Goal: Task Accomplishment & Management: Complete application form

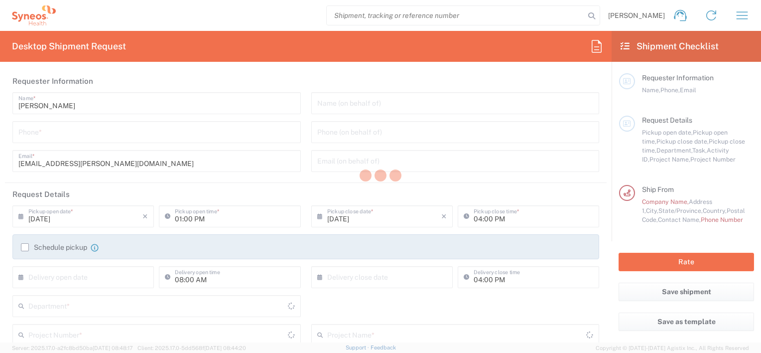
type input "[US_STATE]"
type input "3112"
type input "[GEOGRAPHIC_DATA]"
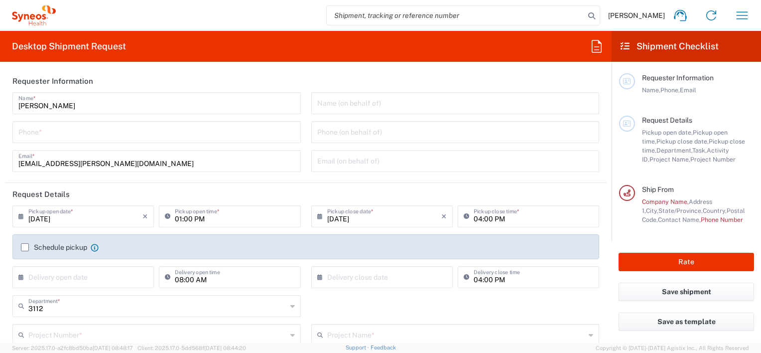
type input "Syneos Health, LLC-[GEOGRAPHIC_DATA] [GEOGRAPHIC_DATA] [GEOGRAPHIC_DATA]"
drag, startPoint x: 337, startPoint y: 103, endPoint x: 198, endPoint y: 115, distance: 139.6
click at [337, 103] on input "text" at bounding box center [455, 102] width 277 height 17
click at [61, 135] on input "tel" at bounding box center [156, 131] width 277 height 17
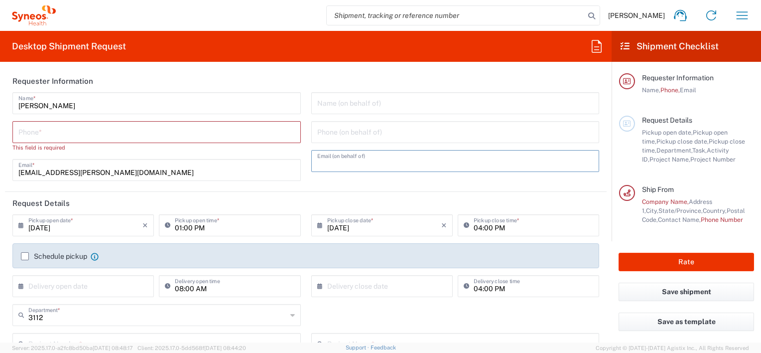
click at [325, 162] on input "text" at bounding box center [455, 160] width 277 height 17
click at [41, 134] on input "tel" at bounding box center [156, 131] width 277 height 17
type input "9193790245"
type input "[EMAIL_ADDRESS][PERSON_NAME][DOMAIN_NAME]"
type input "9193790245"
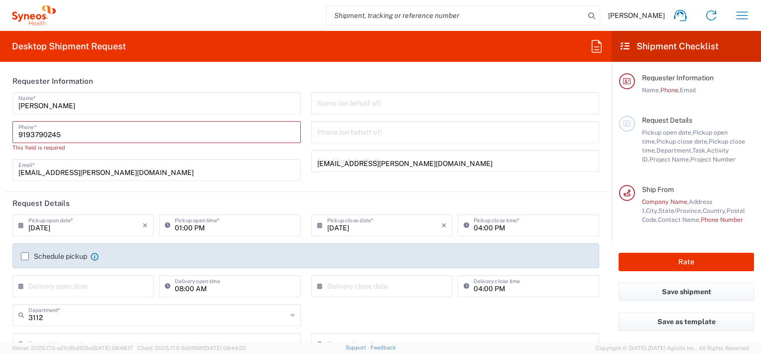
type input "[STREET_ADDRESS]"
type input "[PERSON_NAME]"
type input "[US_STATE]"
type input "[GEOGRAPHIC_DATA]"
type input "78640"
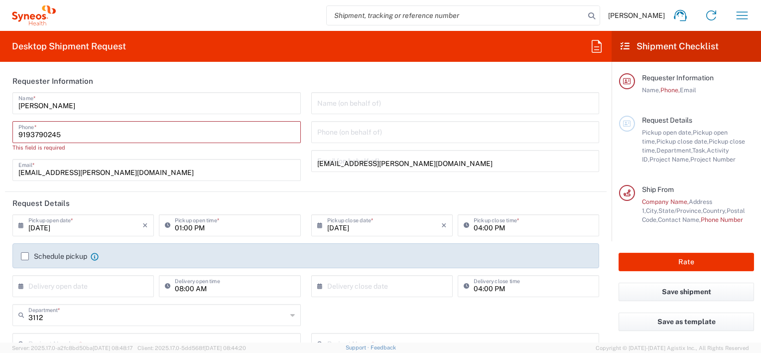
type input "9193790245"
type input "[EMAIL_ADDRESS][PERSON_NAME][DOMAIN_NAME]"
type input "Ann"
click at [46, 228] on div "08/17/2025 × Pickup open date * Cancel Apply" at bounding box center [83, 228] width 147 height 29
click at [23, 256] on div "Schedule pickup When scheduling a pickup please be sure to meet the following c…" at bounding box center [306, 260] width 581 height 16
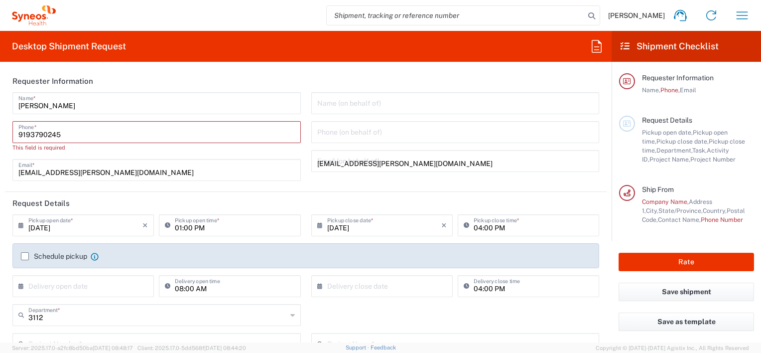
click at [31, 255] on div "Schedule pickup When scheduling a pickup please be sure to meet the following c…" at bounding box center [306, 260] width 581 height 16
click at [109, 133] on input "9193790245" at bounding box center [156, 131] width 277 height 17
click at [0, 132] on html "Alix Ramczyk Home Shipment estimator Shipment tracking Desktop shipment request…" at bounding box center [380, 176] width 761 height 353
type input "919"
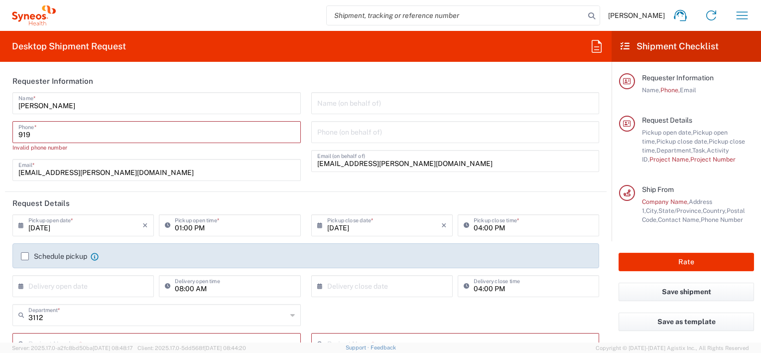
type input "9193790245"
type input "[US_STATE]"
type input "[GEOGRAPHIC_DATA]"
type input "9193790245-379"
click at [48, 132] on input "9193790245-379" at bounding box center [156, 131] width 277 height 17
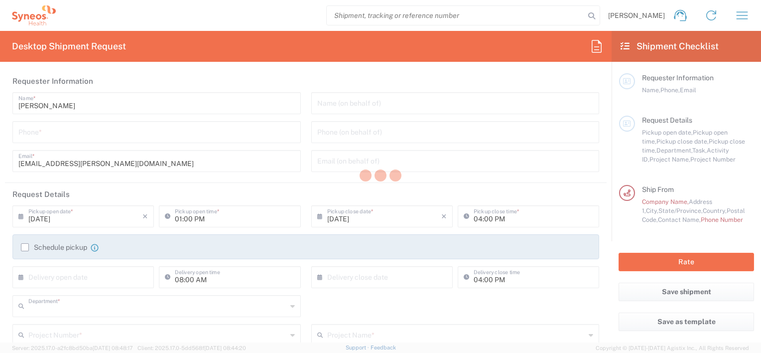
type input "3112"
type input "[US_STATE]"
type input "[GEOGRAPHIC_DATA]"
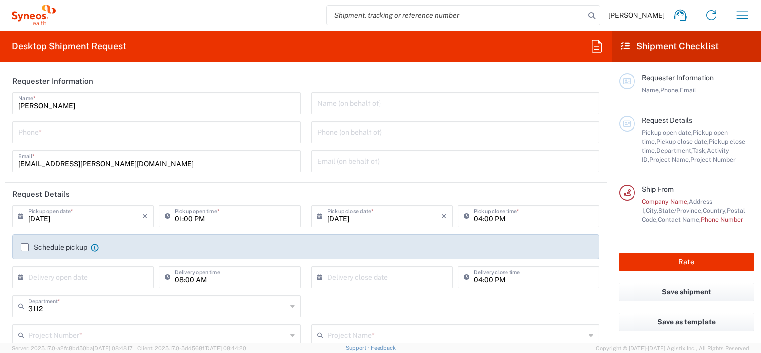
type input "Syneos Health, LLC-[GEOGRAPHIC_DATA] [GEOGRAPHIC_DATA] [GEOGRAPHIC_DATA]"
click at [60, 129] on input "tel" at bounding box center [156, 131] width 277 height 17
type input "9193790245"
type input "[EMAIL_ADDRESS][PERSON_NAME][DOMAIN_NAME]"
type input "9193790245"
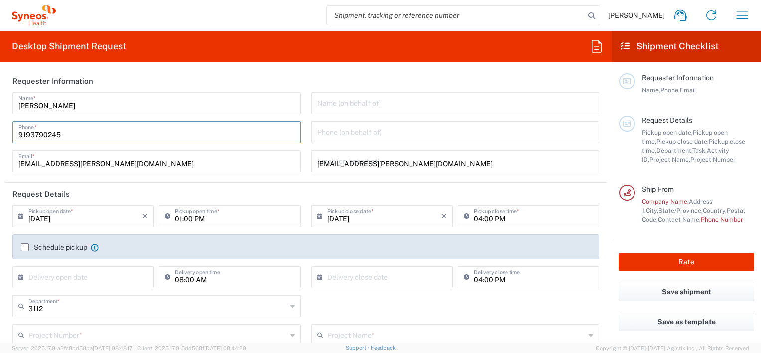
type input "[STREET_ADDRESS]"
type input "[PERSON_NAME]"
type input "[US_STATE]"
type input "[GEOGRAPHIC_DATA]"
type input "78640"
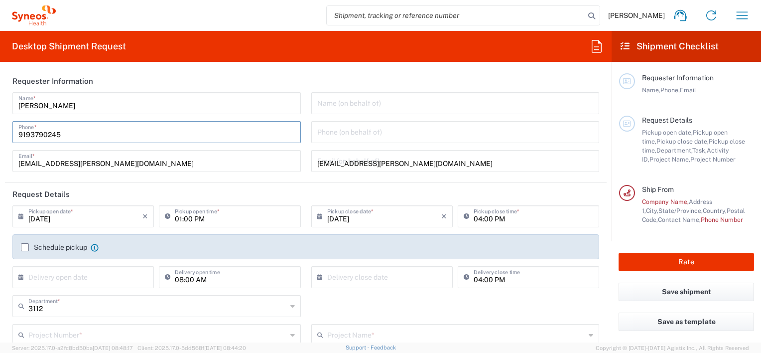
type input "9193790245"
type input "[EMAIL_ADDRESS][PERSON_NAME][DOMAIN_NAME]"
type input "Ann"
click at [124, 222] on input "[DATE]" at bounding box center [85, 215] width 114 height 17
click at [141, 257] on div "Schedule pickup When scheduling a pickup please be sure to meet the following c…" at bounding box center [306, 251] width 581 height 16
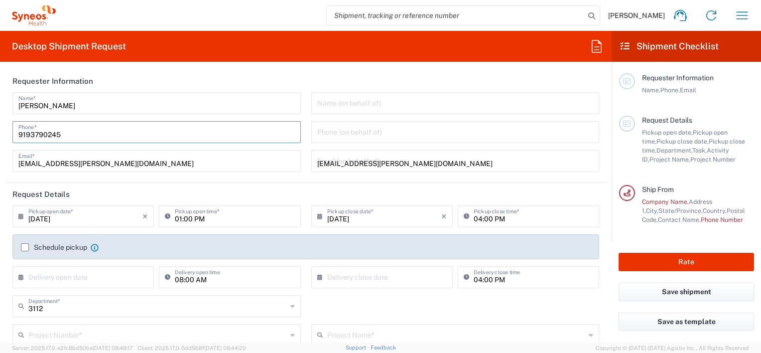
click at [144, 243] on agx-checkbox-control "Schedule pickup When scheduling a pickup please be sure to meet the following c…" at bounding box center [306, 247] width 570 height 9
click at [26, 248] on label "Schedule pickup" at bounding box center [54, 247] width 66 height 8
click at [25, 247] on input "Schedule pickup" at bounding box center [25, 247] width 0 height 0
click at [24, 246] on label "Schedule pickup" at bounding box center [54, 247] width 66 height 8
click at [25, 247] on input "Schedule pickup" at bounding box center [25, 247] width 0 height 0
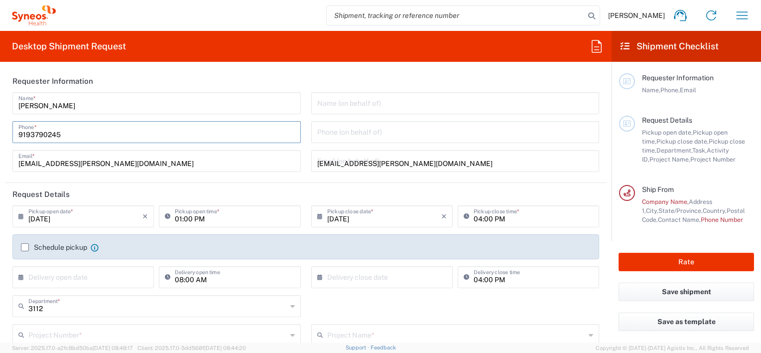
click at [29, 245] on label "Schedule pickup" at bounding box center [54, 247] width 66 height 8
click at [25, 247] on input "Schedule pickup" at bounding box center [25, 247] width 0 height 0
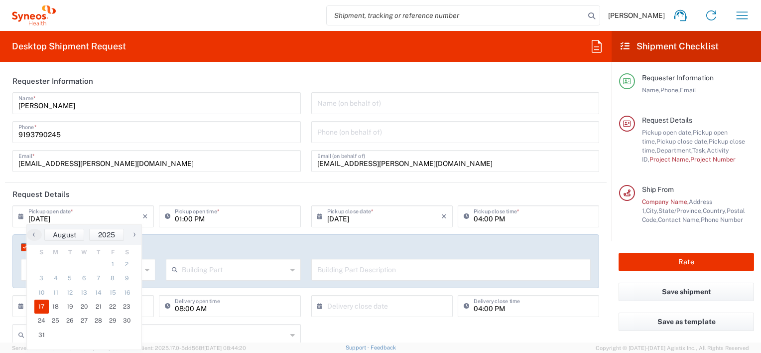
click at [231, 177] on div "Alix Ramczyk Name * 9193790245 Phone * alix.ramczyk@syneoshealth.com Email *" at bounding box center [156, 135] width 299 height 87
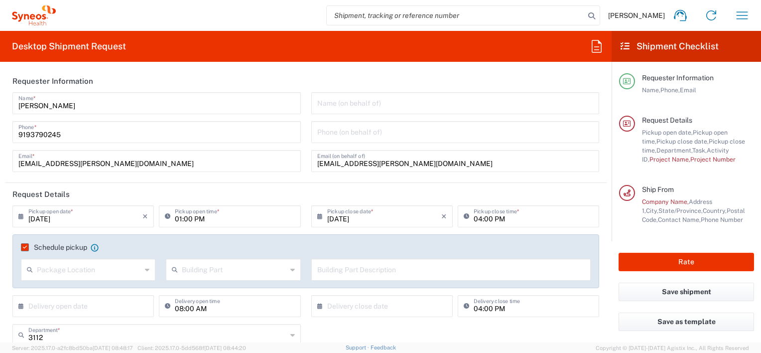
click at [20, 215] on icon at bounding box center [23, 216] width 10 height 16
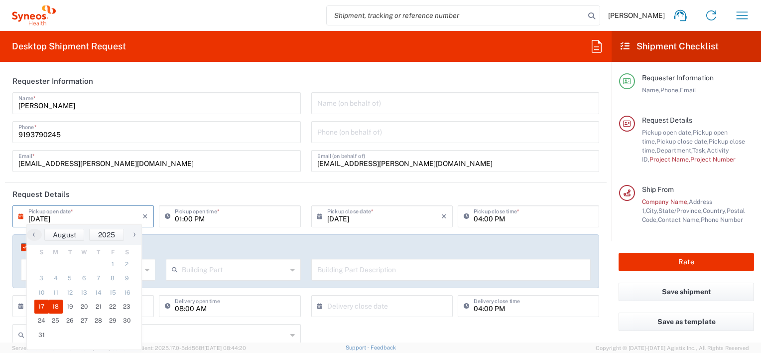
click at [54, 305] on span "18" at bounding box center [56, 307] width 14 height 14
type input "[DATE]"
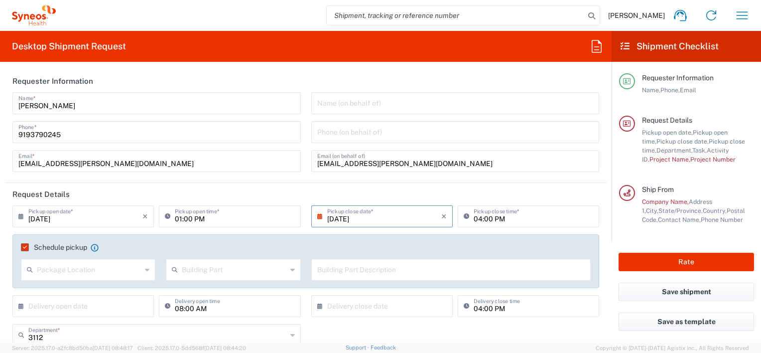
click at [207, 216] on input "01:00 PM" at bounding box center [235, 215] width 120 height 17
click at [209, 209] on input "01:00 PM" at bounding box center [235, 215] width 120 height 17
click at [175, 219] on input "01:00 PM" at bounding box center [235, 215] width 120 height 17
click at [171, 223] on icon at bounding box center [170, 216] width 10 height 16
click at [186, 210] on input "01:00 PM" at bounding box center [235, 215] width 120 height 17
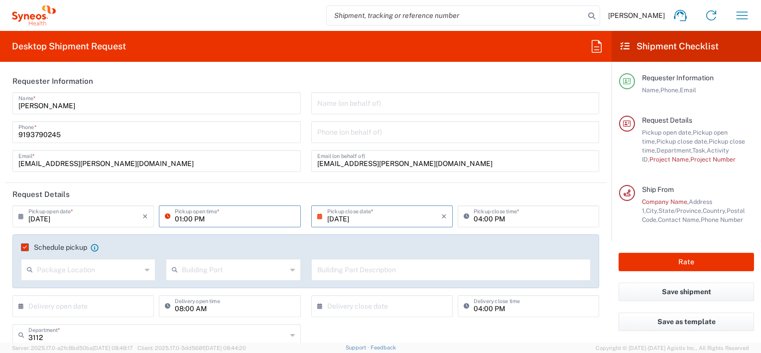
click at [128, 221] on input "[DATE]" at bounding box center [85, 215] width 114 height 17
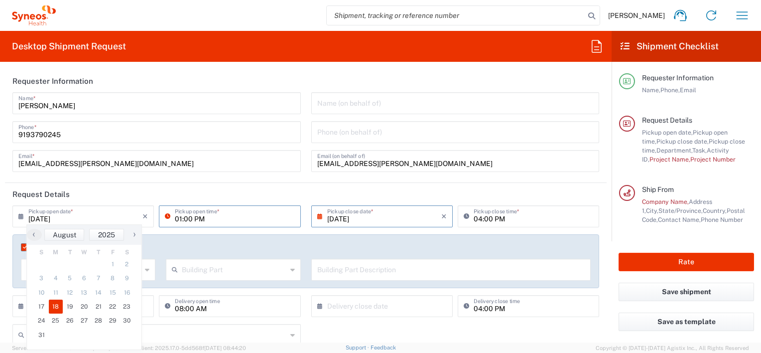
click at [203, 218] on input "01:00 PM" at bounding box center [235, 215] width 120 height 17
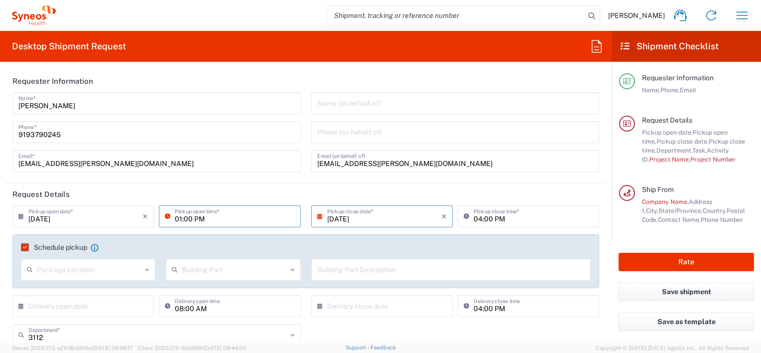
click at [203, 218] on input "01:00 PM" at bounding box center [235, 215] width 120 height 17
click at [214, 217] on input "01:00 PM" at bounding box center [235, 215] width 120 height 17
click at [165, 216] on icon at bounding box center [170, 216] width 10 height 16
click at [268, 231] on div "01:00 PM Pickup open time *" at bounding box center [229, 219] width 147 height 29
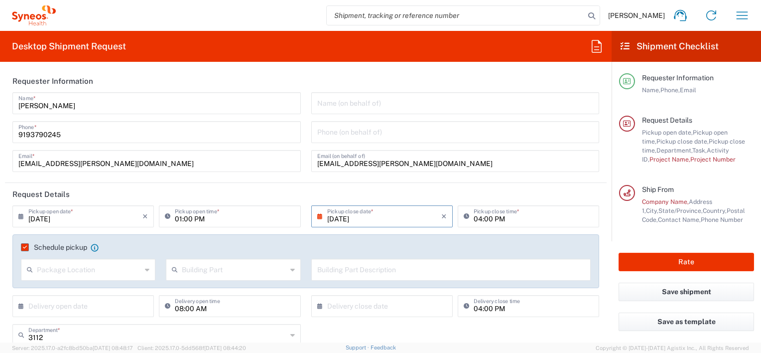
scroll to position [50, 0]
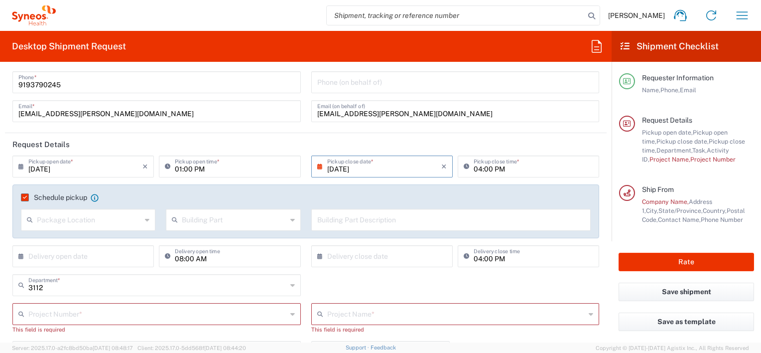
click at [64, 221] on input "text" at bounding box center [89, 218] width 105 height 17
click at [38, 241] on span "Front" at bounding box center [87, 241] width 131 height 15
type input "Front"
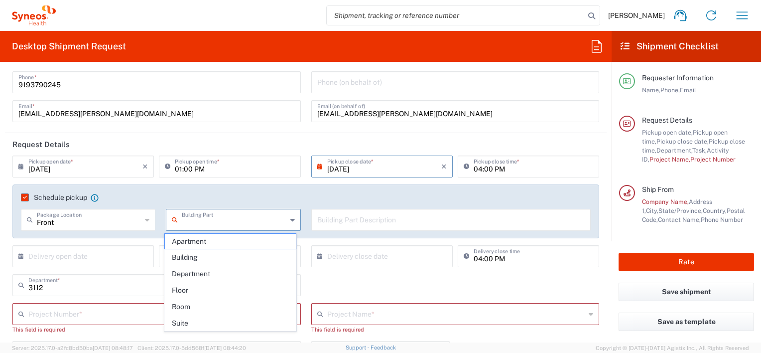
click at [217, 221] on input "text" at bounding box center [234, 218] width 105 height 17
click at [197, 257] on span "Building" at bounding box center [230, 257] width 131 height 15
type input "Building"
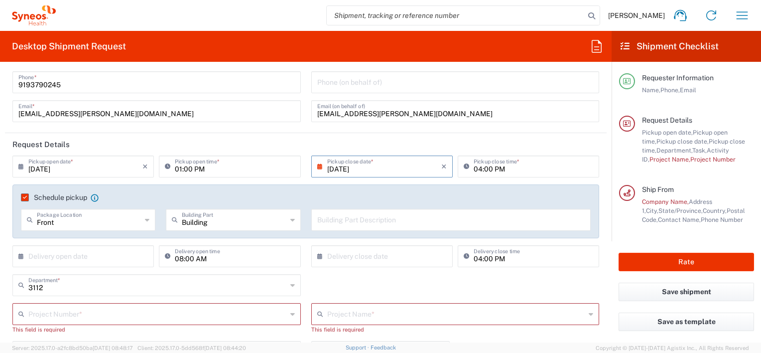
click at [335, 218] on input "text" at bounding box center [451, 218] width 268 height 17
type input "On porch"
click at [60, 257] on input "text" at bounding box center [85, 255] width 114 height 17
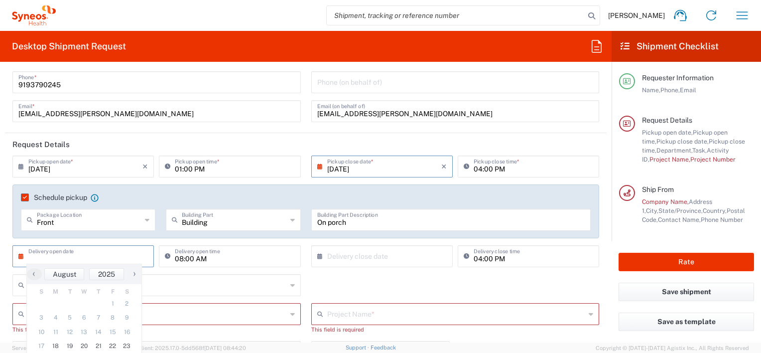
click at [21, 258] on icon at bounding box center [23, 256] width 10 height 16
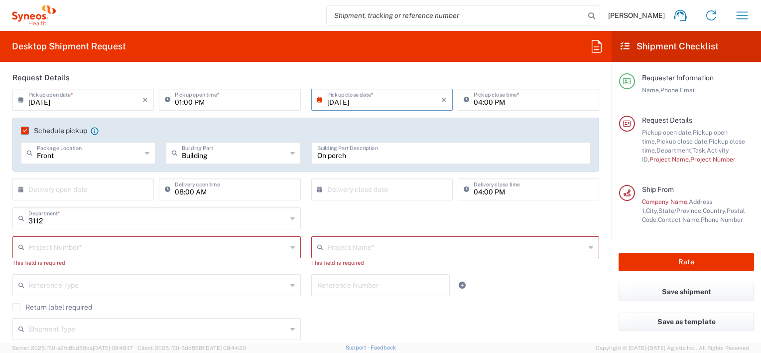
scroll to position [100, 0]
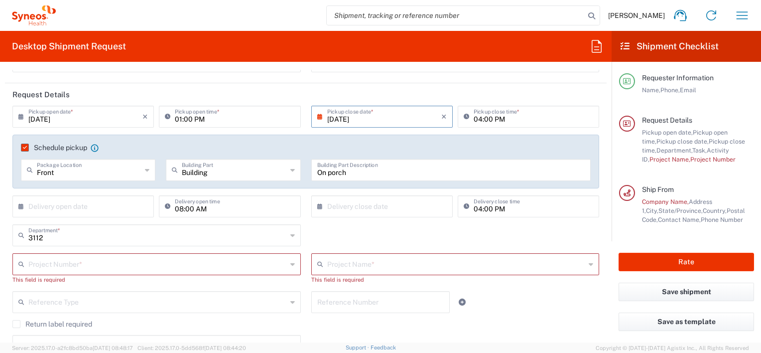
click at [19, 208] on icon at bounding box center [23, 206] width 10 height 16
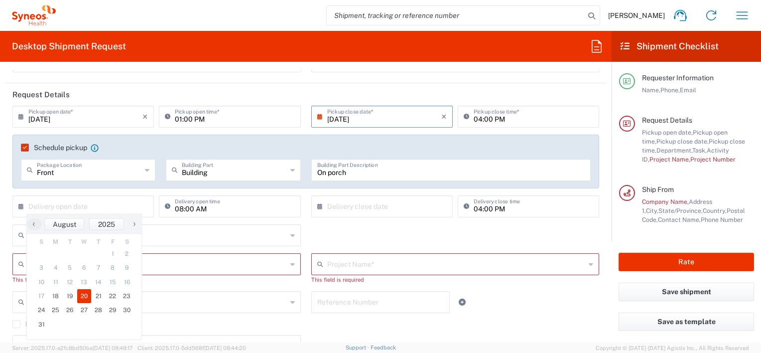
click at [89, 298] on span "20" at bounding box center [84, 296] width 14 height 14
type input "[DATE]"
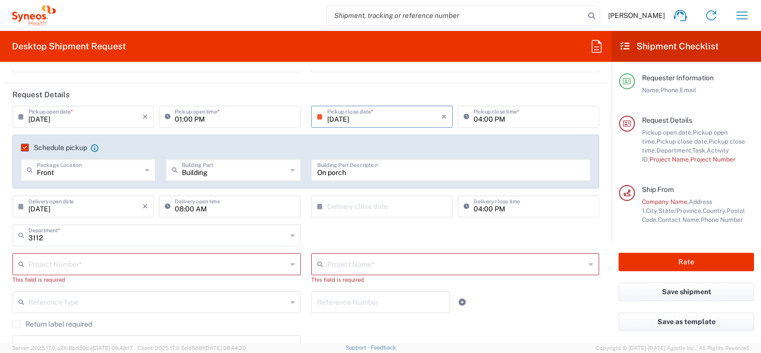
click at [72, 265] on input "text" at bounding box center [157, 263] width 259 height 17
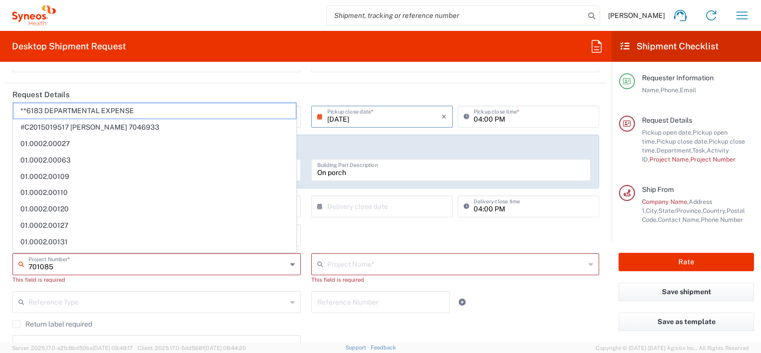
type input "7010850"
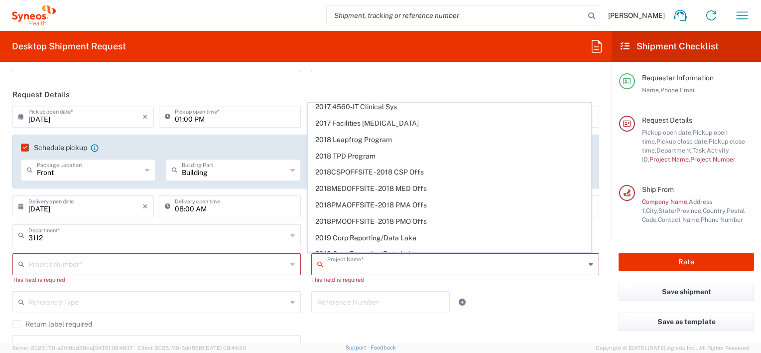
scroll to position [0, 0]
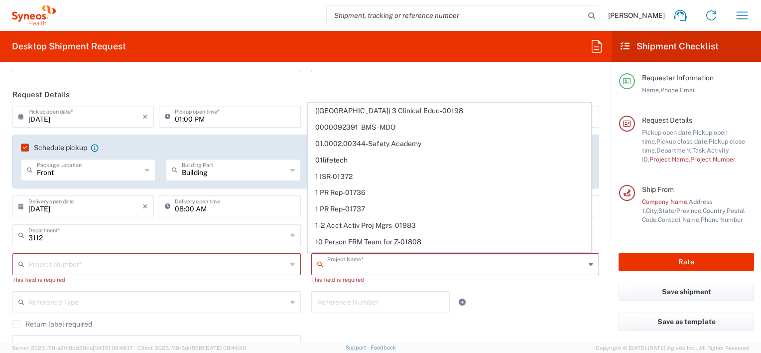
click at [343, 266] on input "text" at bounding box center [456, 263] width 259 height 17
click at [66, 261] on input "text" at bounding box center [157, 263] width 259 height 17
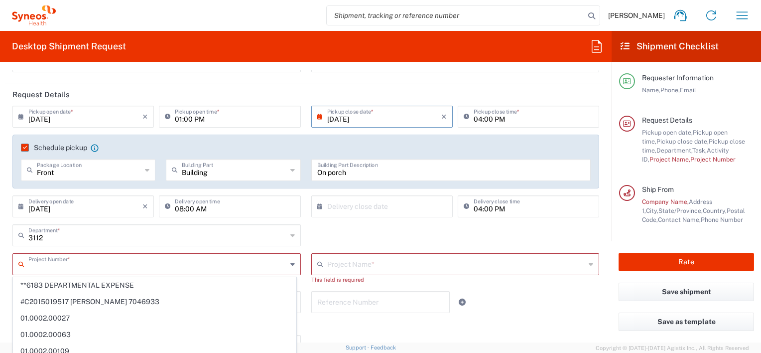
click at [366, 268] on input "text" at bounding box center [456, 263] width 259 height 17
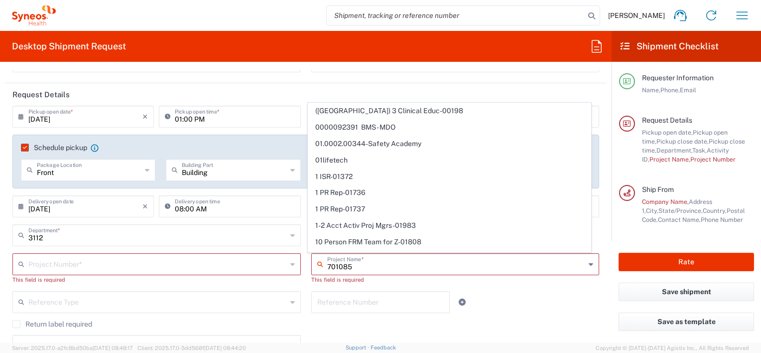
type input "7010850"
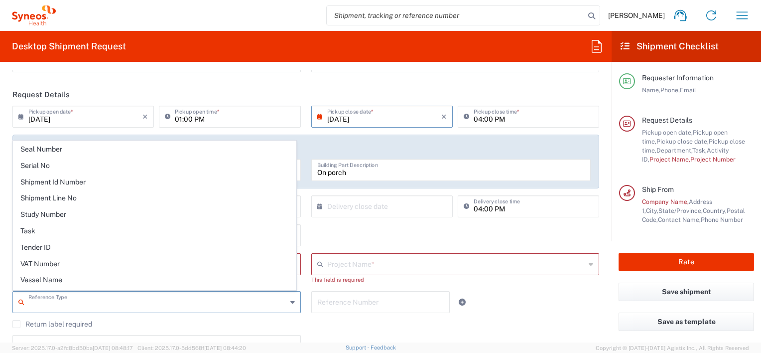
scroll to position [847, 0]
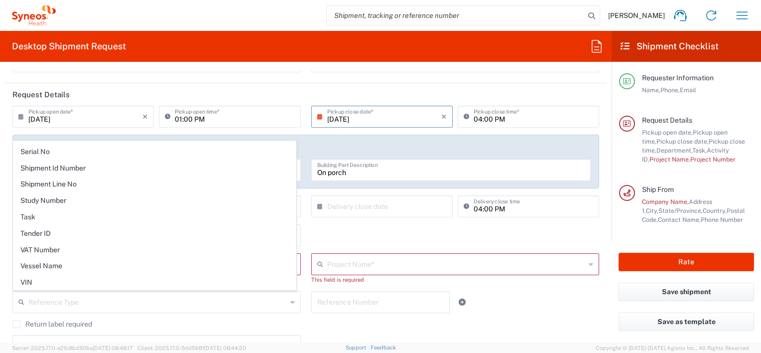
click at [425, 284] on div "Project Name * Alkermes 7010850 This field is required" at bounding box center [455, 272] width 299 height 38
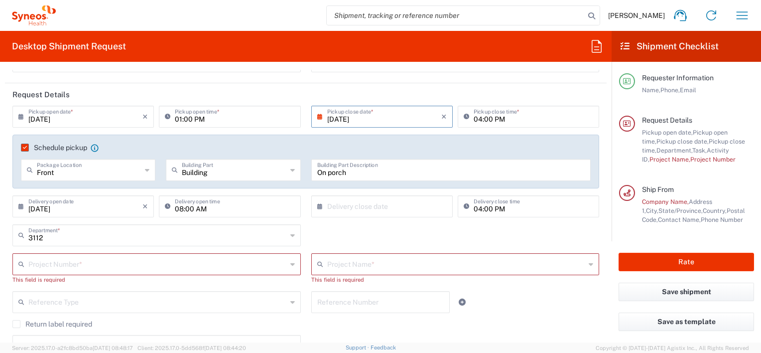
drag, startPoint x: 48, startPoint y: 259, endPoint x: 119, endPoint y: 166, distance: 117.3
click at [48, 262] on input "text" at bounding box center [157, 263] width 259 height 17
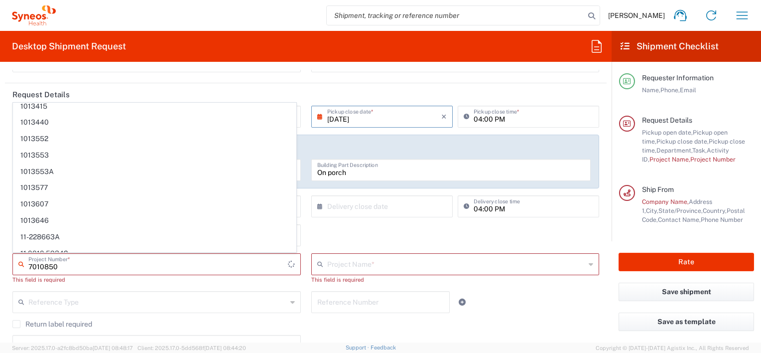
scroll to position [0, 0]
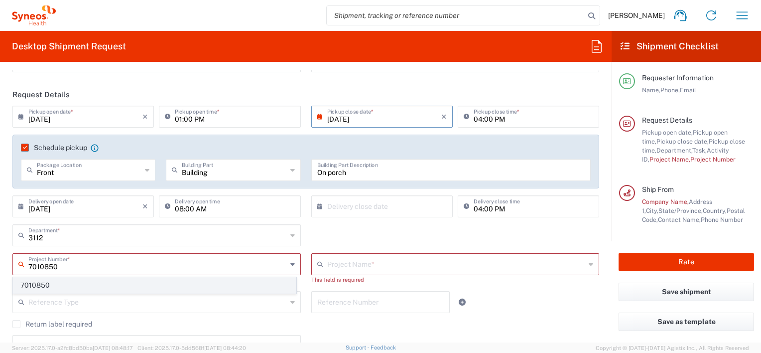
type input "7010850"
click at [40, 285] on span "7010850" at bounding box center [154, 285] width 283 height 15
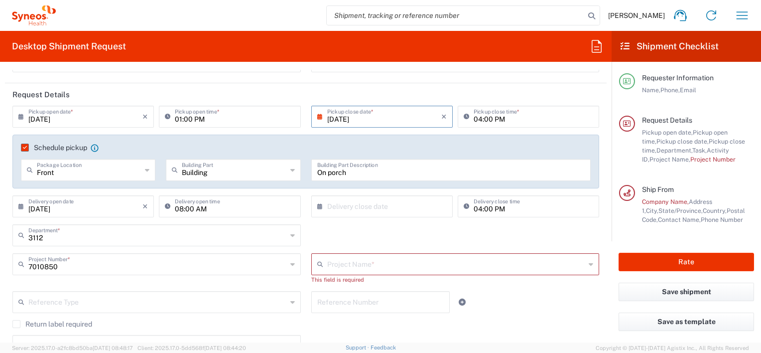
type input "Alkermes 7010850"
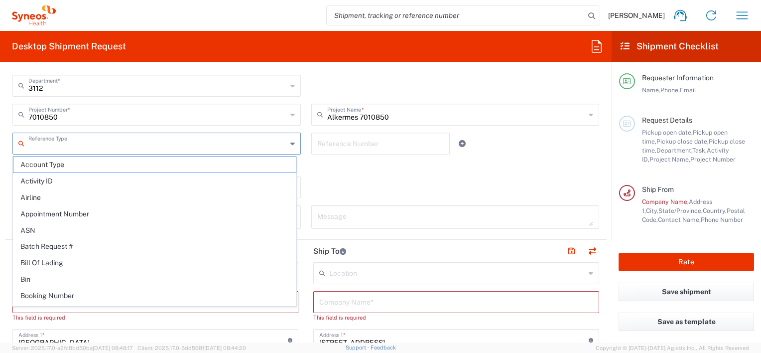
click at [78, 146] on input "text" at bounding box center [157, 142] width 259 height 17
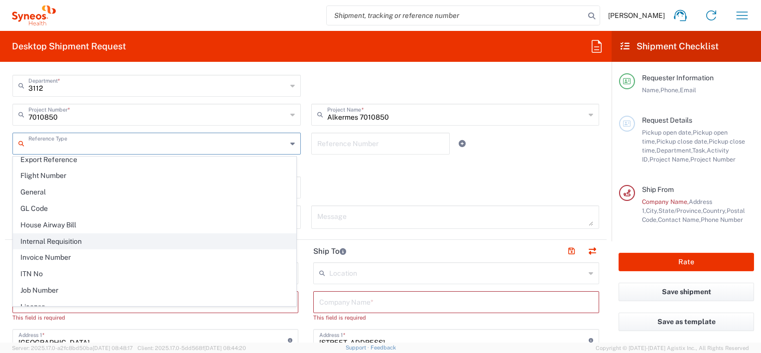
scroll to position [299, 0]
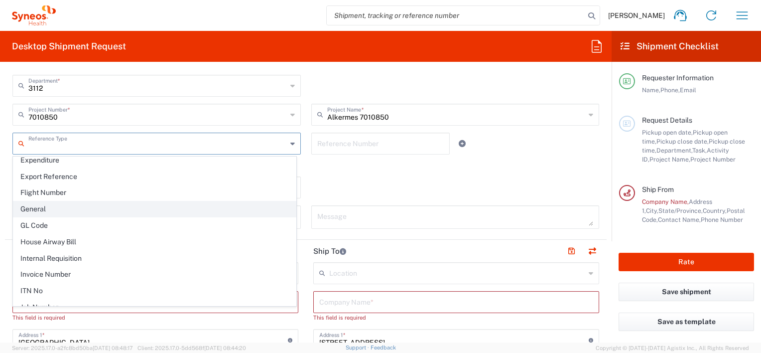
click at [36, 201] on span "General" at bounding box center [154, 208] width 283 height 15
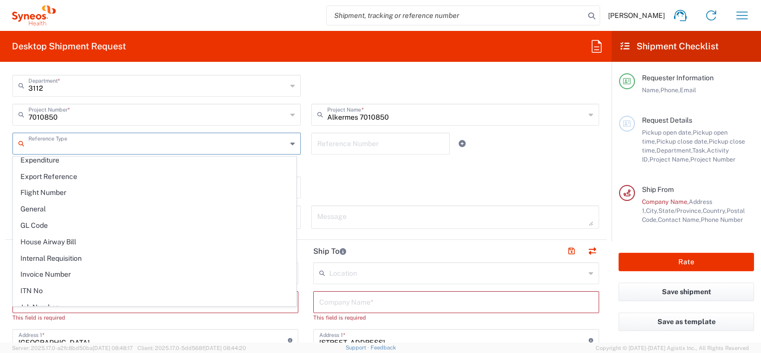
type input "General"
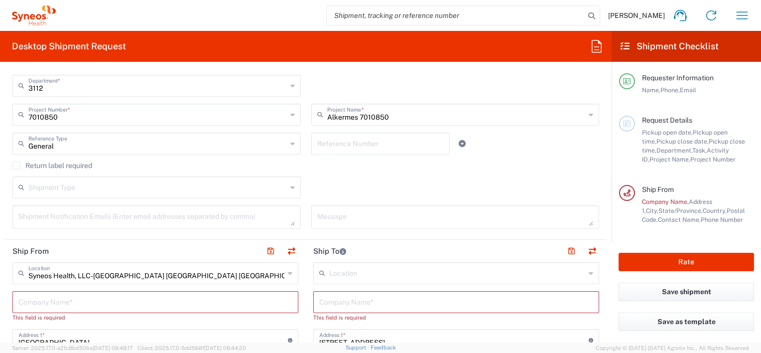
click at [71, 189] on input "text" at bounding box center [157, 186] width 259 height 17
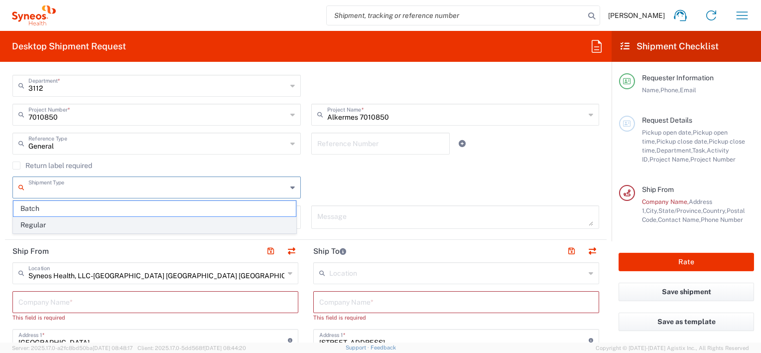
click at [44, 224] on span "Regular" at bounding box center [154, 224] width 283 height 15
type input "Regular"
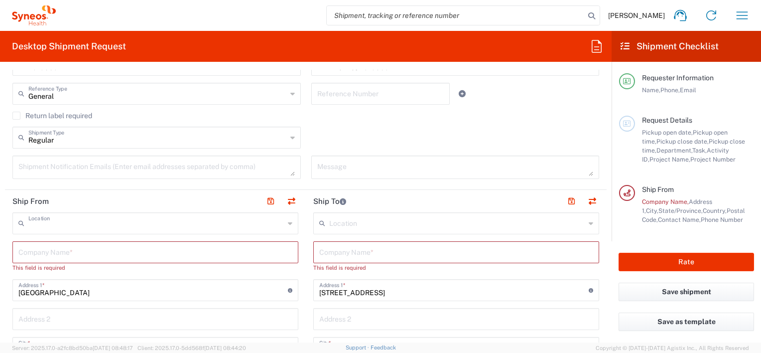
click at [160, 230] on input "text" at bounding box center [156, 222] width 256 height 17
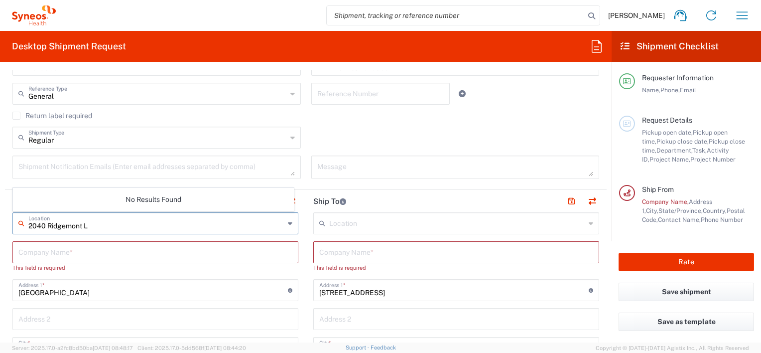
type input "[STREET_ADDRESS]"
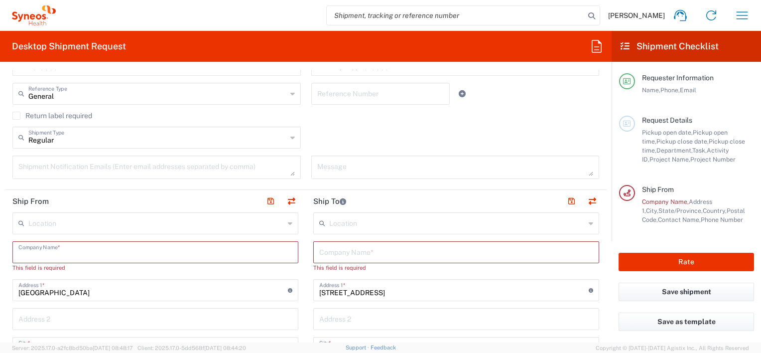
click at [95, 247] on input "text" at bounding box center [155, 251] width 274 height 17
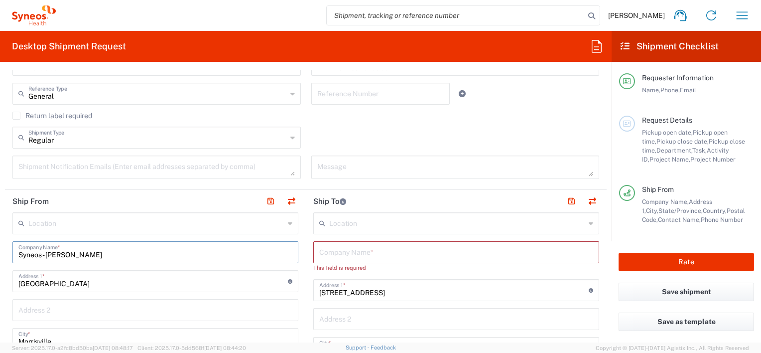
type input "Syneos - [PERSON_NAME]"
type input "[STREET_ADDRESS]"
type input "[US_STATE]"
type input "[GEOGRAPHIC_DATA]"
click at [349, 250] on input "text" at bounding box center [456, 251] width 274 height 17
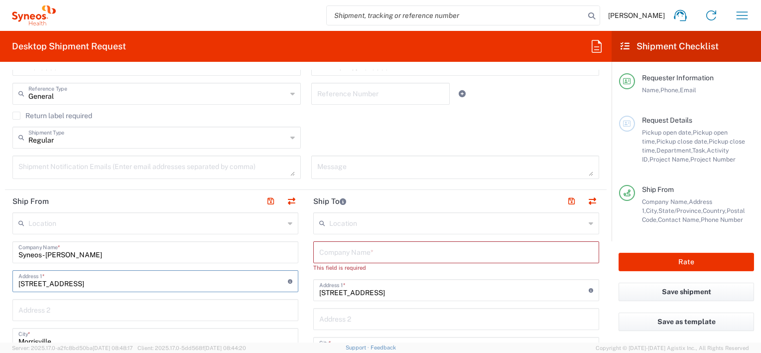
click at [342, 250] on input "text" at bounding box center [456, 251] width 274 height 17
type input "Mount"
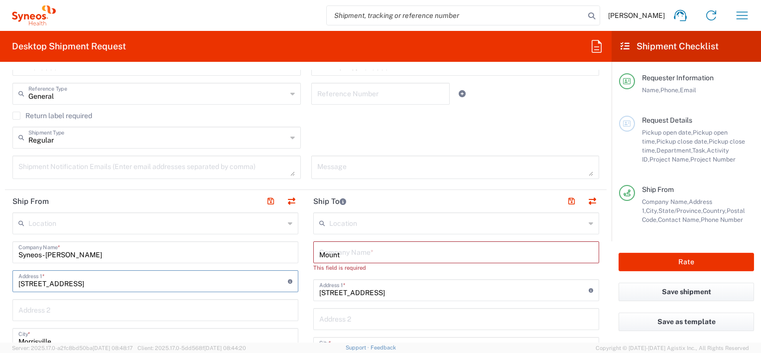
click at [333, 251] on input "Mount" at bounding box center [456, 251] width 274 height 17
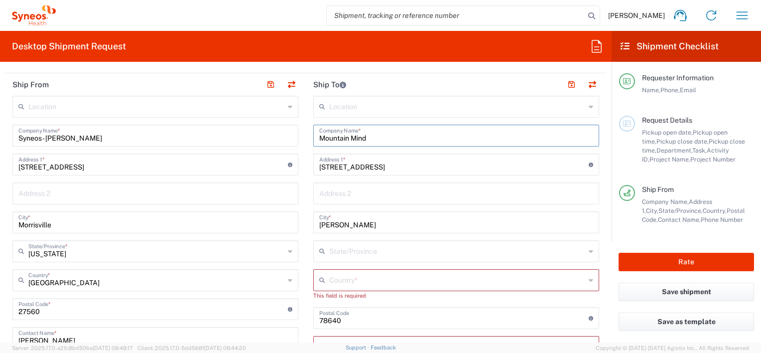
scroll to position [399, 0]
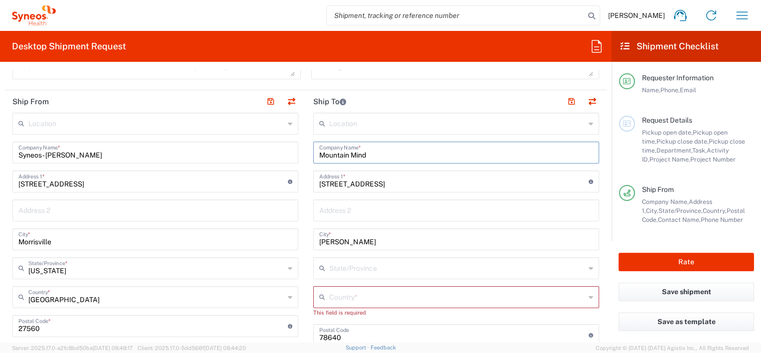
type input "Mountain Mind"
drag, startPoint x: 388, startPoint y: 184, endPoint x: 295, endPoint y: 184, distance: 92.7
click at [295, 184] on div "Ship From Location Addison Whitney LLC-Morrisvile NC US Barcelona-Syneos Health…" at bounding box center [306, 321] width 602 height 463
drag, startPoint x: 349, startPoint y: 183, endPoint x: 393, endPoint y: 201, distance: 47.4
click at [350, 183] on input "129 W Sacxkett Avenue" at bounding box center [454, 180] width 270 height 17
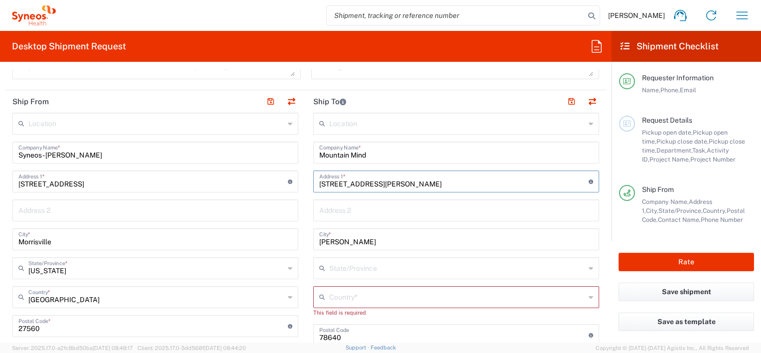
click at [411, 183] on input "[STREET_ADDRESS][PERSON_NAME]" at bounding box center [454, 180] width 270 height 17
type input "[STREET_ADDRESS][PERSON_NAME]"
click at [344, 204] on input "text" at bounding box center [456, 209] width 274 height 17
type input "Unit B"
click at [343, 239] on input "[PERSON_NAME]" at bounding box center [456, 238] width 274 height 17
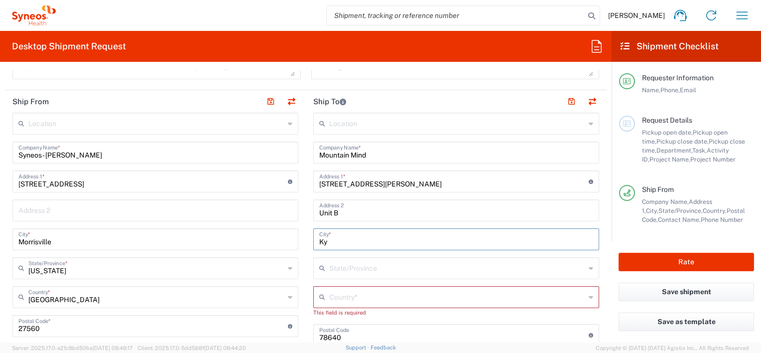
type input "K"
click at [343, 239] on input "text" at bounding box center [456, 238] width 274 height 17
type input "Salida"
click at [337, 268] on input "text" at bounding box center [457, 267] width 256 height 17
click at [358, 289] on div "No Results Found" at bounding box center [450, 292] width 281 height 23
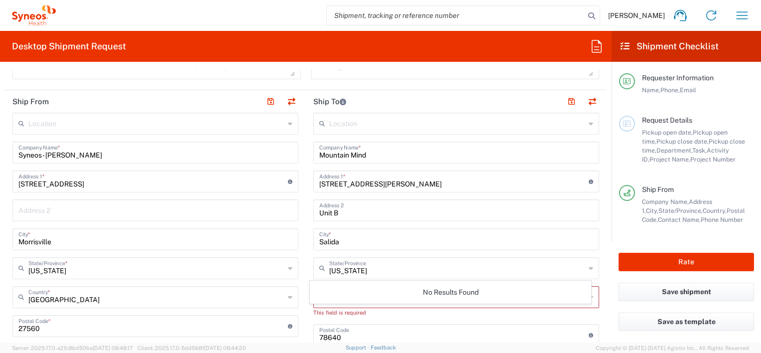
drag, startPoint x: 420, startPoint y: 295, endPoint x: 359, endPoint y: 269, distance: 66.6
click at [420, 295] on div "No Results Found" at bounding box center [450, 292] width 281 height 23
click at [356, 269] on input "COlorado" at bounding box center [457, 267] width 256 height 17
drag, startPoint x: 327, startPoint y: 267, endPoint x: 313, endPoint y: 268, distance: 14.5
click at [313, 268] on div "COlorado State/Province" at bounding box center [456, 268] width 286 height 22
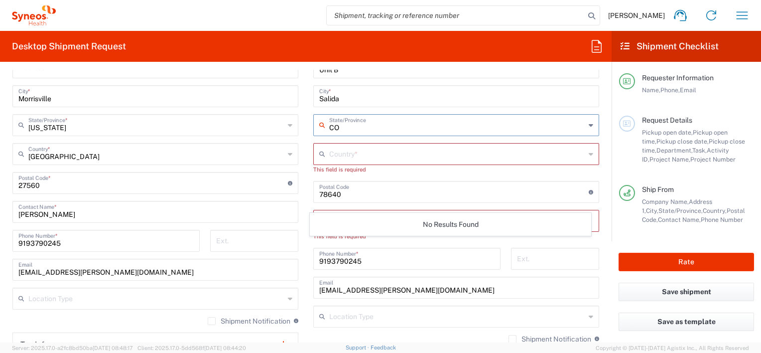
scroll to position [548, 0]
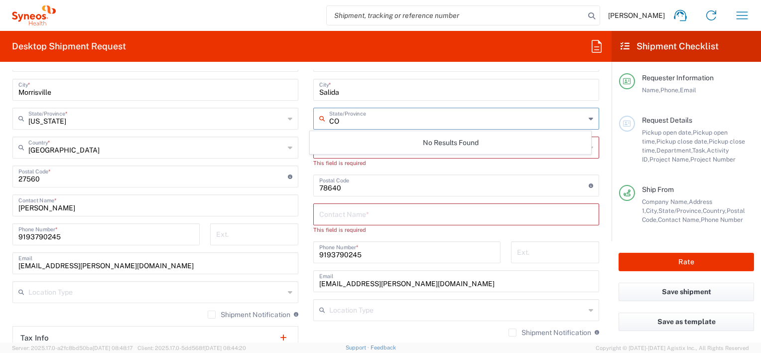
type input "CO"
click at [392, 170] on div "Location Addison Whitney LLC-Morrisvile NC US Barcelona-Syneos Health BioSector…" at bounding box center [456, 181] width 286 height 437
click at [334, 117] on input "text" at bounding box center [457, 117] width 256 height 17
click at [332, 152] on div "No Results Found" at bounding box center [450, 142] width 281 height 23
click at [420, 158] on div "This field is required" at bounding box center [456, 162] width 286 height 9
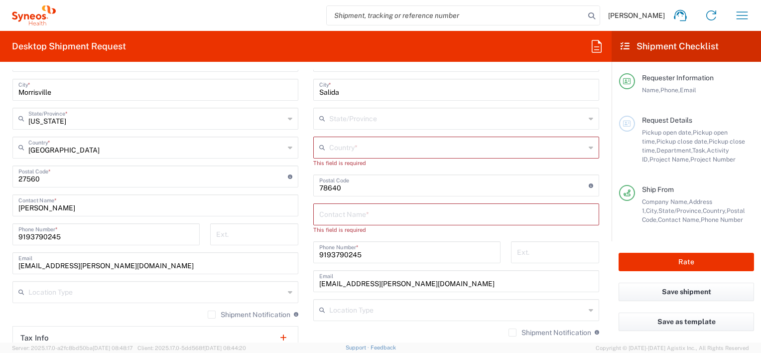
click at [341, 146] on input "text" at bounding box center [457, 146] width 256 height 17
type input "[GEOGRAPHIC_DATA]"
click at [574, 250] on input "tel" at bounding box center [555, 251] width 76 height 17
drag, startPoint x: 360, startPoint y: 188, endPoint x: 307, endPoint y: 185, distance: 52.4
click at [307, 185] on main "Location Addison Whitney LLC-Morrisvile NC US Barcelona-Syneos Health BioSector…" at bounding box center [456, 181] width 301 height 437
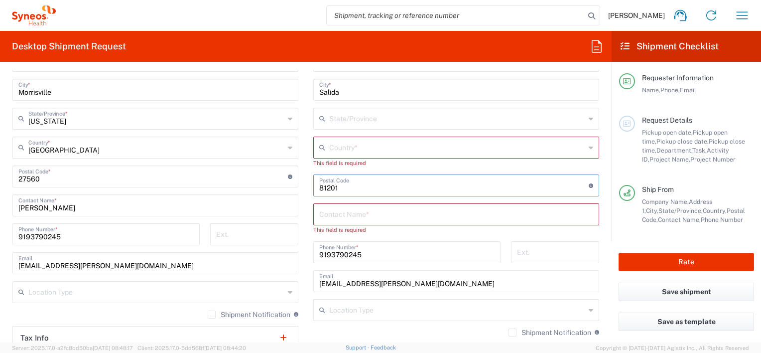
type input "81201"
click at [527, 238] on div "Location Addison Whitney LLC-Morrisvile NC US Barcelona-Syneos Health BioSector…" at bounding box center [456, 181] width 286 height 437
click at [369, 143] on input "text" at bounding box center [457, 146] width 256 height 17
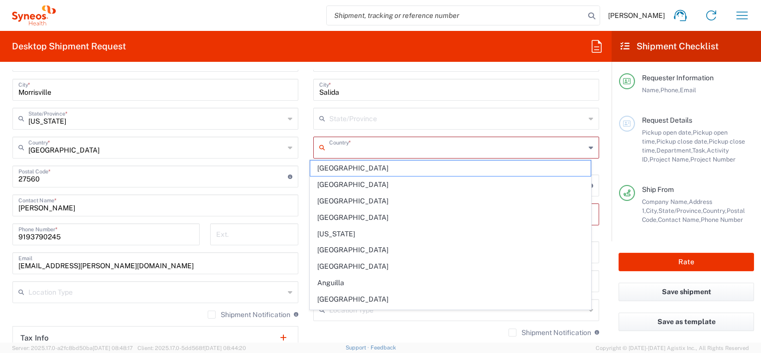
click at [355, 119] on input "text" at bounding box center [457, 117] width 256 height 17
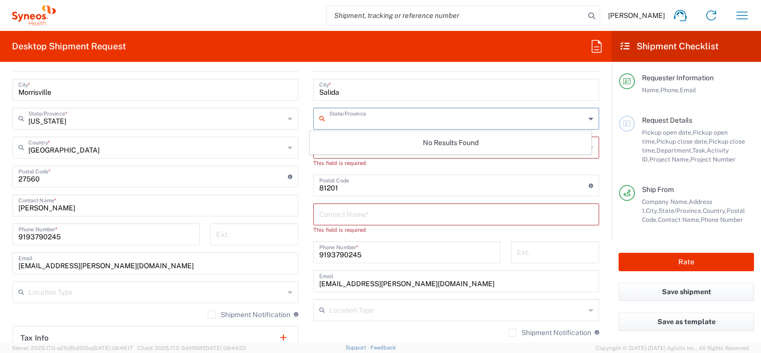
drag, startPoint x: 301, startPoint y: 159, endPoint x: 383, endPoint y: 264, distance: 133.4
click at [301, 159] on main "Location Addison Whitney LLC-Morrisvile NC US Barcelona-Syneos Health BioSector…" at bounding box center [155, 172] width 301 height 419
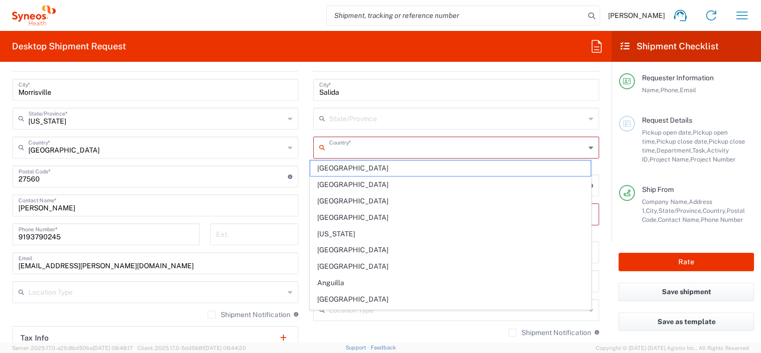
click at [349, 143] on input "text" at bounding box center [457, 146] width 256 height 17
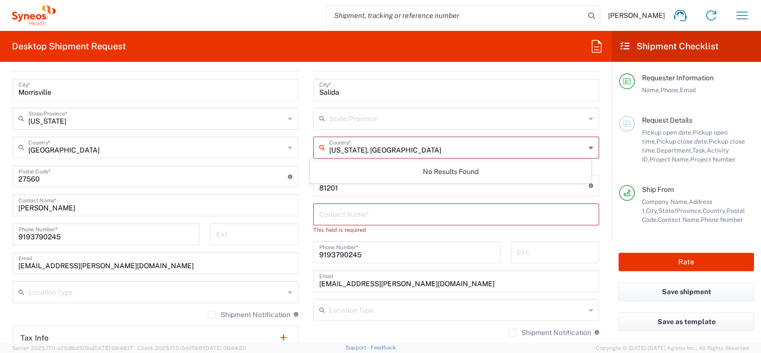
click at [363, 149] on input "Colorado, United States" at bounding box center [457, 146] width 256 height 17
type input "Colorado, United States"
click at [433, 169] on div "No Results Found" at bounding box center [450, 171] width 281 height 23
click at [529, 232] on div "This field is required" at bounding box center [456, 229] width 286 height 9
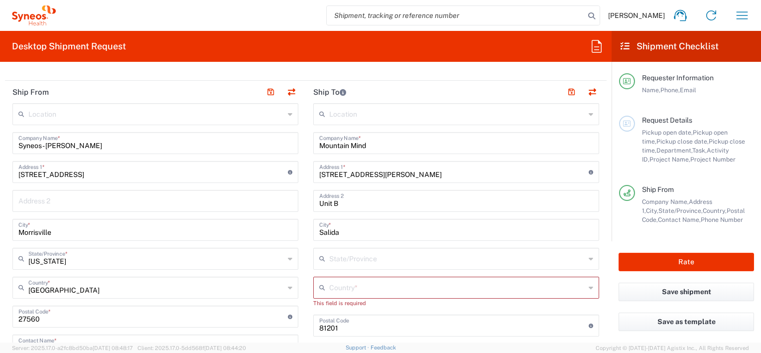
scroll to position [399, 0]
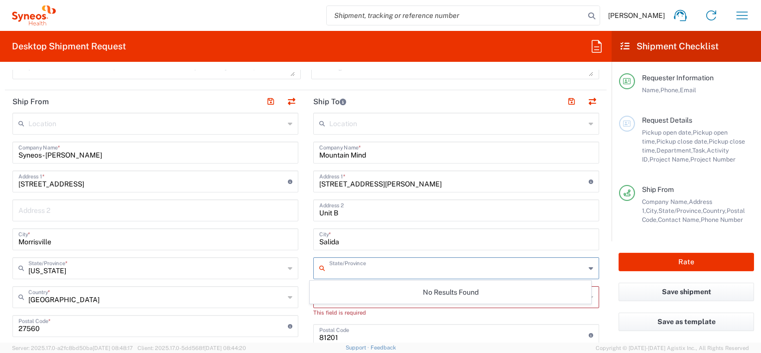
click at [378, 269] on input "text" at bounding box center [457, 267] width 256 height 17
click at [341, 269] on input "text" at bounding box center [457, 267] width 256 height 17
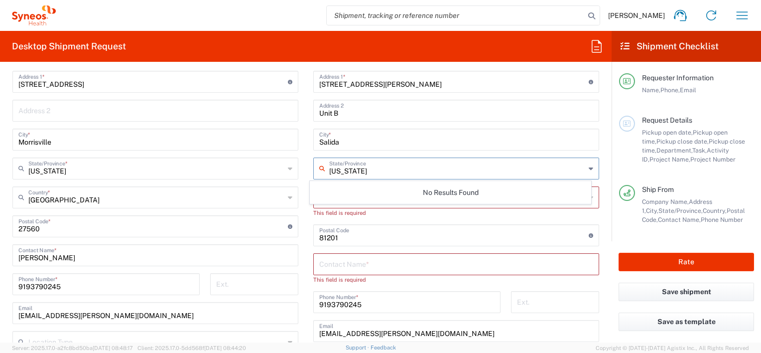
type input "[US_STATE]"
click at [387, 226] on input "undefined" at bounding box center [454, 234] width 270 height 17
click at [355, 263] on input "text" at bounding box center [456, 263] width 274 height 17
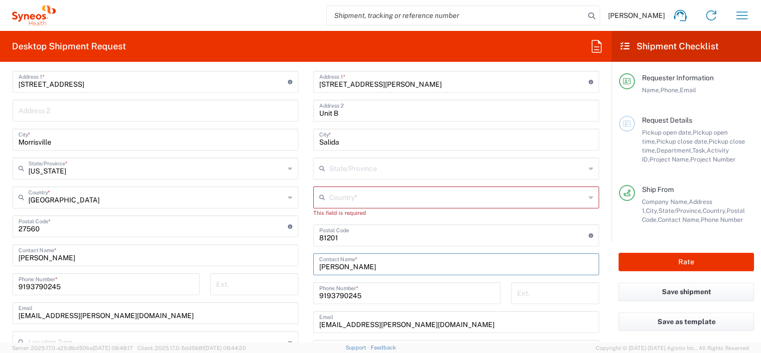
type input "[PERSON_NAME]"
drag, startPoint x: 383, startPoint y: 294, endPoint x: 371, endPoint y: 294, distance: 12.0
click at [383, 294] on input "9193790245" at bounding box center [406, 292] width 175 height 17
drag, startPoint x: 371, startPoint y: 294, endPoint x: 294, endPoint y: 291, distance: 77.3
click at [295, 292] on div "Ship From Location Addison Whitney LLC-Morrisvile NC US Barcelona-Syneos Health…" at bounding box center [306, 218] width 602 height 454
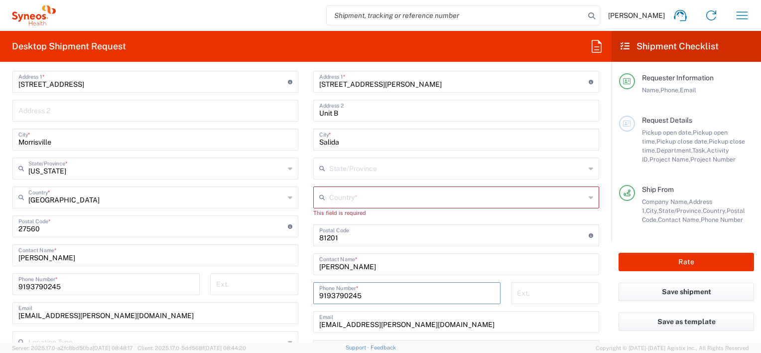
paste input "[PHONE_NUMBER]"
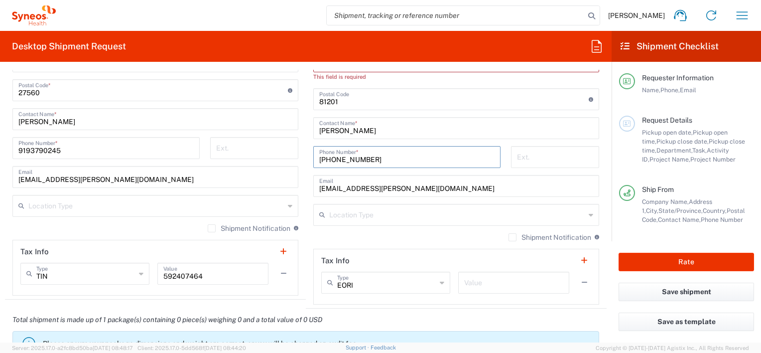
scroll to position [648, 0]
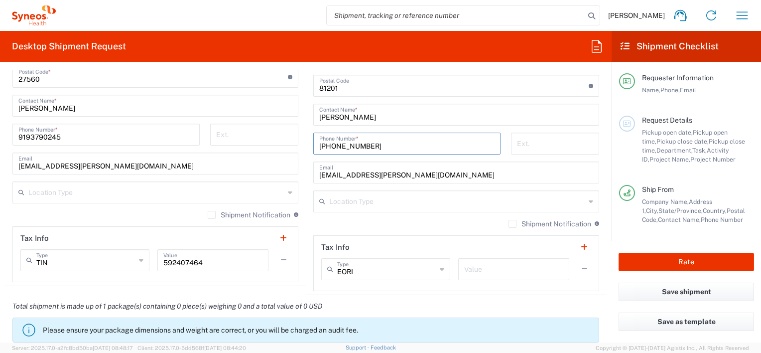
type input "[PHONE_NUMBER]"
click at [381, 180] on div "alix.ramczyk@syneoshealth.com Email" at bounding box center [456, 172] width 286 height 22
drag, startPoint x: 409, startPoint y: 171, endPoint x: 300, endPoint y: 170, distance: 109.1
click at [301, 170] on div "Ship From Location Addison Whitney LLC-Morrisvile NC US Barcelona-Syneos Health…" at bounding box center [306, 68] width 602 height 454
paste input "tom.mountainmind@gmail"
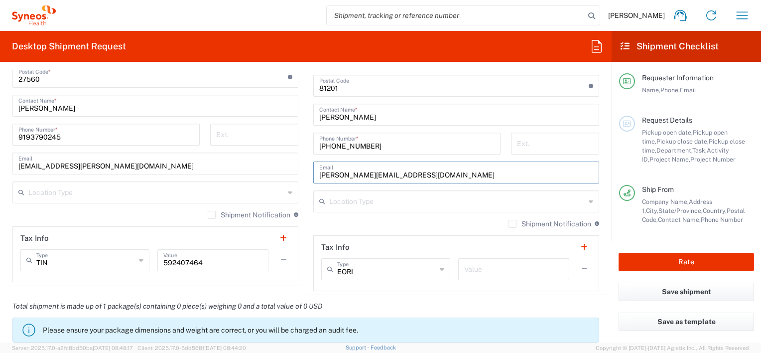
type input "[PERSON_NAME][EMAIL_ADDRESS][DOMAIN_NAME]"
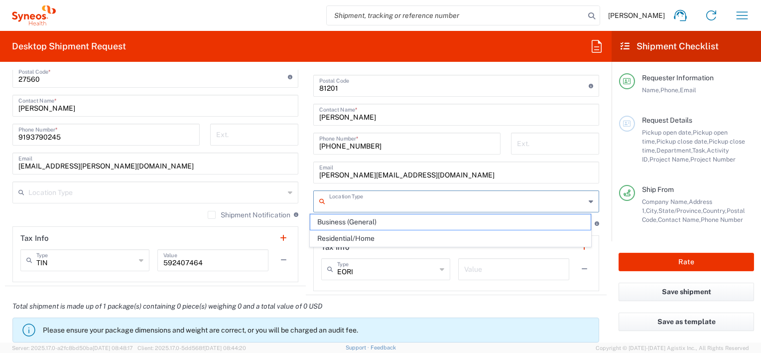
click at [421, 208] on input "text" at bounding box center [457, 200] width 256 height 17
click at [363, 220] on span "Business (General)" at bounding box center [450, 221] width 280 height 15
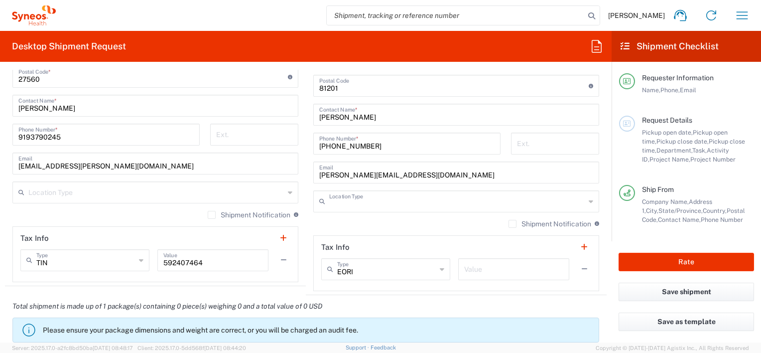
type input "Business (General)"
click at [247, 194] on input "text" at bounding box center [156, 191] width 256 height 17
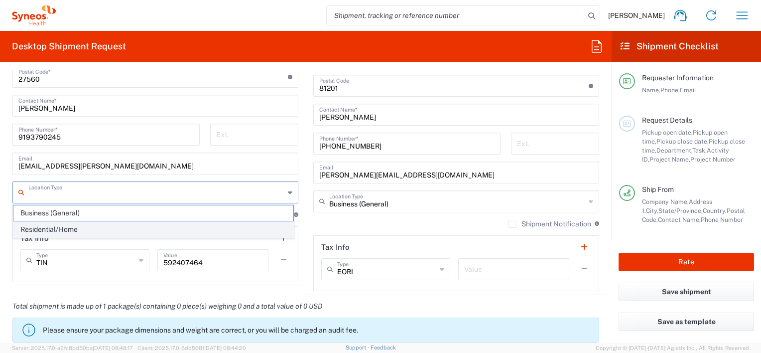
click at [56, 231] on span "Residential/Home" at bounding box center [153, 229] width 280 height 15
type input "Residential/Home"
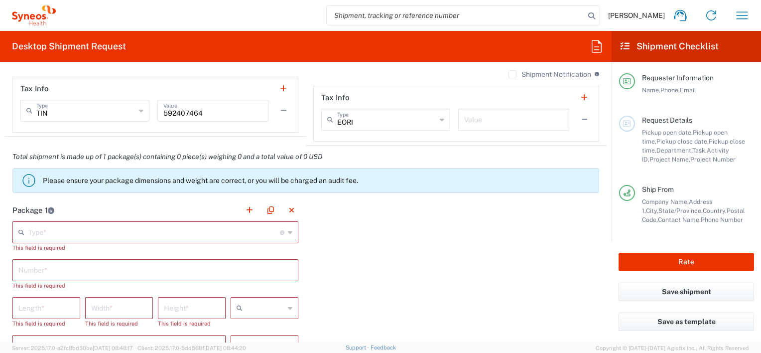
scroll to position [847, 0]
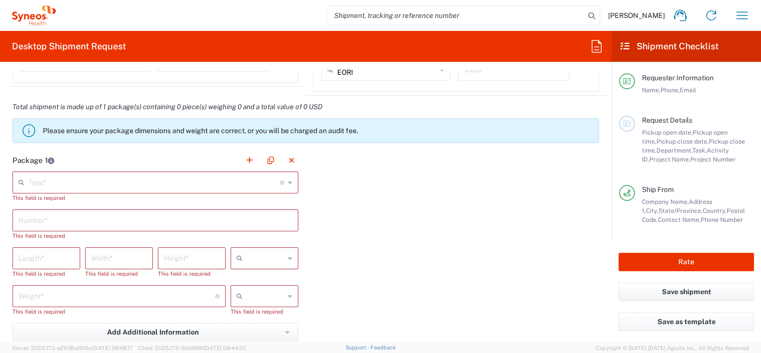
click at [48, 182] on input "text" at bounding box center [154, 181] width 252 height 17
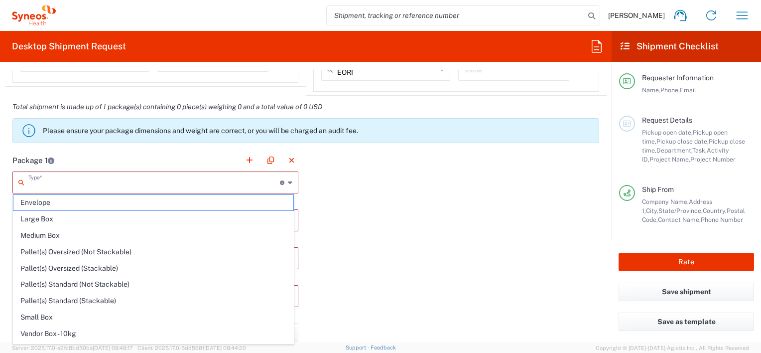
type input "5"
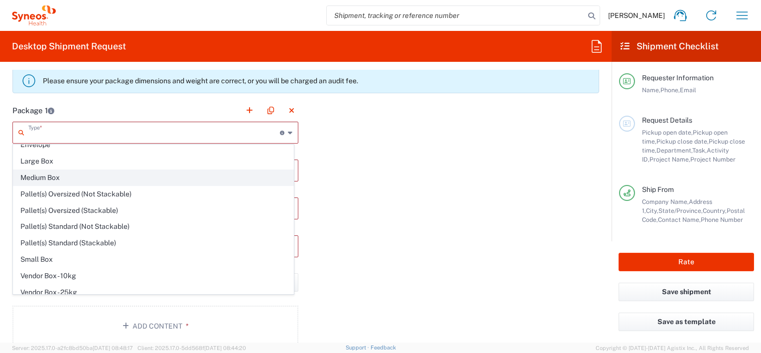
scroll to position [0, 0]
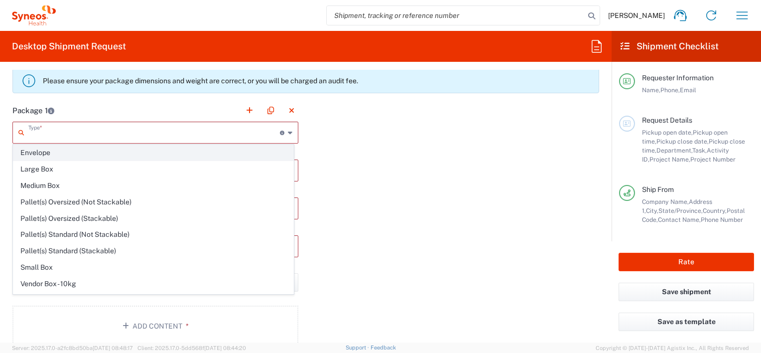
click at [40, 151] on span "Envelope" at bounding box center [153, 152] width 280 height 15
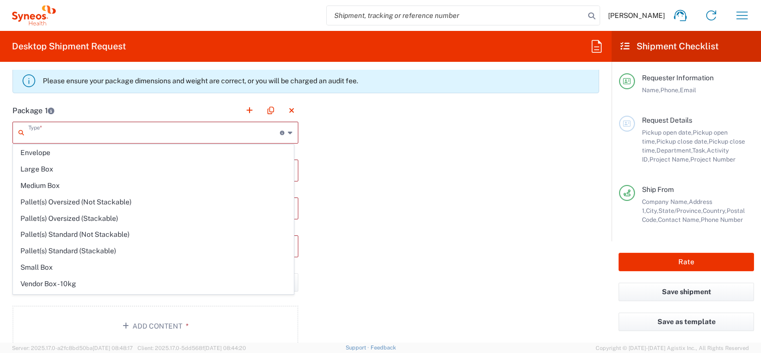
type input "Envelope"
type input "1"
type input "9.5"
type input "12.5"
type input "0.25"
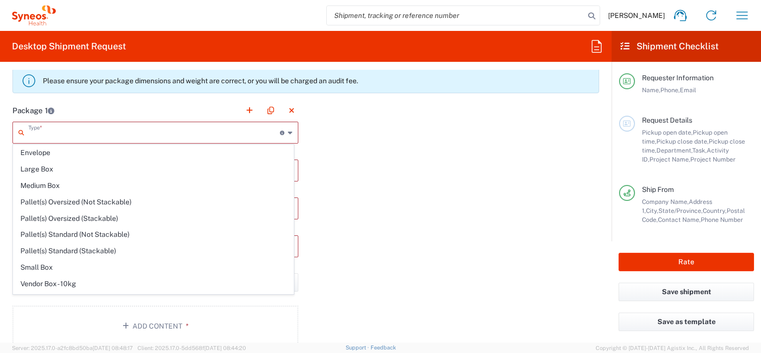
type input "in"
type input "0.45"
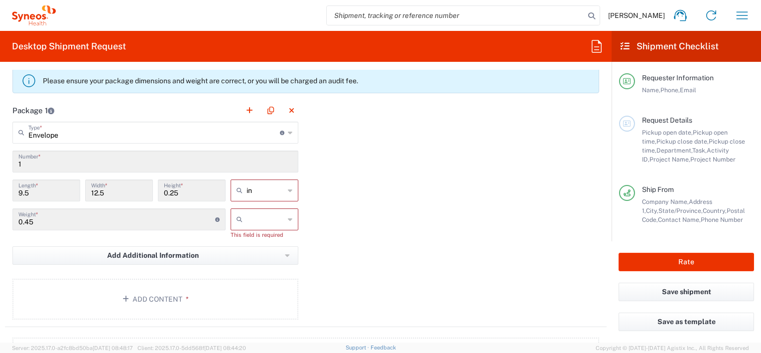
click at [48, 221] on input "0.45" at bounding box center [116, 218] width 197 height 17
click at [271, 218] on input "text" at bounding box center [266, 219] width 38 height 16
click at [243, 253] on span "lbs" at bounding box center [261, 255] width 65 height 15
type input "lbs"
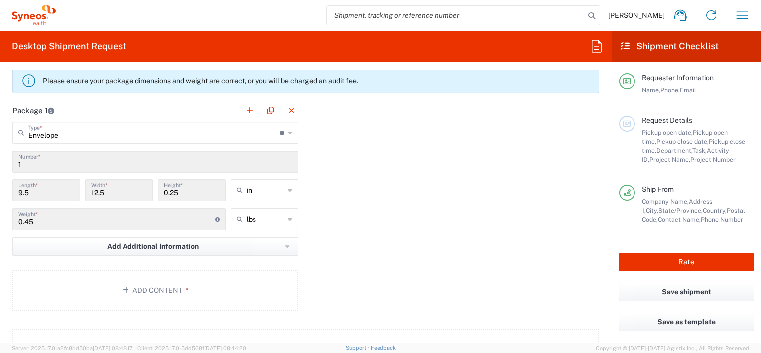
drag, startPoint x: 43, startPoint y: 220, endPoint x: 13, endPoint y: 220, distance: 29.4
click at [13, 220] on div "0.45 Weight * Total weight of package(s) in pounds or kilograms" at bounding box center [118, 219] width 213 height 22
click at [31, 225] on input "0.45" at bounding box center [116, 218] width 197 height 17
click at [28, 223] on input "0.45" at bounding box center [116, 218] width 197 height 17
click at [154, 244] on span "Add Additional Information" at bounding box center [153, 246] width 92 height 9
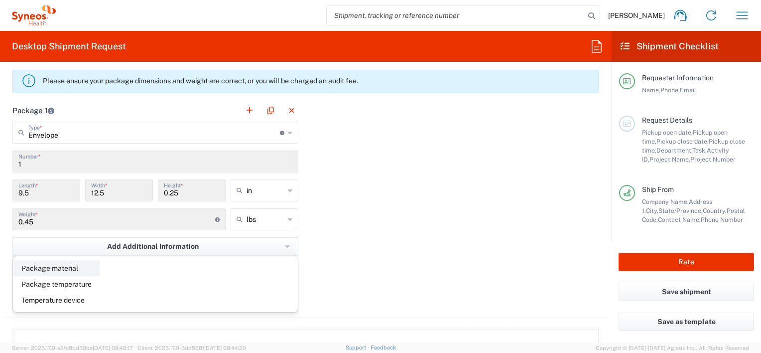
click at [39, 265] on li "Package material" at bounding box center [56, 268] width 86 height 16
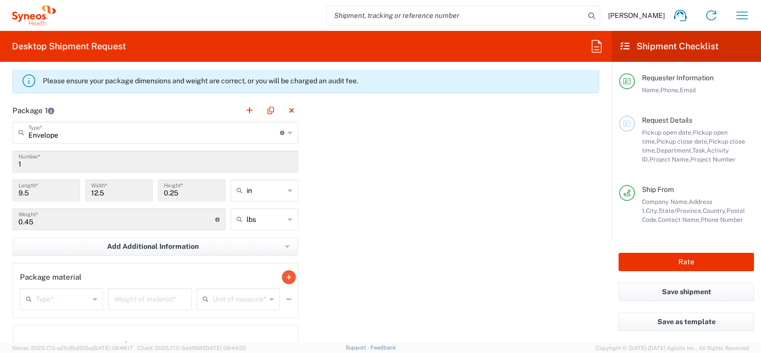
click at [287, 274] on icon "button" at bounding box center [289, 277] width 5 height 7
drag, startPoint x: 42, startPoint y: 219, endPoint x: 38, endPoint y: 221, distance: 5.1
click at [42, 219] on input "0.45" at bounding box center [116, 218] width 197 height 17
click at [37, 221] on input "0.45" at bounding box center [116, 218] width 197 height 17
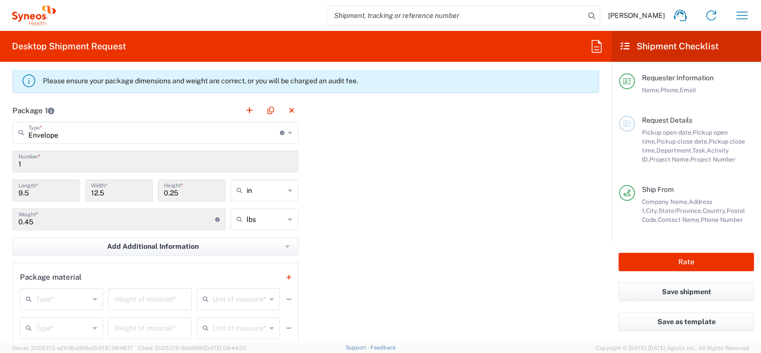
drag, startPoint x: 37, startPoint y: 221, endPoint x: 12, endPoint y: 221, distance: 24.9
click at [13, 221] on div "0.45 Weight * Total weight of package(s) in pounds or kilograms" at bounding box center [118, 219] width 213 height 22
drag, startPoint x: 12, startPoint y: 221, endPoint x: 400, endPoint y: 232, distance: 388.4
click at [405, 234] on div "Package 1 Envelope Type * Material used to package goods Envelope Large Box Med…" at bounding box center [306, 250] width 602 height 303
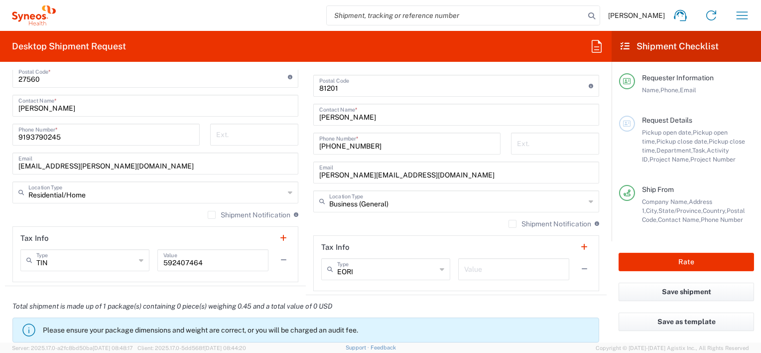
scroll to position [449, 0]
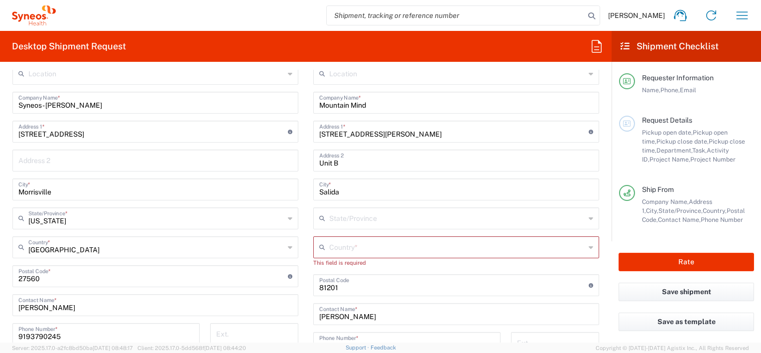
click at [363, 235] on div "Location Addison Whitney LLC-Morrisvile NC US Barcelona-Syneos Health BioSector…" at bounding box center [456, 277] width 286 height 428
click at [359, 244] on agx-dropdown-input "Country * No Results Found" at bounding box center [456, 247] width 286 height 22
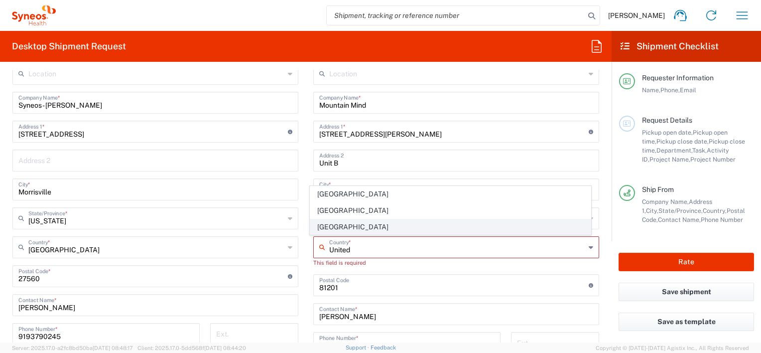
click at [328, 228] on span "[GEOGRAPHIC_DATA]" at bounding box center [450, 226] width 280 height 15
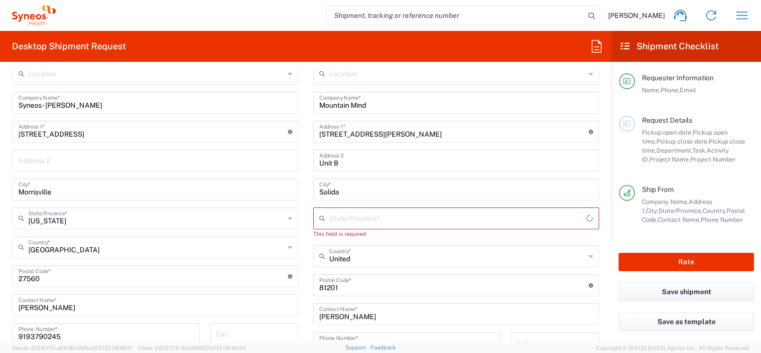
type input "[GEOGRAPHIC_DATA]"
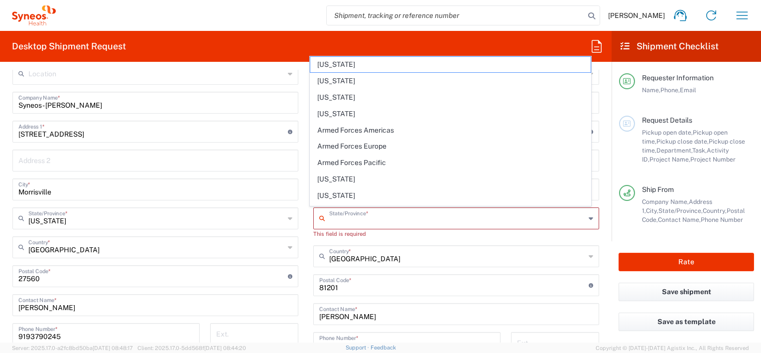
click at [343, 214] on input "text" at bounding box center [457, 217] width 256 height 17
click at [336, 193] on span "[US_STATE]" at bounding box center [450, 195] width 280 height 15
type input "[US_STATE]"
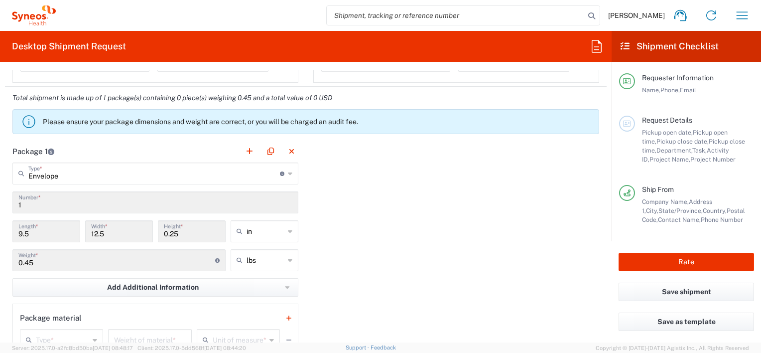
scroll to position [897, 0]
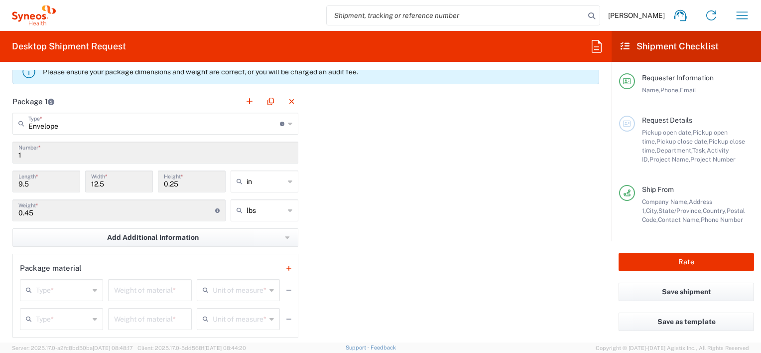
click at [64, 212] on input "0.45" at bounding box center [116, 209] width 197 height 17
click at [215, 210] on agx-control-info "Total weight of package(s) in pounds or kilograms" at bounding box center [217, 210] width 4 height 16
click at [215, 210] on icon at bounding box center [217, 210] width 4 height 4
click at [46, 212] on input "0.45" at bounding box center [116, 209] width 197 height 17
click at [40, 213] on input "0.45" at bounding box center [116, 209] width 197 height 17
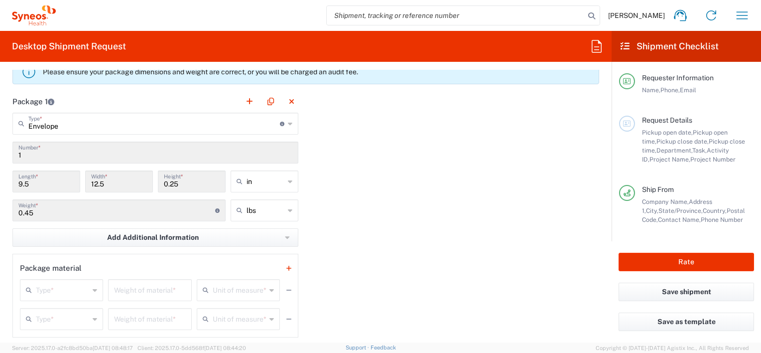
click at [40, 213] on input "0.45" at bounding box center [116, 209] width 197 height 17
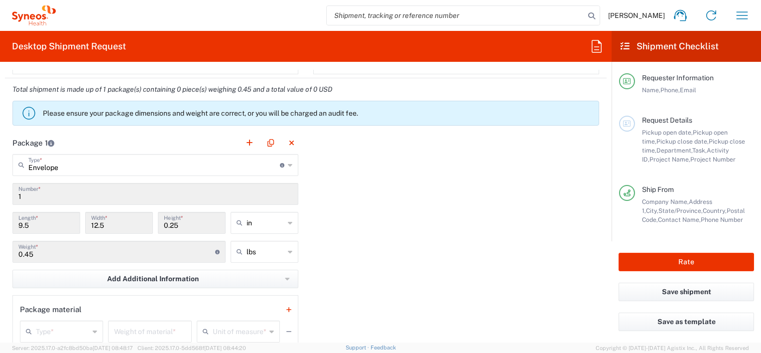
scroll to position [797, 0]
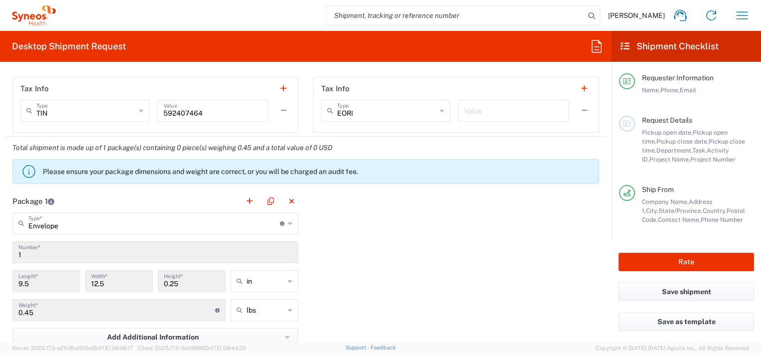
click at [288, 222] on icon at bounding box center [290, 223] width 4 height 16
type input "Envelope"
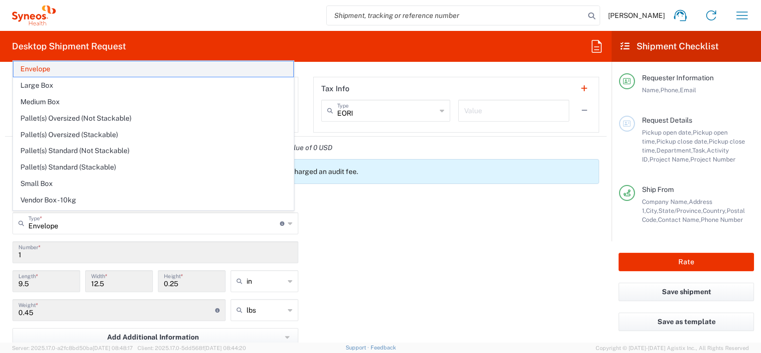
click at [50, 66] on span "Envelope" at bounding box center [153, 68] width 280 height 15
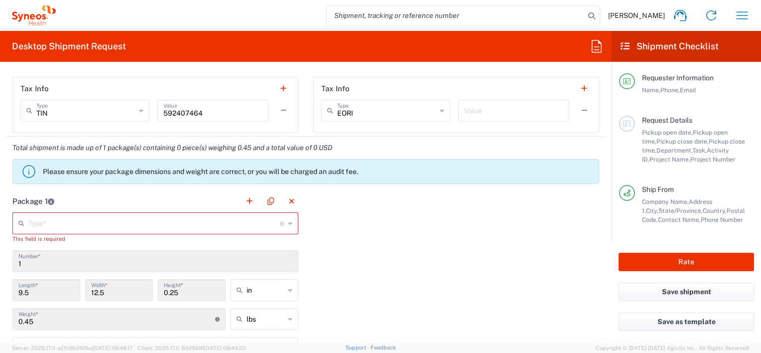
click at [63, 226] on input "text" at bounding box center [154, 222] width 252 height 17
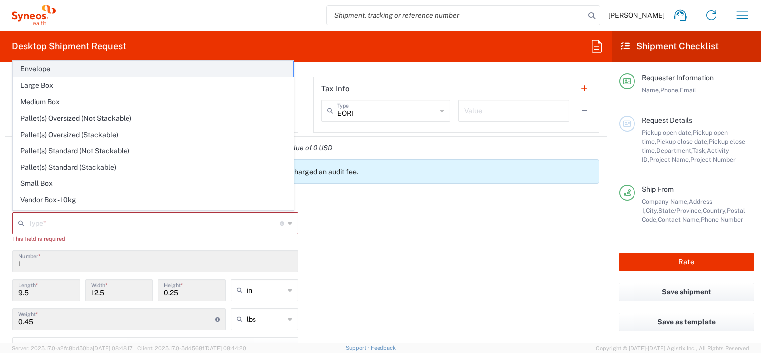
click at [37, 65] on span "Envelope" at bounding box center [153, 68] width 280 height 15
type input "Envelope"
type input "1"
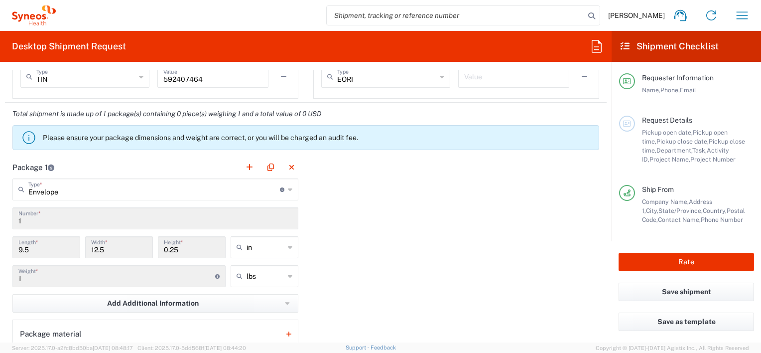
scroll to position [847, 0]
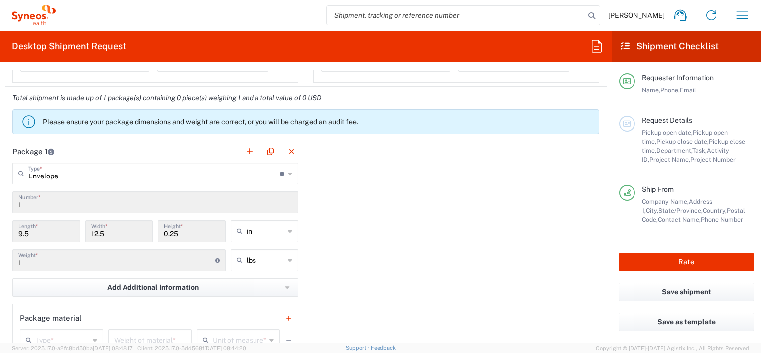
drag, startPoint x: 32, startPoint y: 261, endPoint x: 13, endPoint y: 260, distance: 19.0
click at [13, 260] on div "1 Weight * Total weight of package(s) in pounds or kilograms" at bounding box center [118, 260] width 213 height 22
click at [411, 231] on div "Package 1 Envelope Type * Material used to package goods Envelope Large Box Med…" at bounding box center [306, 291] width 602 height 303
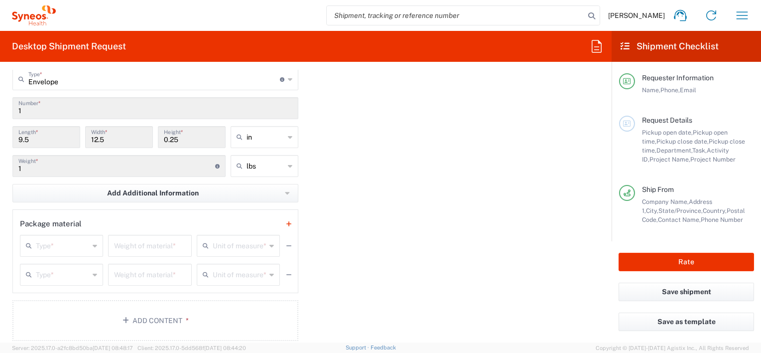
scroll to position [947, 0]
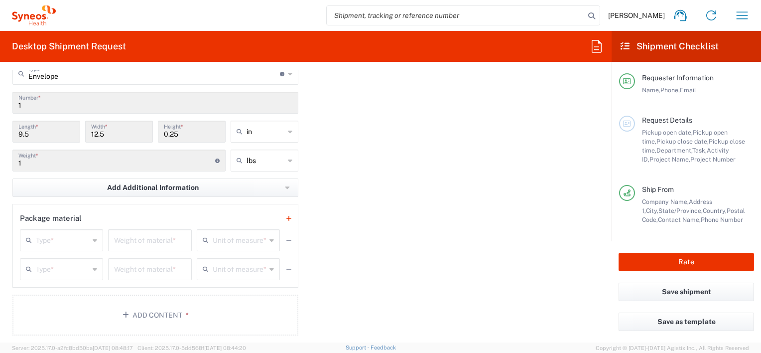
drag, startPoint x: 33, startPoint y: 159, endPoint x: 47, endPoint y: 164, distance: 15.1
click at [33, 160] on input "1" at bounding box center [116, 159] width 197 height 17
click at [47, 164] on input "1" at bounding box center [116, 159] width 197 height 17
drag, startPoint x: 444, startPoint y: 217, endPoint x: 397, endPoint y: 213, distance: 47.0
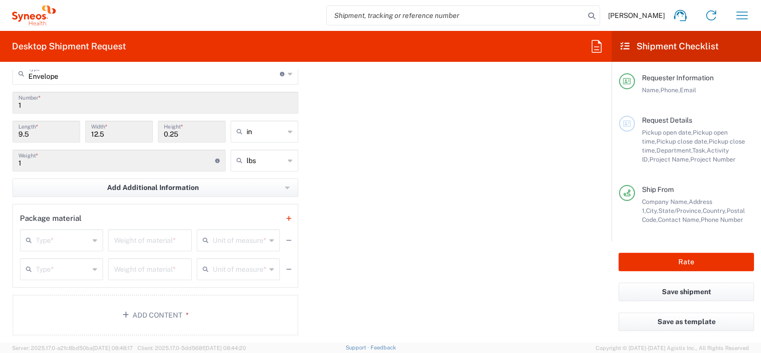
click at [445, 215] on div "Package 1 Envelope Type * Material used to package goods Envelope Large Box Med…" at bounding box center [306, 191] width 602 height 303
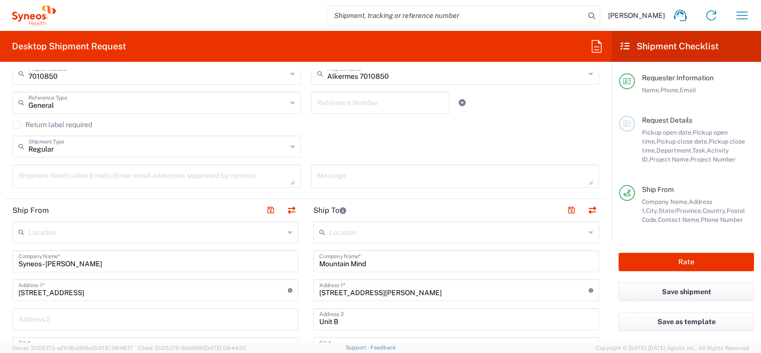
scroll to position [0, 0]
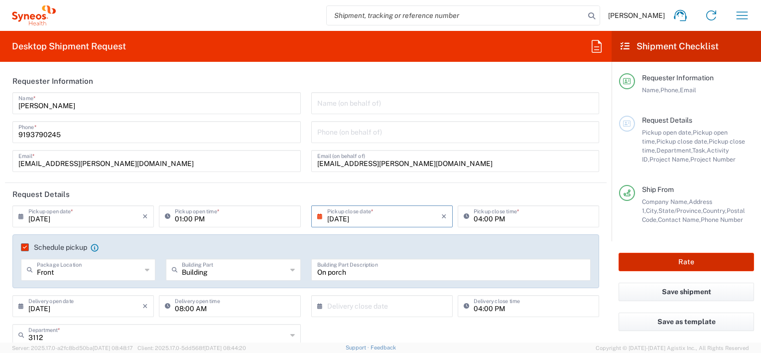
click at [690, 261] on button "Rate" at bounding box center [687, 262] width 136 height 18
type input "7010850"
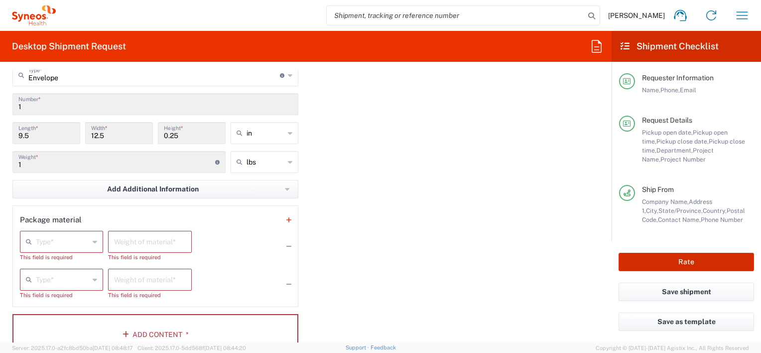
scroll to position [947, 0]
click at [26, 161] on input "1" at bounding box center [116, 159] width 197 height 17
drag, startPoint x: 25, startPoint y: 161, endPoint x: -4, endPoint y: 158, distance: 29.1
click at [0, 158] on html "Alix Ramczyk Home Shipment estimator Shipment tracking Desktop shipment request…" at bounding box center [380, 176] width 761 height 353
click at [93, 235] on icon at bounding box center [95, 240] width 4 height 16
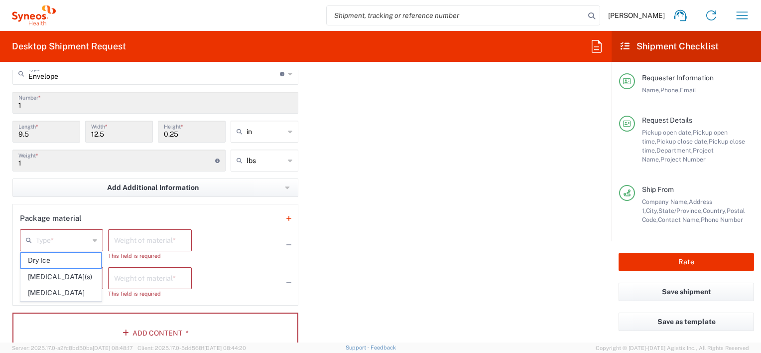
click at [90, 237] on div "Type *" at bounding box center [61, 240] width 83 height 22
click at [287, 241] on icon "button" at bounding box center [289, 244] width 5 height 7
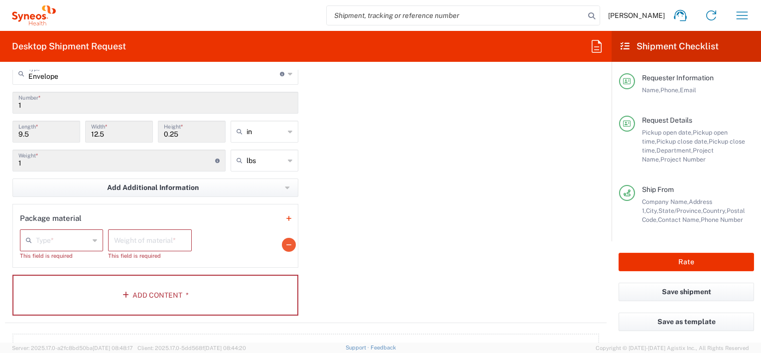
click at [287, 241] on icon "button" at bounding box center [289, 244] width 5 height 7
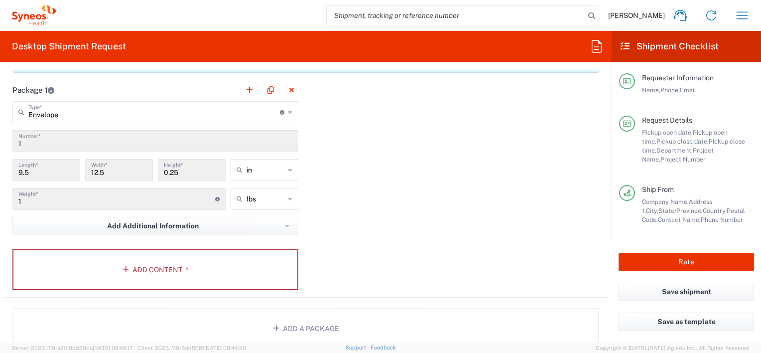
scroll to position [897, 0]
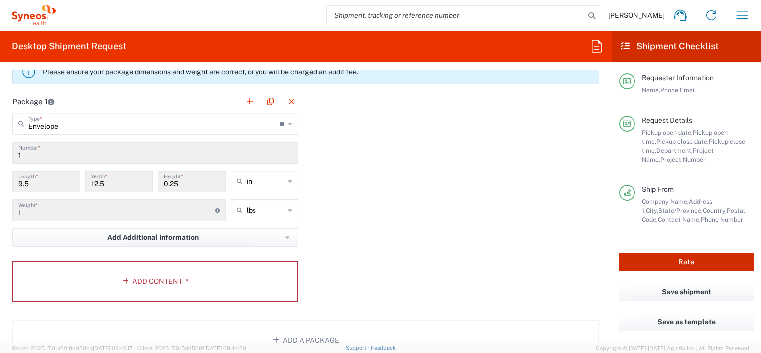
click at [685, 258] on button "Rate" at bounding box center [687, 262] width 136 height 18
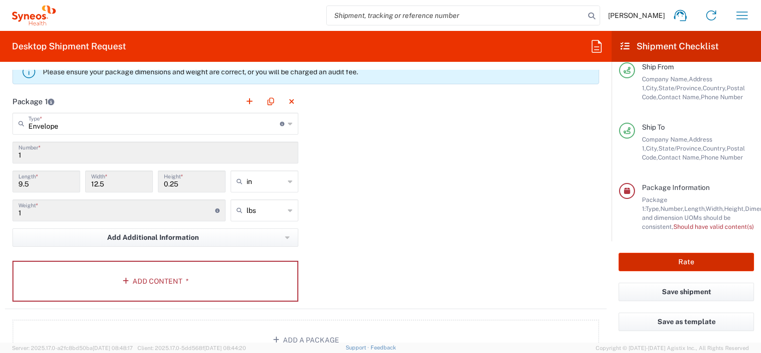
scroll to position [142, 0]
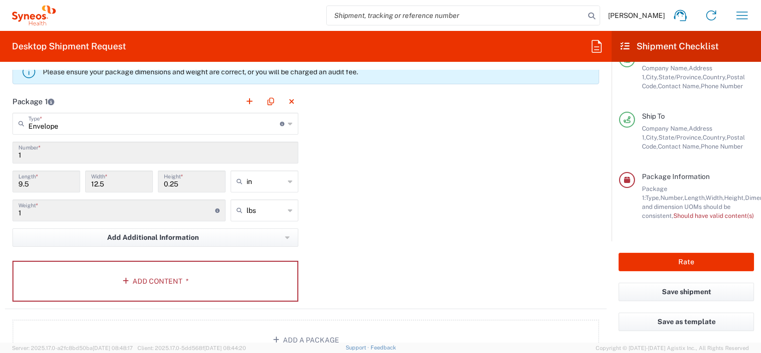
click at [26, 211] on input "1" at bounding box center [116, 209] width 197 height 17
drag, startPoint x: 26, startPoint y: 213, endPoint x: 13, endPoint y: 213, distance: 13.0
click at [13, 213] on div "1 Weight * Total weight of package(s) in pounds or kilograms" at bounding box center [118, 210] width 213 height 22
drag, startPoint x: 467, startPoint y: 236, endPoint x: 340, endPoint y: 205, distance: 130.8
click at [467, 235] on div "Package 1 Envelope Type * Material used to package goods Envelope Large Box Med…" at bounding box center [306, 199] width 602 height 219
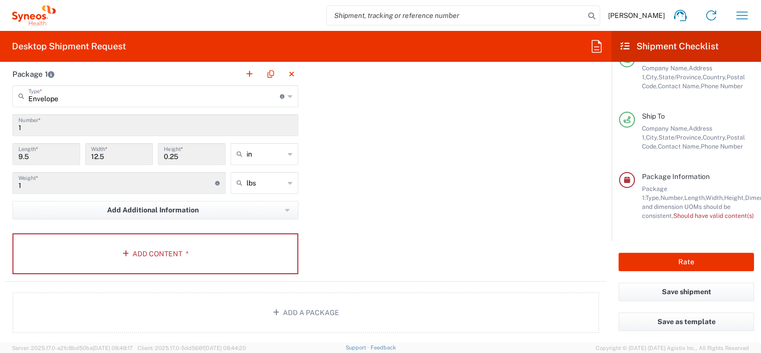
scroll to position [997, 0]
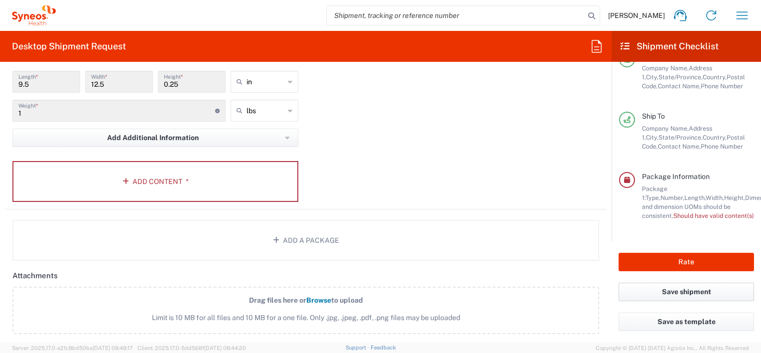
click at [688, 288] on button "Save shipment" at bounding box center [687, 292] width 136 height 18
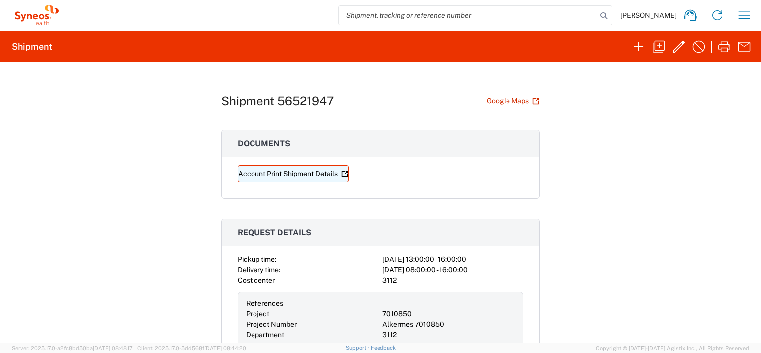
click at [288, 170] on link "Account Print Shipment Details" at bounding box center [293, 173] width 111 height 17
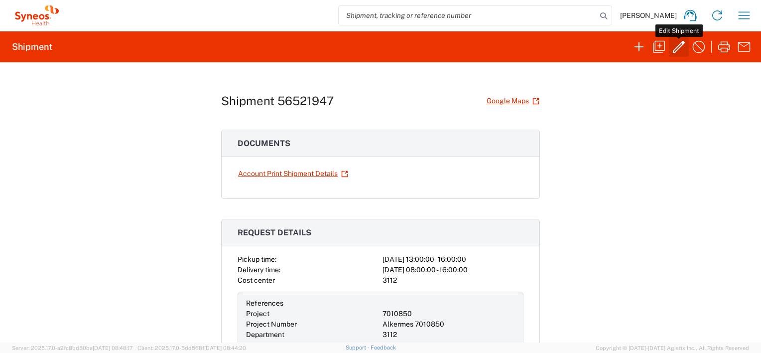
click at [675, 46] on icon "button" at bounding box center [679, 47] width 16 height 16
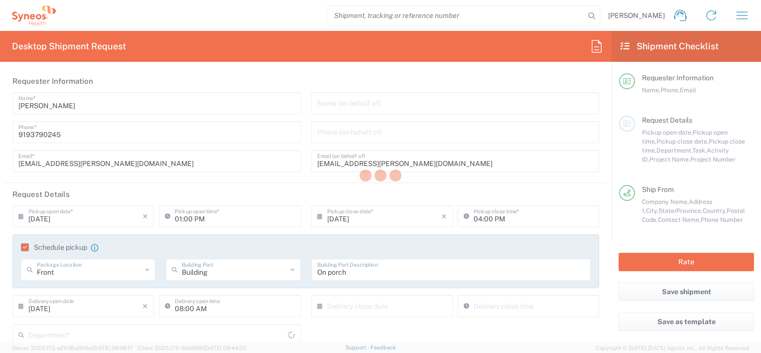
type input "3112"
type input "7010850"
type input "[US_STATE]"
type input "Envelope"
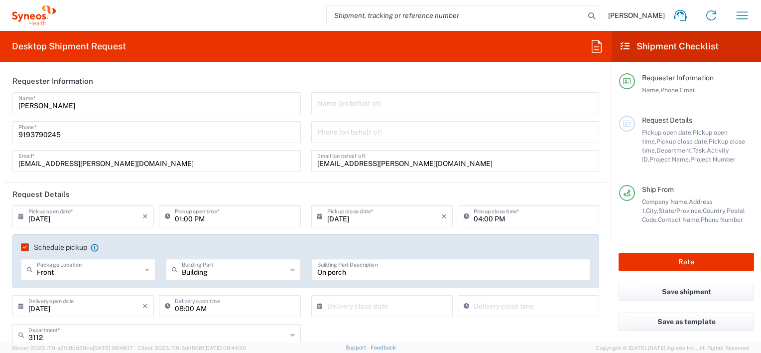
type input "Alkermes 7010850"
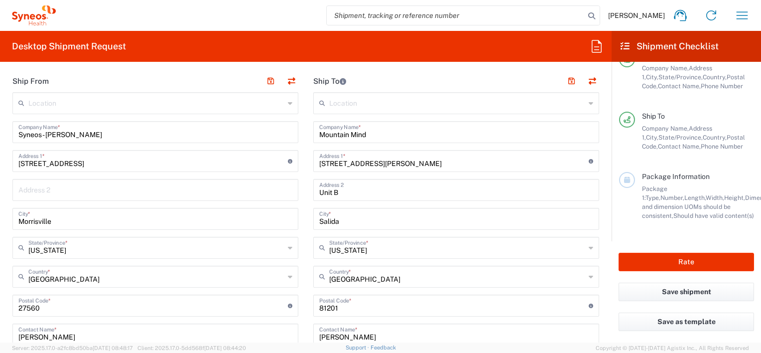
scroll to position [399, 0]
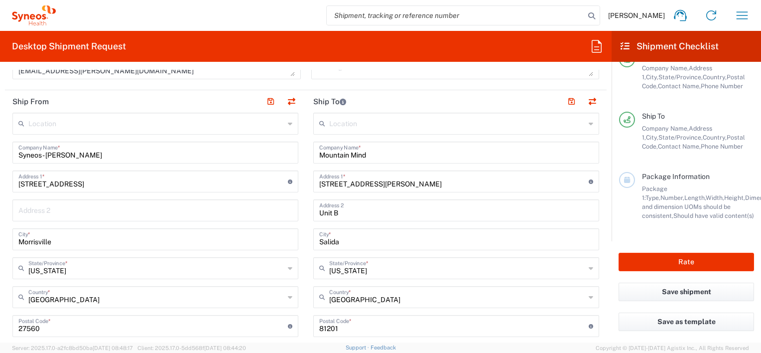
click at [66, 243] on input "Morrisville" at bounding box center [155, 238] width 274 height 17
drag, startPoint x: 60, startPoint y: 242, endPoint x: 0, endPoint y: 241, distance: 60.3
click at [0, 242] on html "Alix Ramczyk Home Shipment estimator Shipment tracking Desktop shipment request…" at bounding box center [380, 176] width 761 height 353
type input "[PERSON_NAME]"
click at [114, 268] on input "text" at bounding box center [156, 267] width 256 height 17
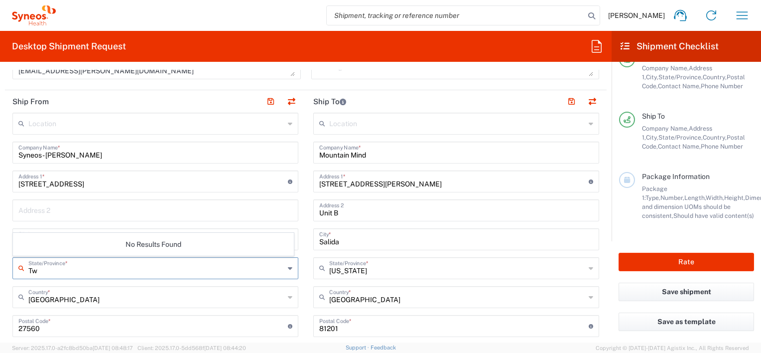
type input "T"
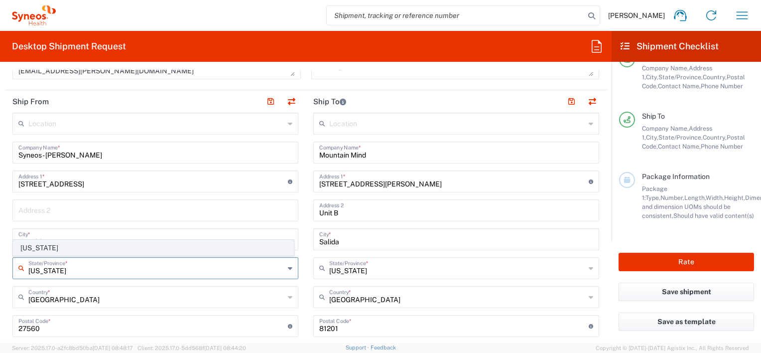
type input "[US_STATE]"
click at [117, 251] on span "[US_STATE]" at bounding box center [153, 247] width 280 height 15
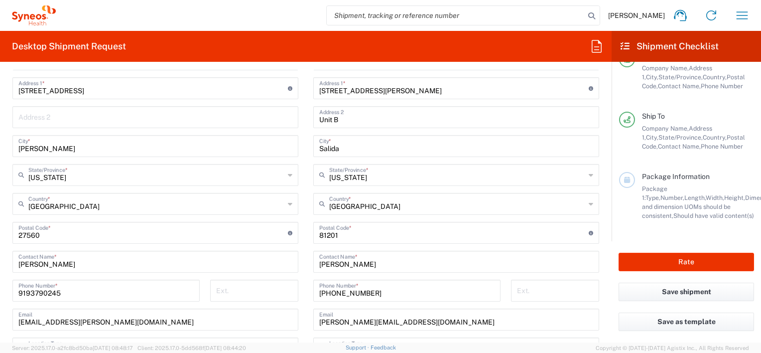
scroll to position [498, 0]
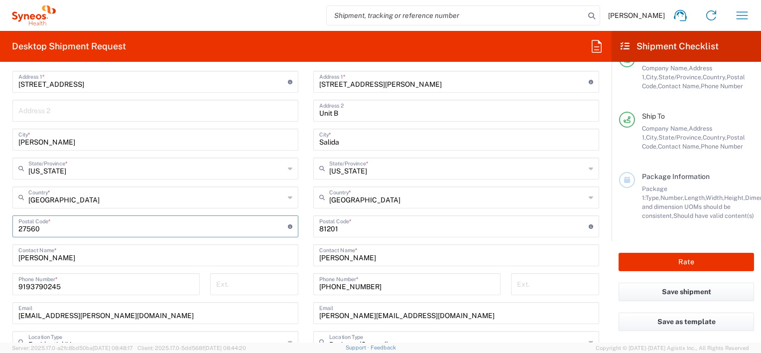
drag, startPoint x: 52, startPoint y: 224, endPoint x: -20, endPoint y: 226, distance: 72.8
click at [0, 226] on html "Alix Ramczyk Home Shipment estimator Shipment tracking Desktop shipment request…" at bounding box center [380, 176] width 761 height 353
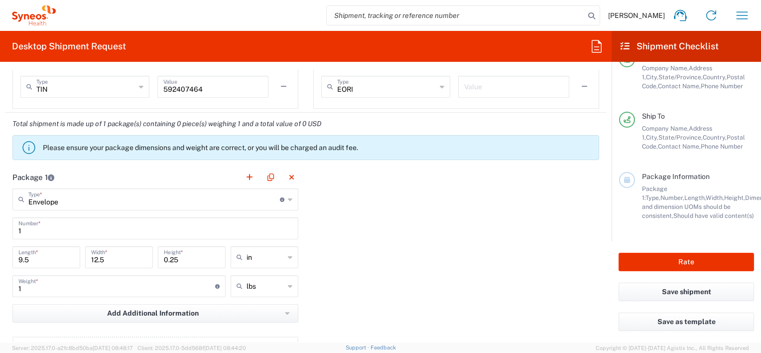
scroll to position [804, 0]
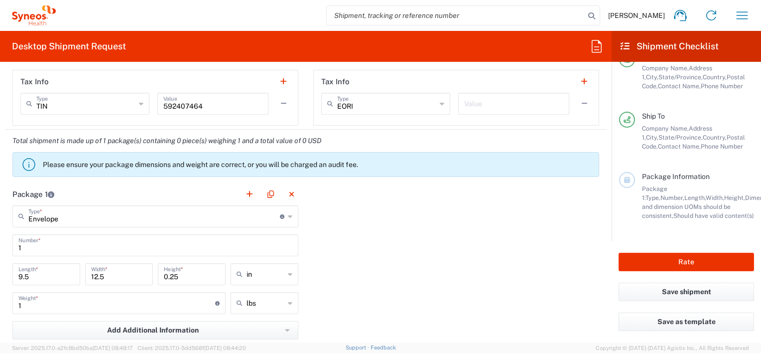
type input "78640"
click at [27, 308] on input "1" at bounding box center [116, 302] width 197 height 17
drag, startPoint x: 28, startPoint y: 308, endPoint x: 8, endPoint y: 304, distance: 20.3
click at [8, 304] on main "Envelope Type * Material used to package goods Envelope Large Box Medium Box Pa…" at bounding box center [155, 301] width 301 height 192
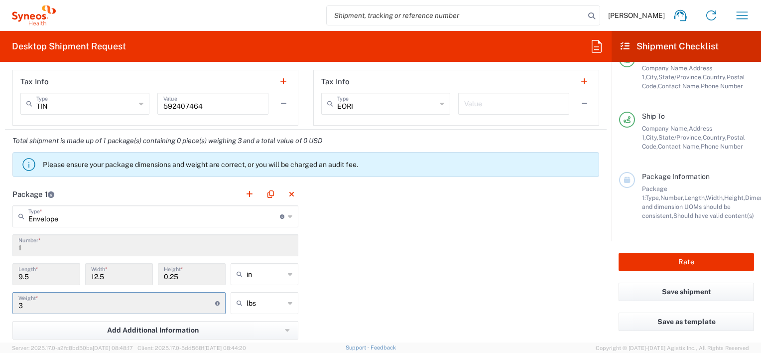
type input "3"
click at [428, 232] on div "Package 1 Envelope Type * Material used to package goods Envelope Large Box Med…" at bounding box center [306, 292] width 602 height 219
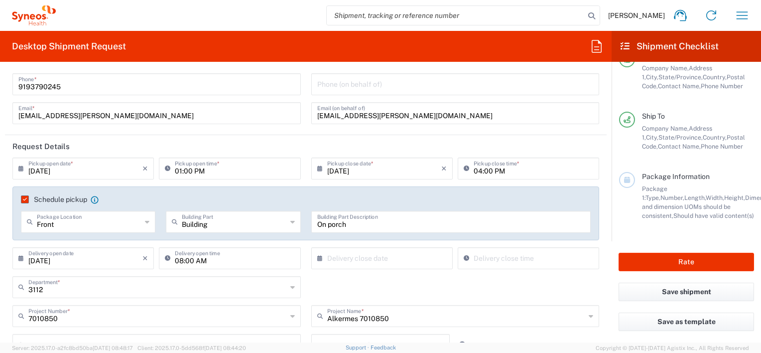
scroll to position [0, 0]
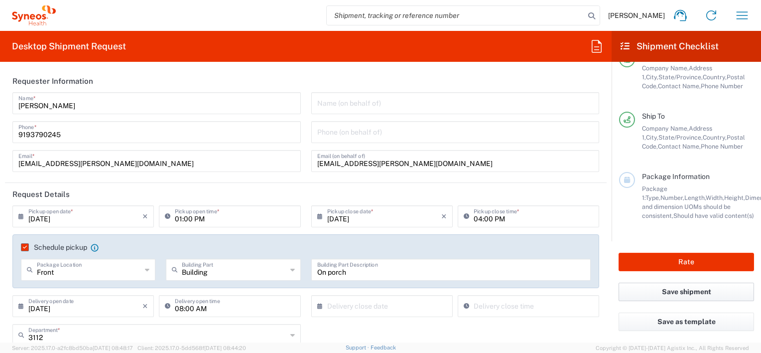
click at [689, 289] on button "Save shipment" at bounding box center [687, 292] width 136 height 18
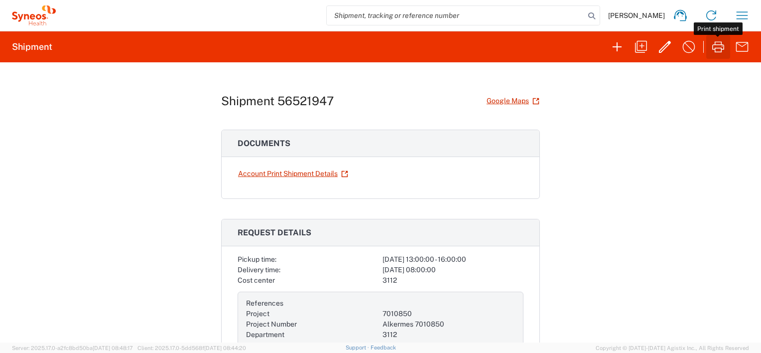
click at [716, 46] on icon "button" at bounding box center [719, 47] width 16 height 16
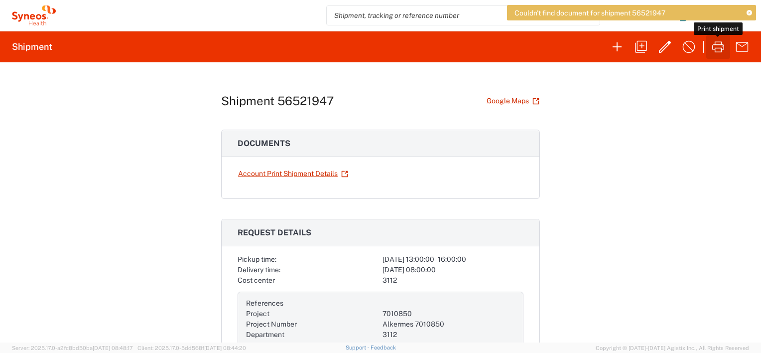
click at [714, 48] on icon "button" at bounding box center [719, 47] width 16 height 16
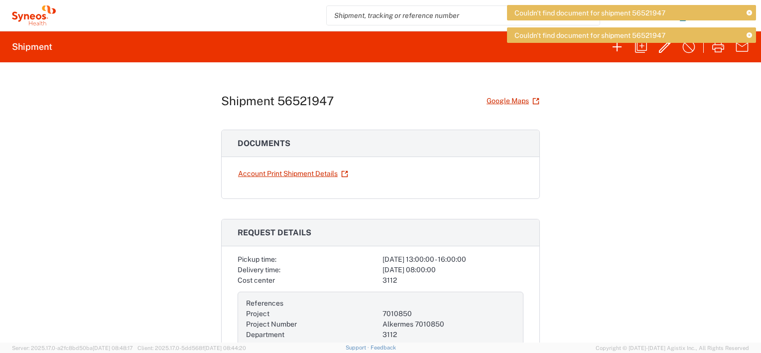
drag, startPoint x: 678, startPoint y: 165, endPoint x: 659, endPoint y: 142, distance: 30.1
click at [678, 167] on div "Shipment 56521947 Google Maps Documents Account Print Shipment Details Request …" at bounding box center [380, 202] width 761 height 280
click at [750, 34] on icon at bounding box center [749, 35] width 5 height 5
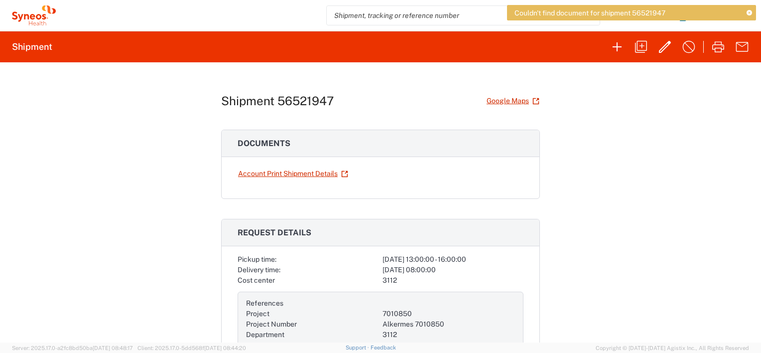
click at [751, 13] on icon at bounding box center [749, 12] width 5 height 5
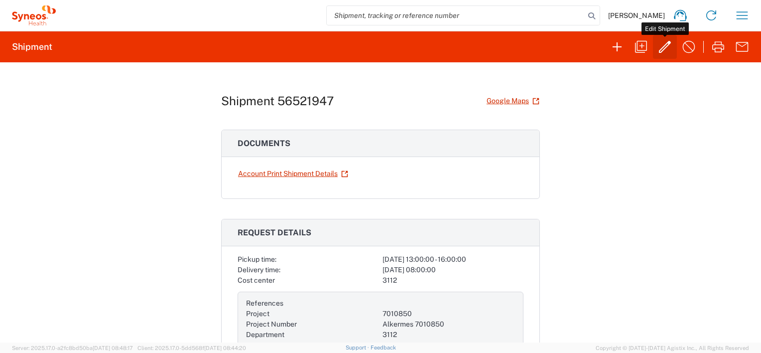
click at [666, 44] on icon "button" at bounding box center [665, 47] width 12 height 12
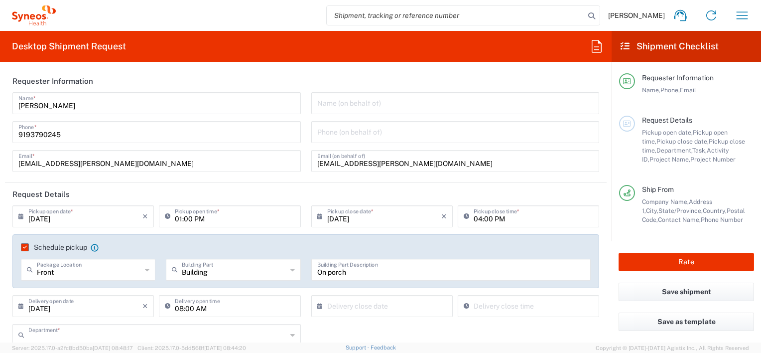
type input "3112"
type input "7010850"
type input "[US_STATE]"
type input "Envelope"
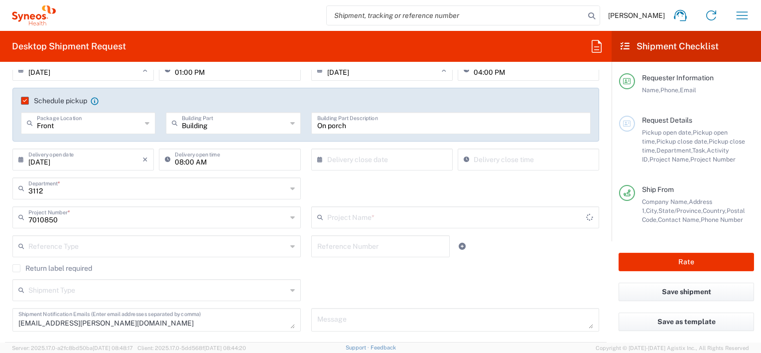
scroll to position [150, 0]
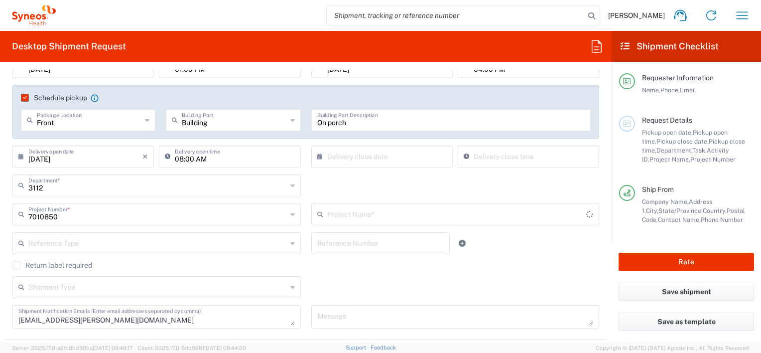
type input "Alkermes 7010850"
click at [285, 120] on div "Building Building Part" at bounding box center [233, 120] width 135 height 22
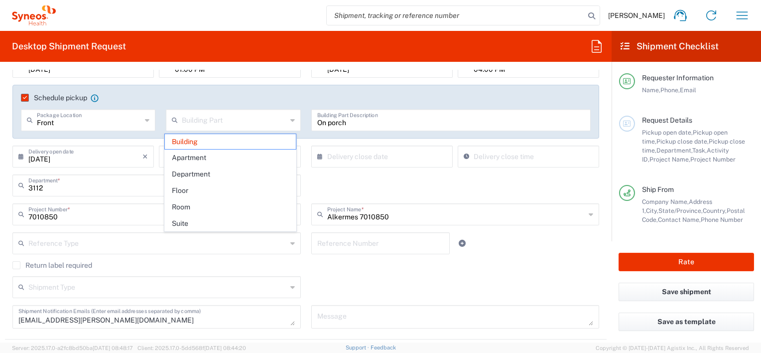
click at [291, 120] on icon at bounding box center [293, 120] width 4 height 16
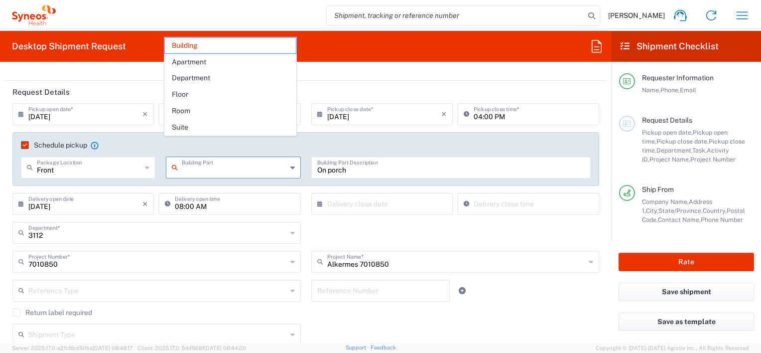
scroll to position [100, 0]
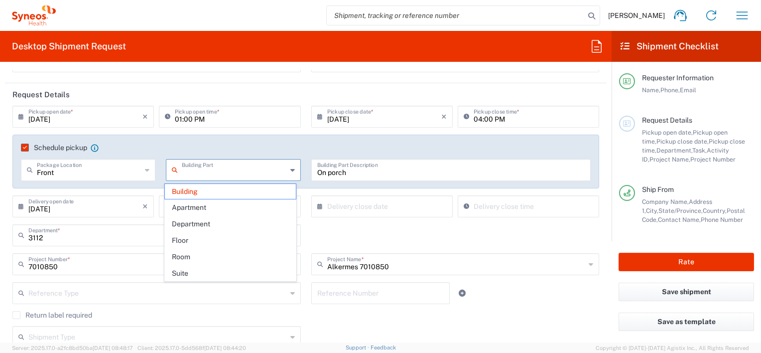
drag, startPoint x: 182, startPoint y: 187, endPoint x: 297, endPoint y: 138, distance: 124.8
click at [182, 187] on span "Building" at bounding box center [230, 191] width 131 height 15
click at [212, 171] on input "text" at bounding box center [234, 168] width 105 height 17
click at [186, 205] on span "Building" at bounding box center [230, 207] width 131 height 15
type input "Building"
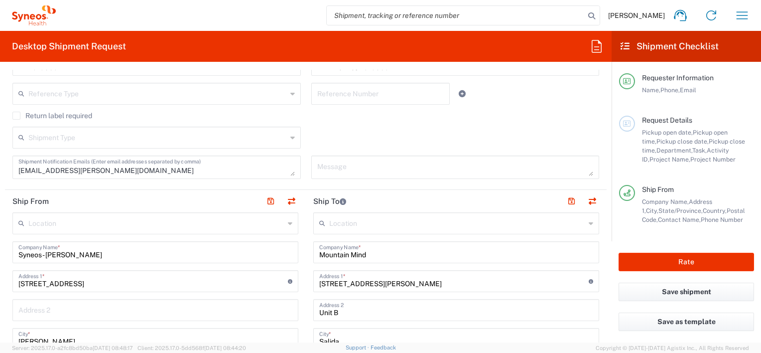
scroll to position [349, 0]
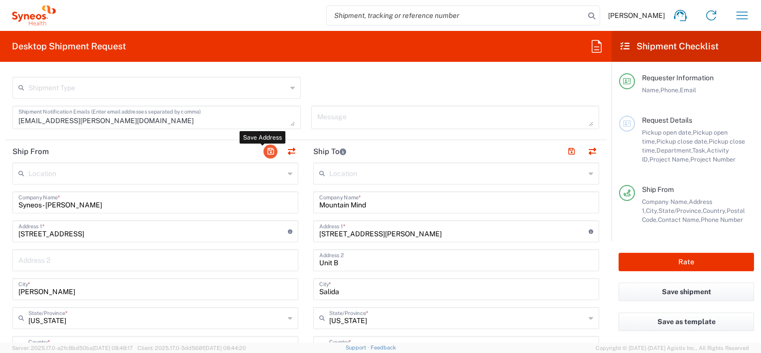
click at [268, 146] on button "button" at bounding box center [271, 152] width 14 height 14
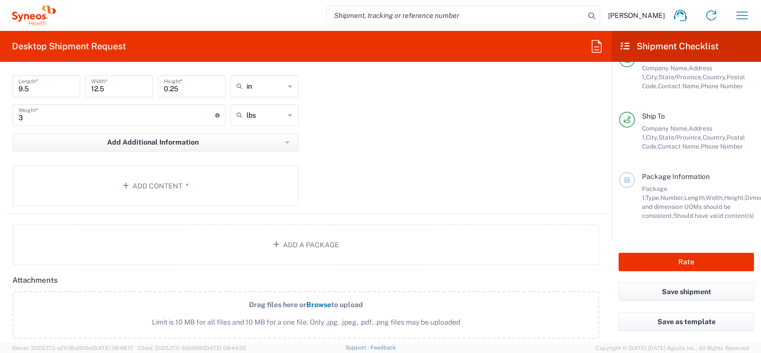
scroll to position [954, 0]
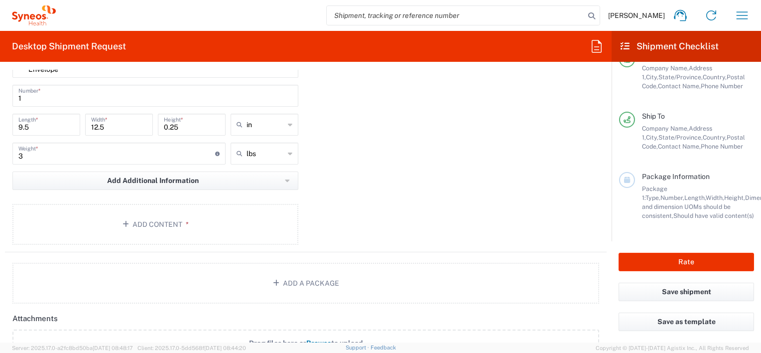
click at [694, 45] on h2 "Shipment Checklist" at bounding box center [670, 46] width 98 height 12
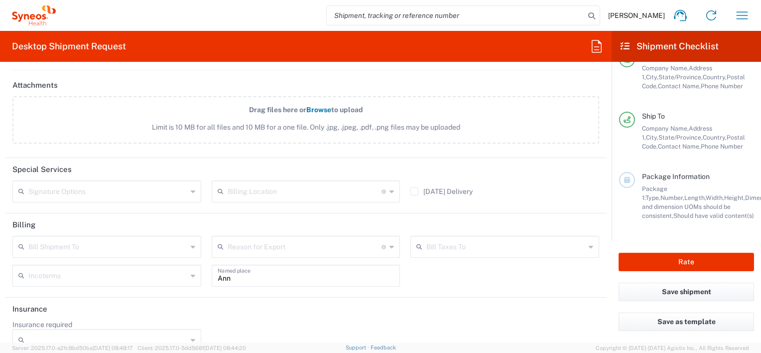
scroll to position [1203, 0]
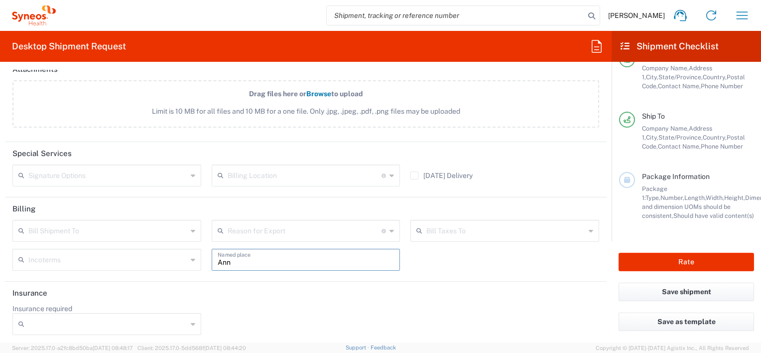
drag, startPoint x: 230, startPoint y: 259, endPoint x: 196, endPoint y: 258, distance: 34.4
click at [196, 258] on div "Bill Shipment To Recipient Account Sender/Shipper Third Party Account Reason fo…" at bounding box center [306, 249] width 598 height 58
click at [477, 304] on div "Insurance required No Yes" at bounding box center [306, 323] width 598 height 38
drag, startPoint x: 232, startPoint y: 263, endPoint x: 203, endPoint y: 262, distance: 28.9
click at [203, 262] on div "Bill Shipment To Recipient Account Sender/Shipper Third Party Account Reason fo…" at bounding box center [306, 249] width 598 height 58
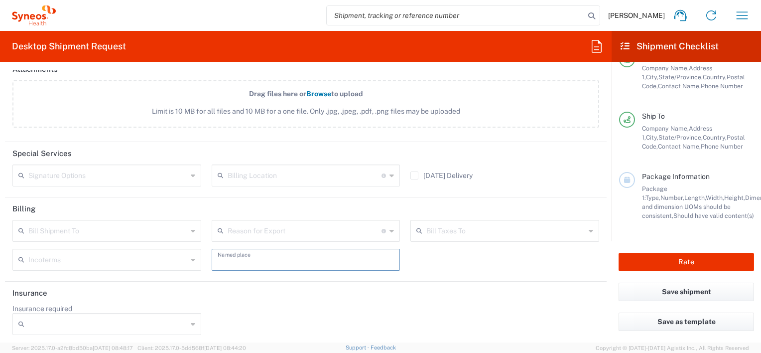
click at [503, 292] on header "Insurance" at bounding box center [306, 293] width 602 height 22
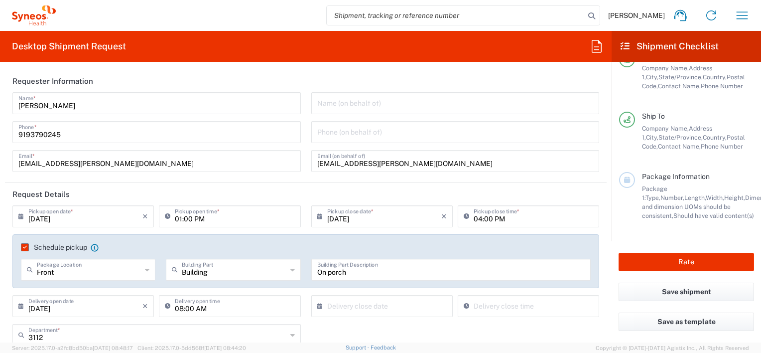
scroll to position [0, 0]
click at [597, 42] on icon at bounding box center [597, 46] width 16 height 16
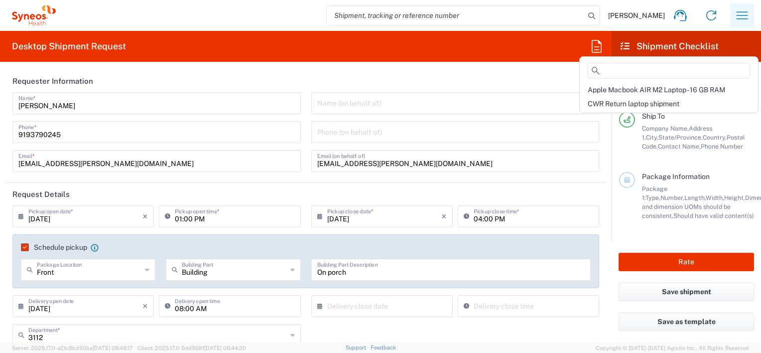
click at [748, 17] on icon "button" at bounding box center [743, 15] width 16 height 16
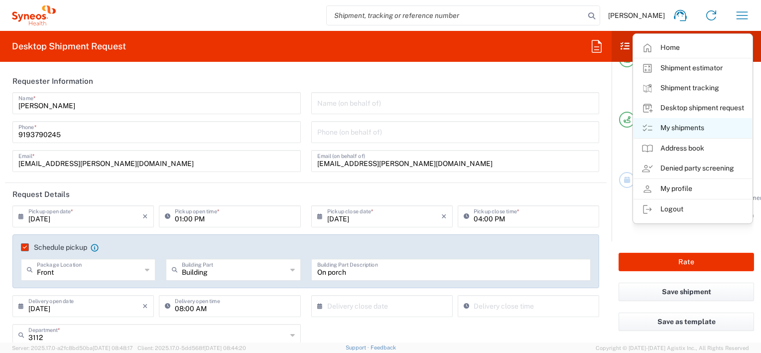
click at [681, 123] on link "My shipments" at bounding box center [693, 128] width 119 height 20
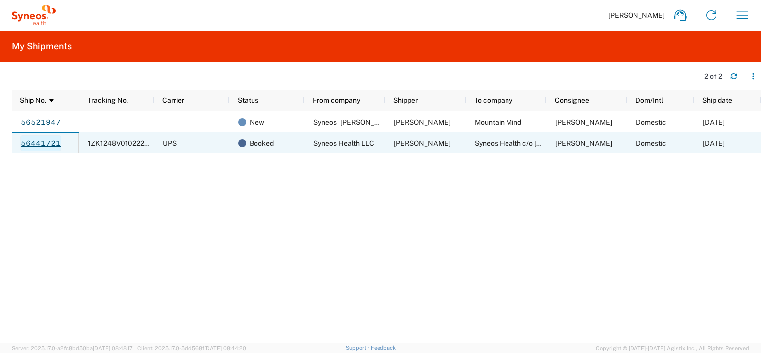
click at [50, 141] on link "56441721" at bounding box center [40, 143] width 41 height 16
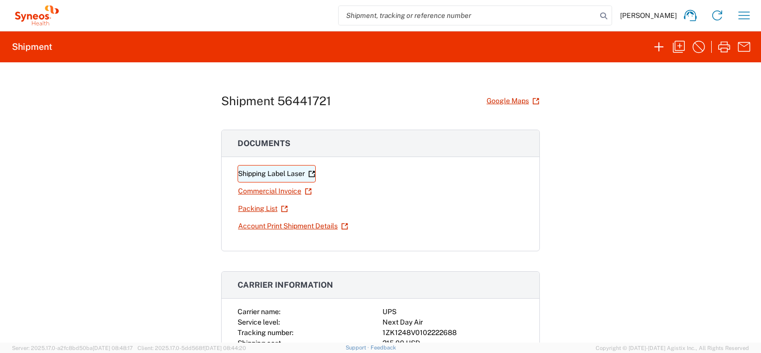
click at [269, 171] on link "Shipping Label Laser" at bounding box center [277, 173] width 78 height 17
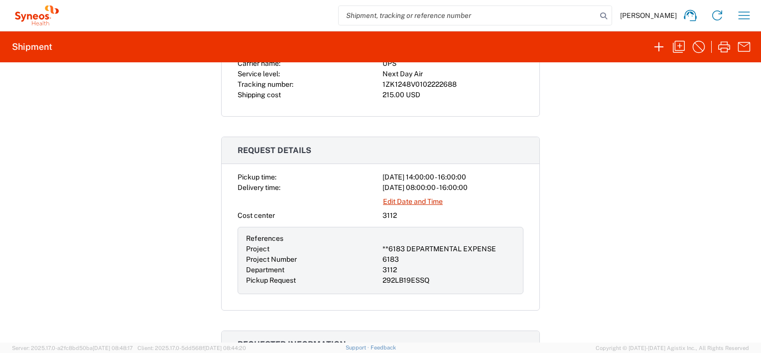
scroll to position [249, 0]
click at [413, 197] on link "Edit Date and Time" at bounding box center [413, 200] width 61 height 17
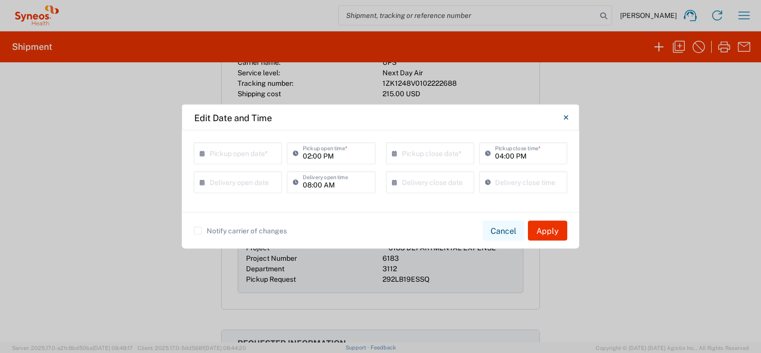
click at [506, 232] on button "Cancel" at bounding box center [504, 231] width 42 height 20
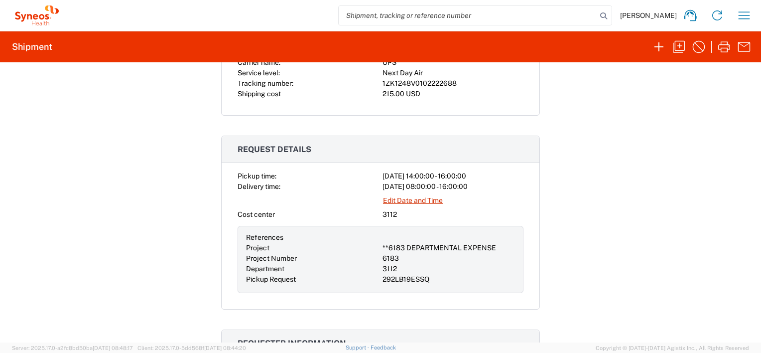
scroll to position [0, 0]
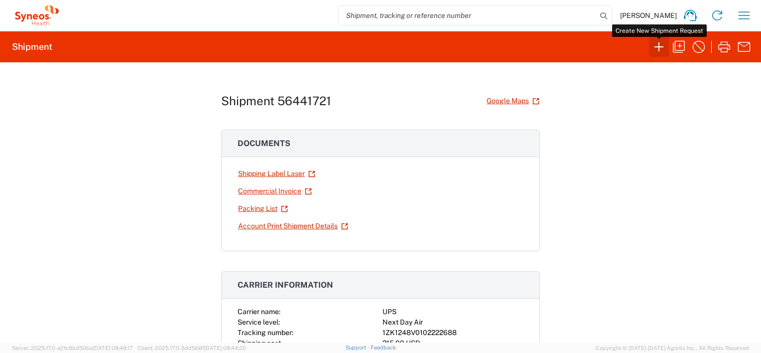
click at [656, 47] on icon "button" at bounding box center [659, 46] width 9 height 9
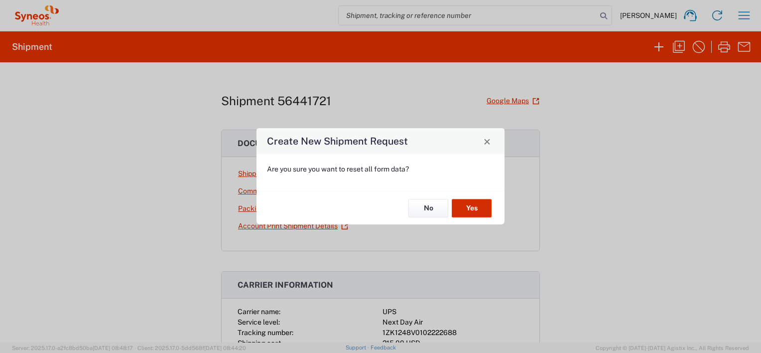
click at [473, 211] on button "Yes" at bounding box center [472, 208] width 40 height 18
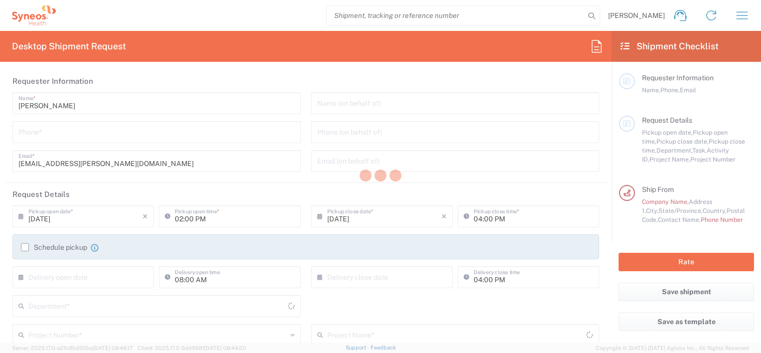
type input "[US_STATE]"
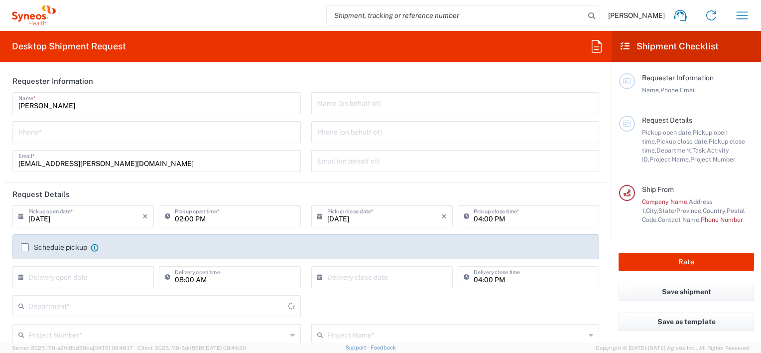
type input "3112"
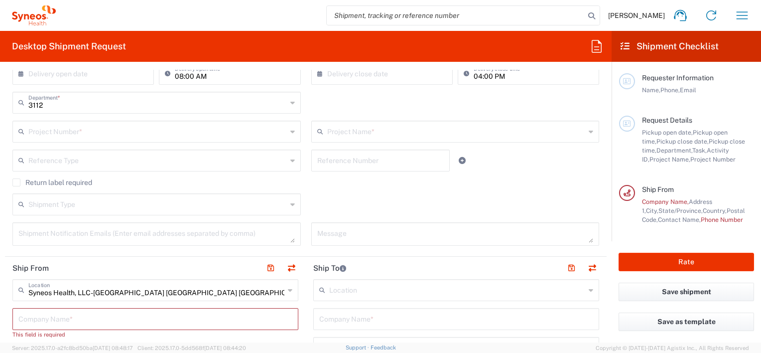
scroll to position [299, 0]
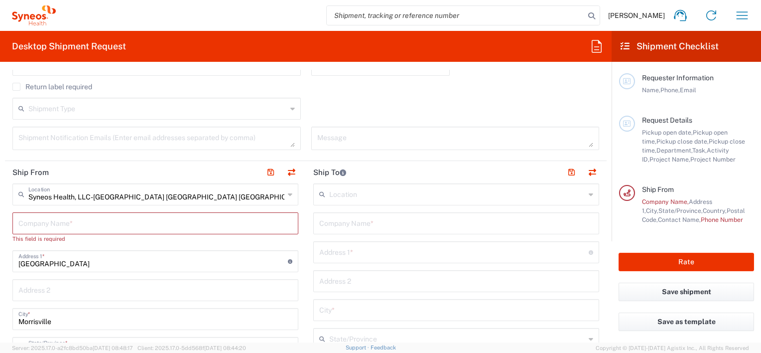
drag, startPoint x: 150, startPoint y: 179, endPoint x: 157, endPoint y: 194, distance: 16.7
click at [152, 180] on header "Ship From" at bounding box center [155, 172] width 301 height 22
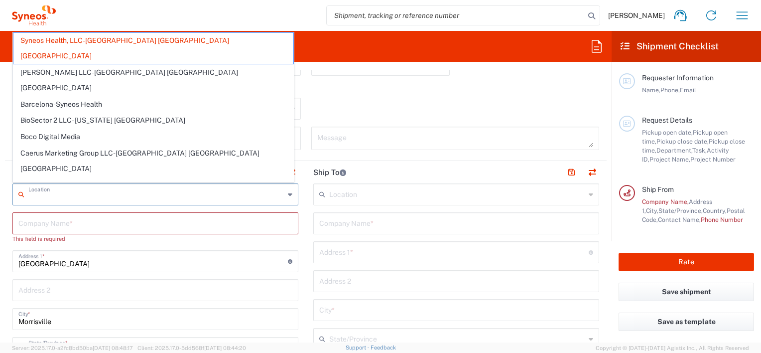
click at [158, 193] on input "text" at bounding box center [156, 193] width 256 height 17
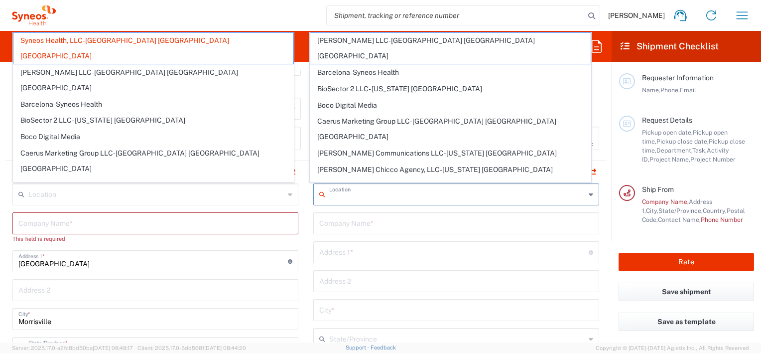
click at [380, 187] on input "text" at bounding box center [457, 193] width 256 height 17
type input "Syneos Health, LLC-[GEOGRAPHIC_DATA] [GEOGRAPHIC_DATA] [GEOGRAPHIC_DATA]"
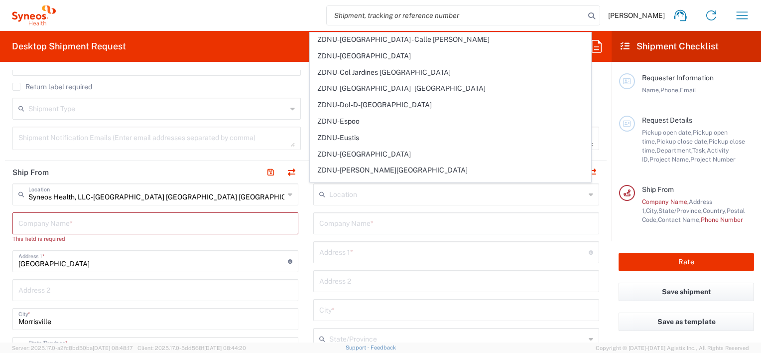
scroll to position [2282, 0]
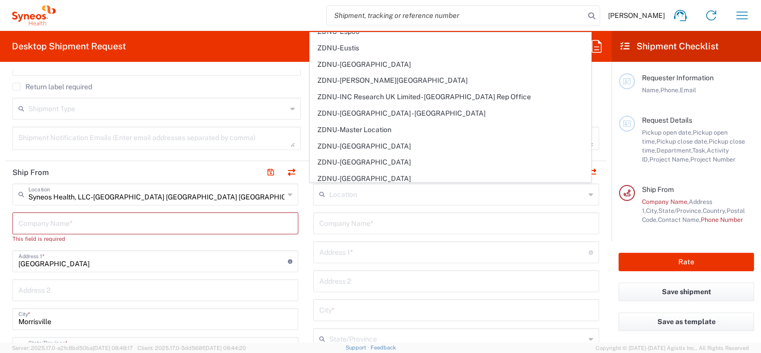
drag, startPoint x: 302, startPoint y: 191, endPoint x: 266, endPoint y: 70, distance: 126.8
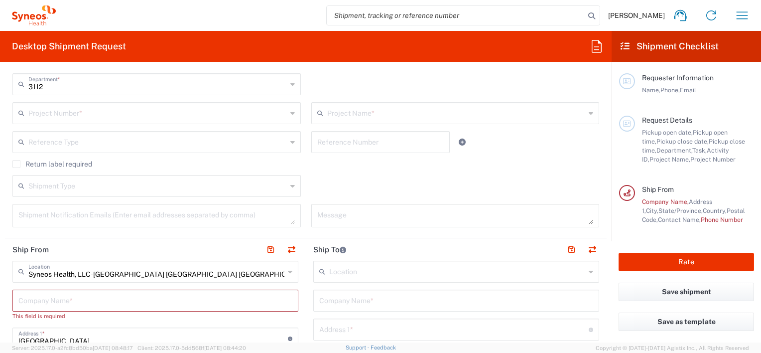
scroll to position [100, 0]
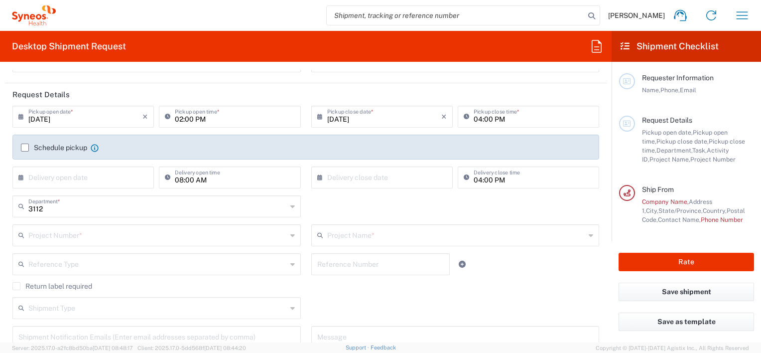
click at [259, 37] on agx-form-header "Desktop Shipment Request" at bounding box center [306, 46] width 612 height 31
click at [747, 15] on icon "button" at bounding box center [742, 14] width 11 height 7
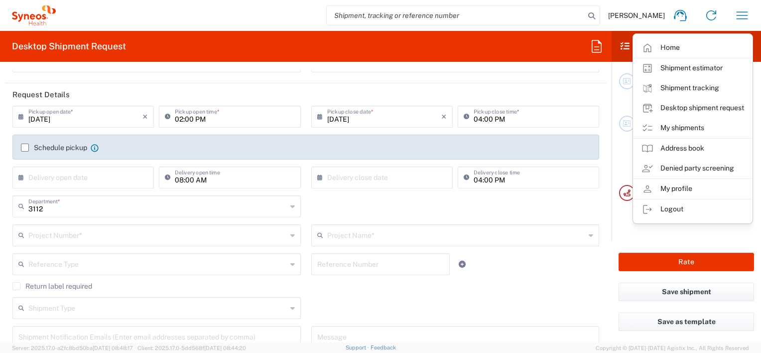
click at [635, 16] on span "[PERSON_NAME]" at bounding box center [636, 15] width 57 height 9
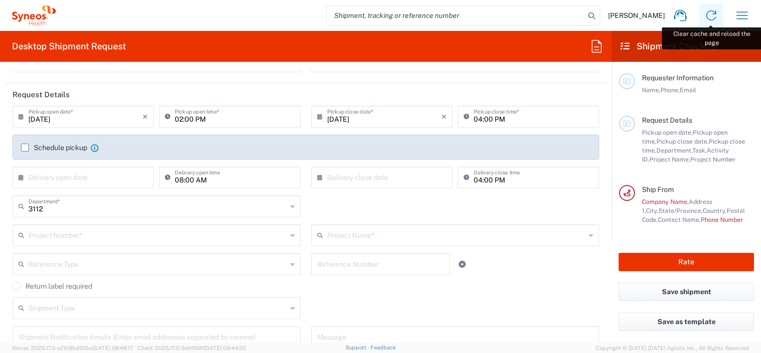
click at [711, 14] on icon at bounding box center [712, 15] width 16 height 16
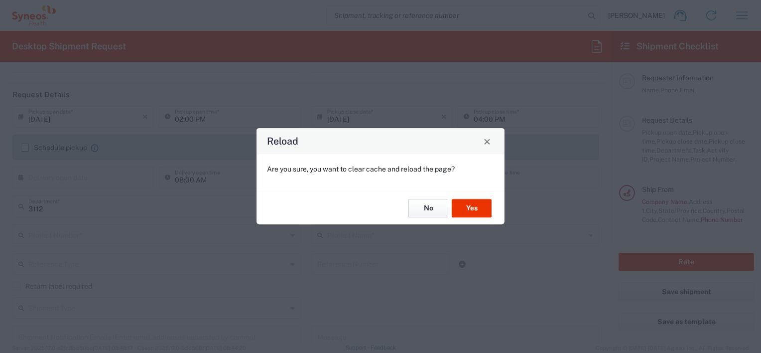
drag, startPoint x: 425, startPoint y: 209, endPoint x: 300, endPoint y: 154, distance: 136.8
click at [426, 208] on button "No" at bounding box center [429, 208] width 40 height 18
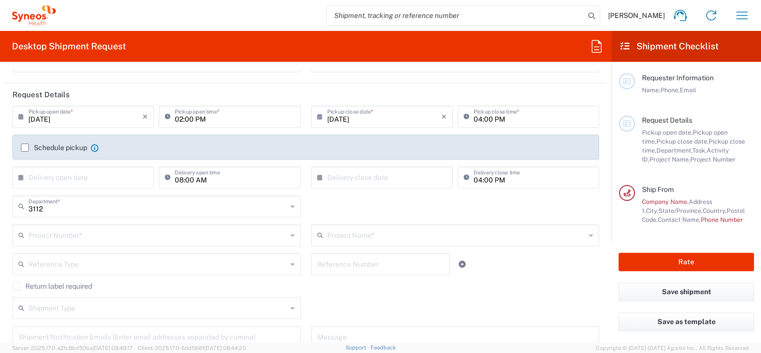
scroll to position [150, 0]
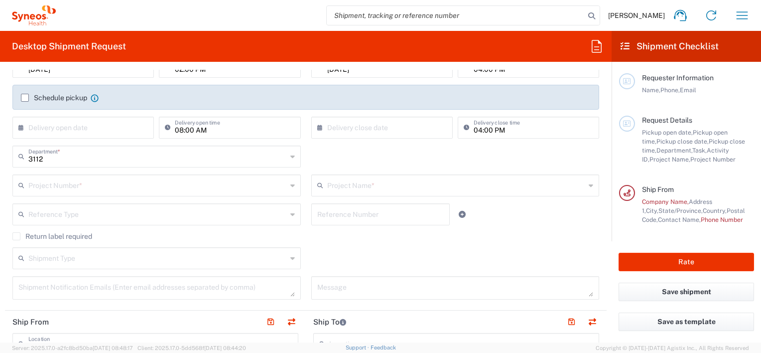
click at [22, 96] on label "Schedule pickup" at bounding box center [54, 98] width 66 height 8
click at [25, 98] on input "Schedule pickup" at bounding box center [25, 98] width 0 height 0
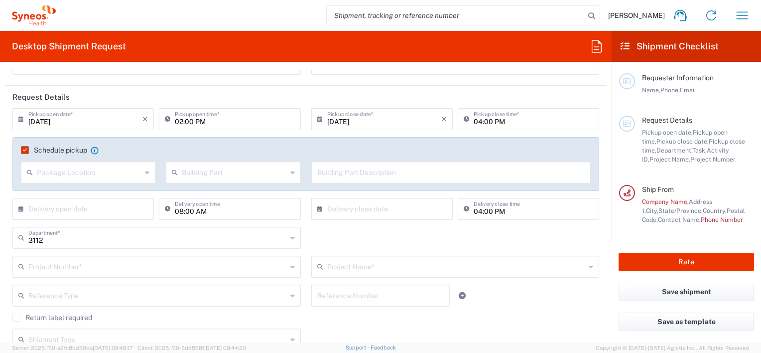
scroll to position [100, 0]
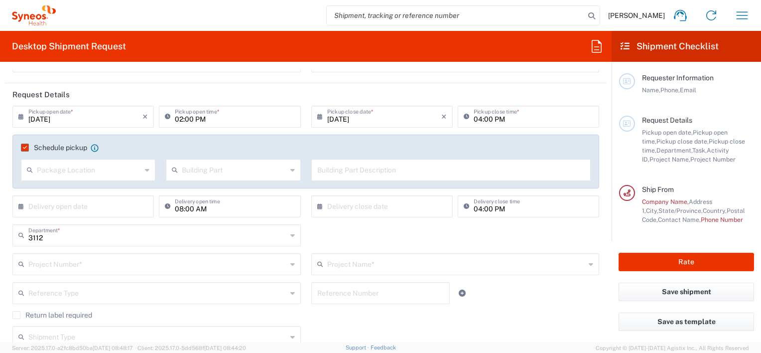
click at [53, 172] on input "text" at bounding box center [89, 168] width 105 height 17
click at [43, 190] on span "Front" at bounding box center [87, 191] width 131 height 15
type input "Front"
click at [273, 173] on input "text" at bounding box center [234, 168] width 105 height 17
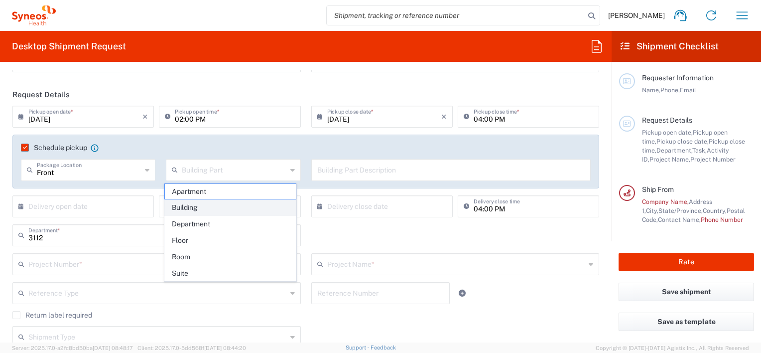
click at [180, 201] on span "Building" at bounding box center [230, 207] width 131 height 15
type input "Building"
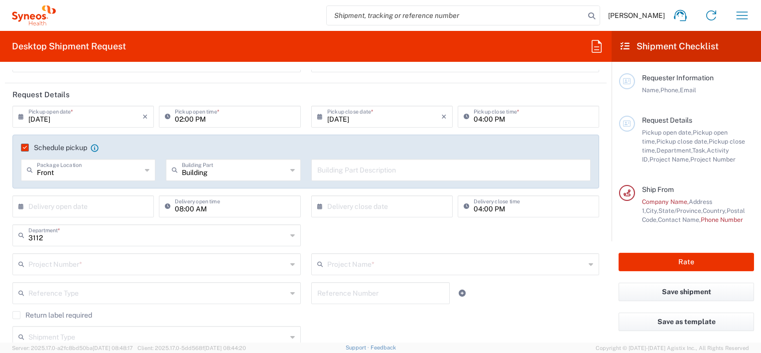
drag, startPoint x: 349, startPoint y: 169, endPoint x: 353, endPoint y: 160, distance: 10.3
click at [350, 167] on input "text" at bounding box center [451, 168] width 268 height 17
type input "Front Porch"
click at [74, 205] on input "text" at bounding box center [85, 205] width 114 height 17
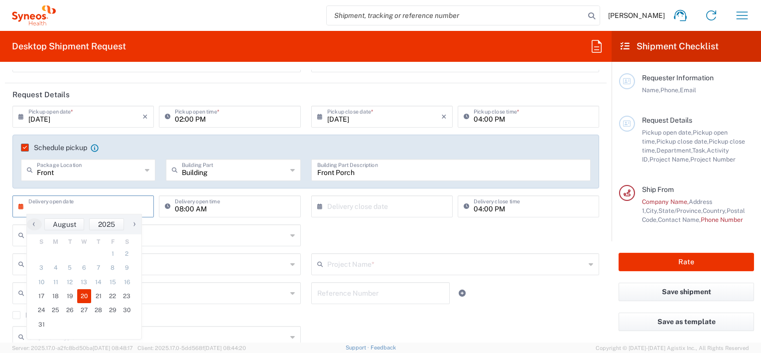
click at [84, 296] on span "20" at bounding box center [84, 296] width 14 height 14
type input "[DATE]"
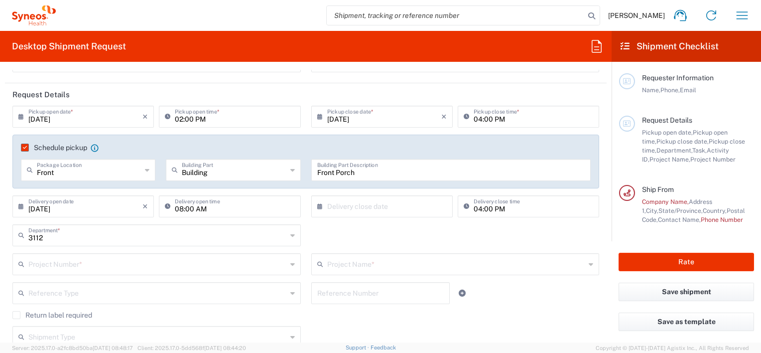
scroll to position [150, 0]
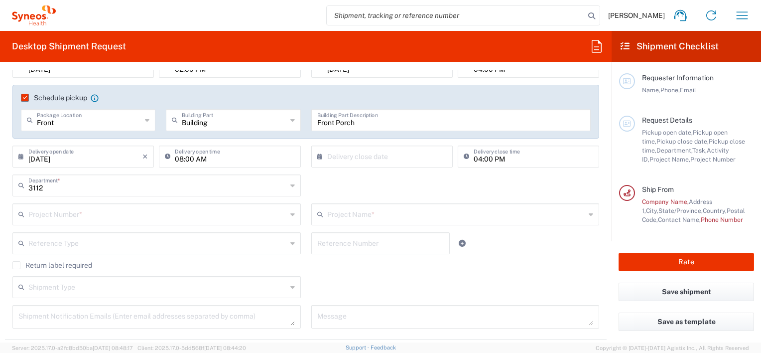
click at [347, 155] on input "text" at bounding box center [384, 155] width 114 height 17
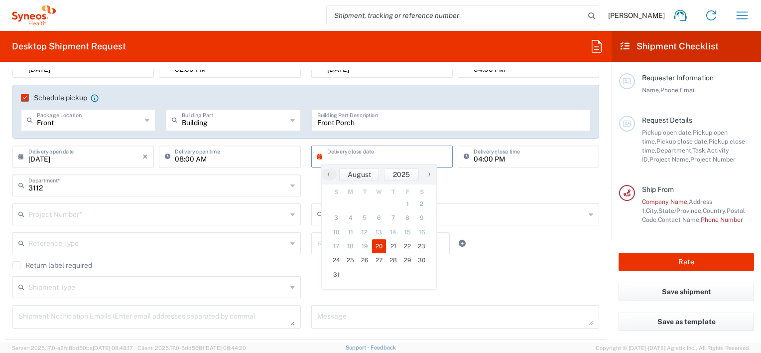
drag, startPoint x: 380, startPoint y: 247, endPoint x: 376, endPoint y: 237, distance: 11.2
click at [380, 247] on span "20" at bounding box center [379, 246] width 14 height 14
type input "[DATE]"
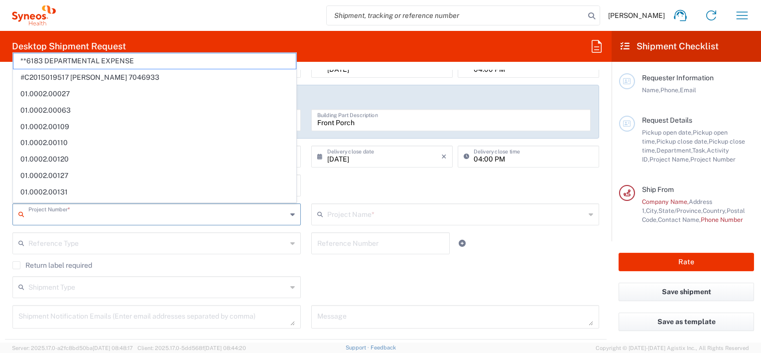
click at [82, 216] on input "text" at bounding box center [157, 213] width 259 height 17
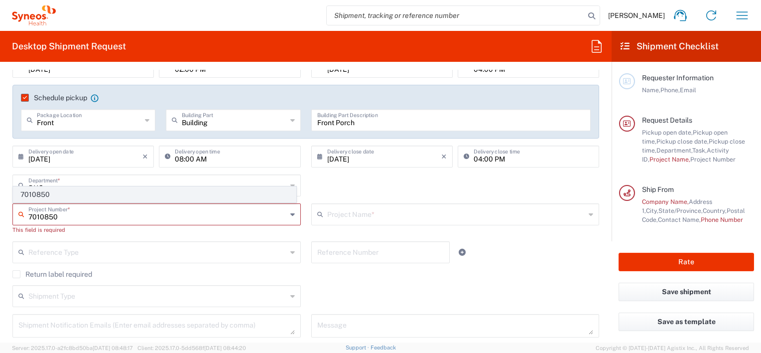
type input "7010850"
click at [93, 189] on span "7010850" at bounding box center [154, 194] width 283 height 15
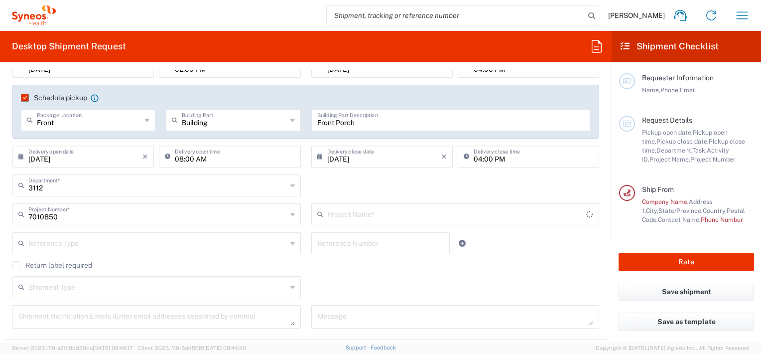
type input "Alkermes 7010850"
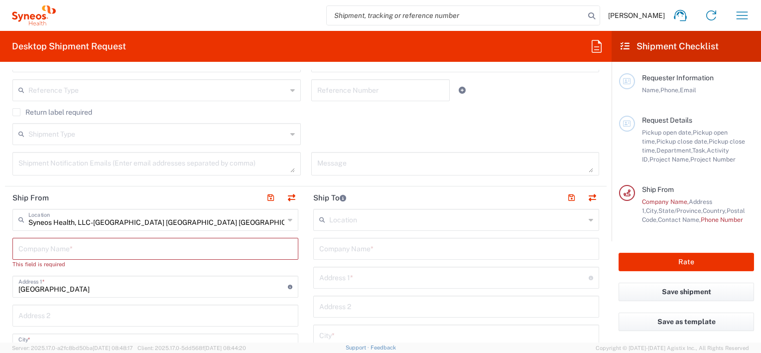
scroll to position [349, 0]
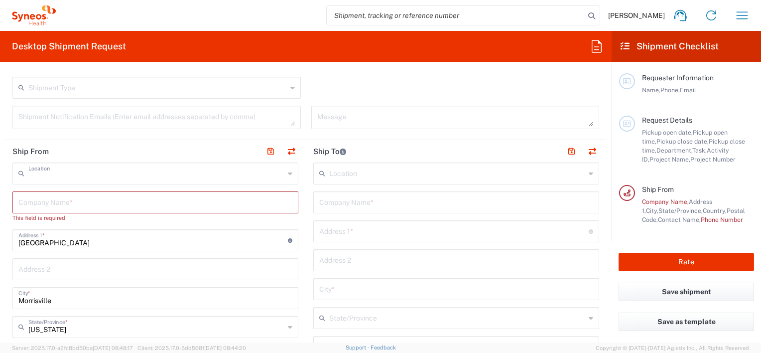
click at [173, 173] on input "text" at bounding box center [156, 172] width 256 height 17
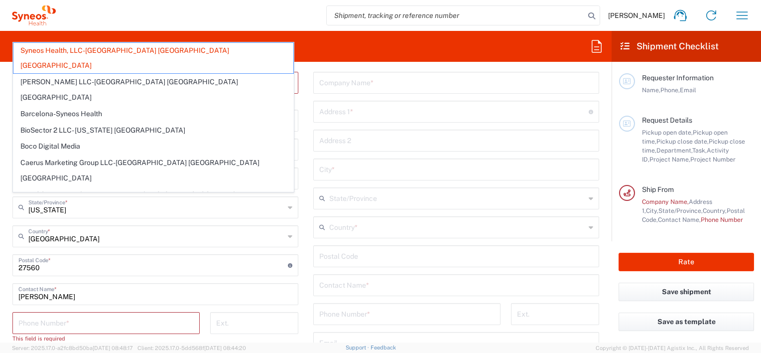
scroll to position [498, 0]
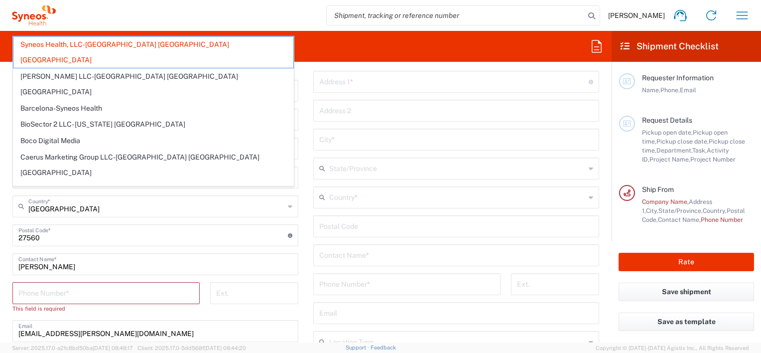
click at [144, 273] on div "Alix Ramczyk Contact Name *" at bounding box center [155, 264] width 286 height 22
type input "Syneos Health, LLC-[GEOGRAPHIC_DATA] [GEOGRAPHIC_DATA] [GEOGRAPHIC_DATA]"
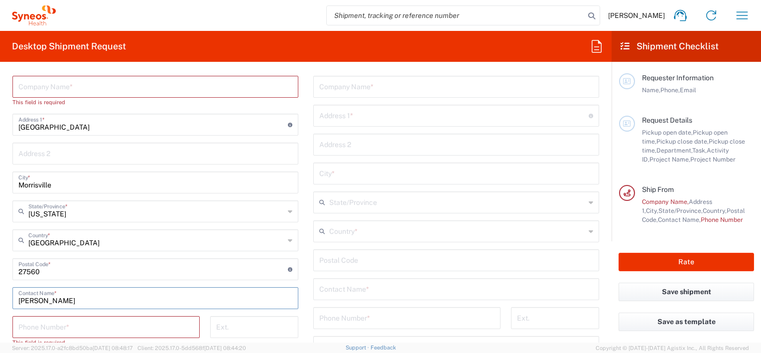
scroll to position [399, 0]
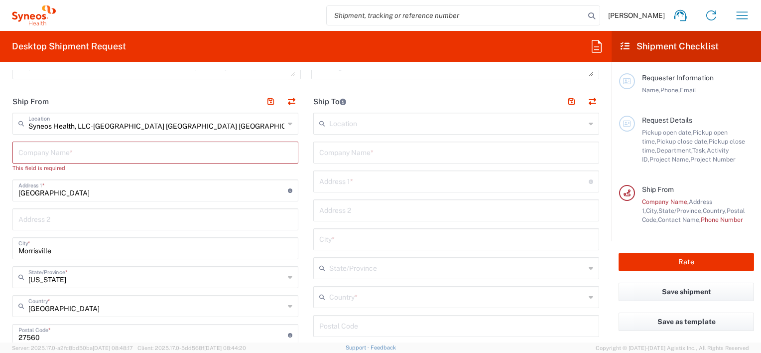
drag, startPoint x: 87, startPoint y: 185, endPoint x: 82, endPoint y: 189, distance: 6.8
click at [85, 187] on input "1030 Sync Street" at bounding box center [153, 189] width 270 height 17
drag, startPoint x: 82, startPoint y: 189, endPoint x: 14, endPoint y: 197, distance: 67.8
click at [0, 187] on html "Alix Ramczyk Home Shipment estimator Shipment tracking Desktop shipment request…" at bounding box center [380, 176] width 761 height 353
type input "20"
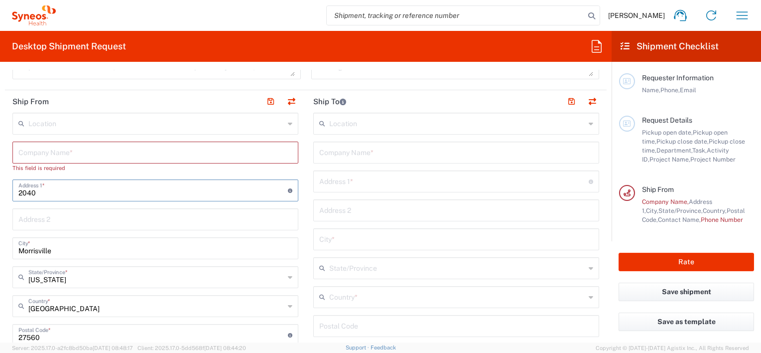
type input "[STREET_ADDRESS]"
type input "[EMAIL_ADDRESS][PERSON_NAME][DOMAIN_NAME]"
type input "Syneos Health"
type input "7374843133"
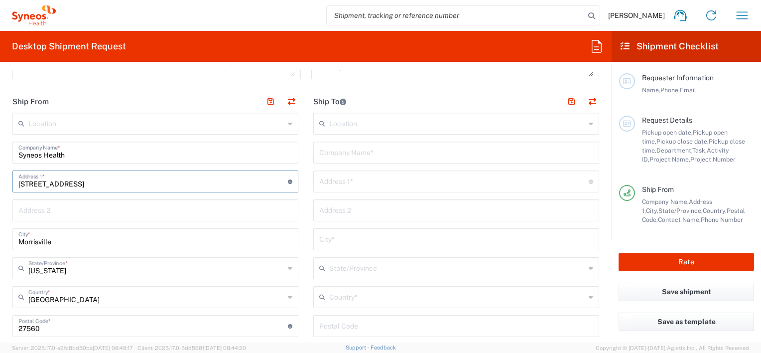
scroll to position [449, 0]
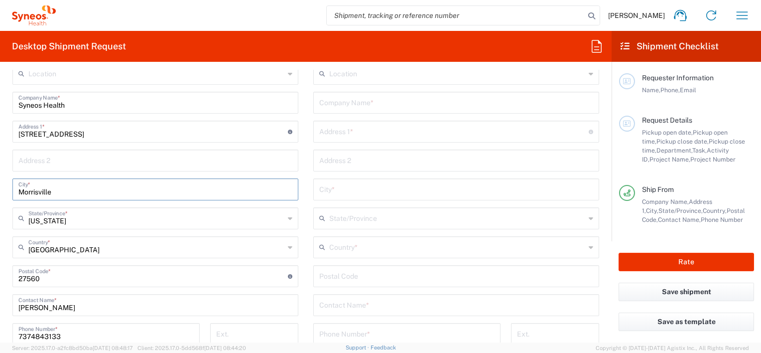
drag, startPoint x: 66, startPoint y: 183, endPoint x: 0, endPoint y: 193, distance: 66.5
click at [0, 194] on form "Requester Information Alix Ramczyk Name * Phone * alix.ramczyk@syneoshealth.com…" at bounding box center [306, 206] width 612 height 273
type input "[PERSON_NAME]"
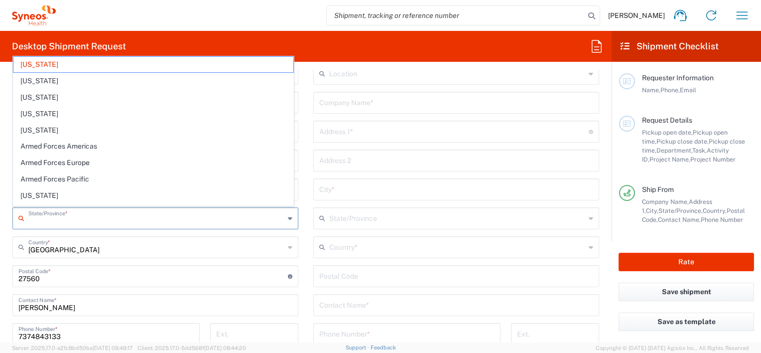
drag, startPoint x: 78, startPoint y: 221, endPoint x: 14, endPoint y: 223, distance: 63.8
click at [14, 223] on div "State/Province *" at bounding box center [155, 218] width 286 height 22
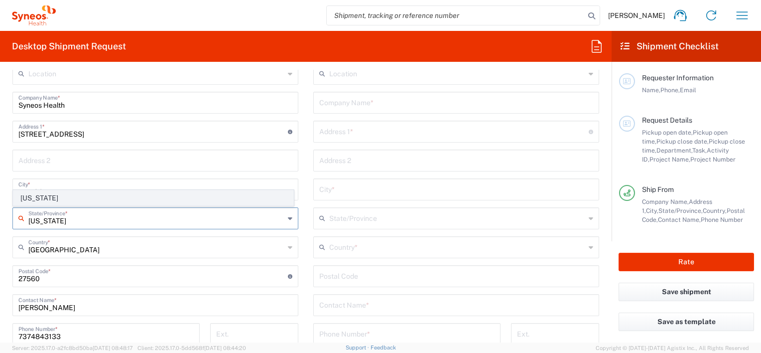
type input "[US_STATE]"
click at [41, 200] on span "[US_STATE]" at bounding box center [153, 197] width 280 height 15
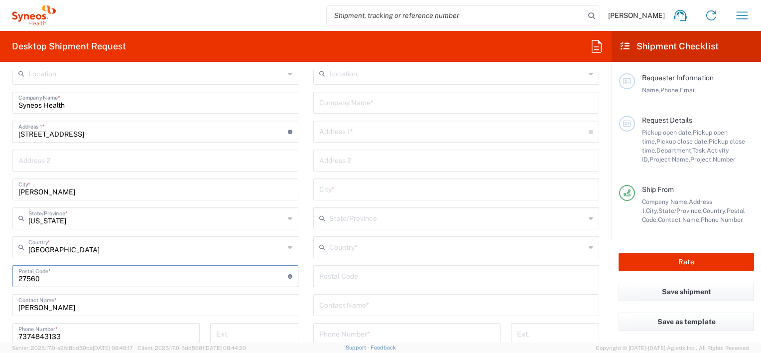
click at [47, 280] on input "undefined" at bounding box center [153, 275] width 270 height 17
drag, startPoint x: 47, startPoint y: 279, endPoint x: -20, endPoint y: 276, distance: 66.8
click at [0, 276] on html "Alix Ramczyk Home Shipment estimator Shipment tracking Desktop shipment request…" at bounding box center [380, 176] width 761 height 353
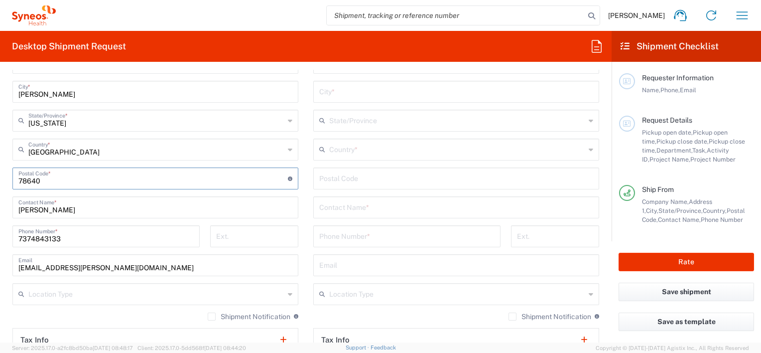
scroll to position [548, 0]
type input "78640"
click at [227, 251] on div "Ext." at bounding box center [254, 237] width 99 height 29
drag, startPoint x: 75, startPoint y: 236, endPoint x: -2, endPoint y: 233, distance: 76.8
click at [0, 233] on html "Alix Ramczyk Home Shipment estimator Shipment tracking Desktop shipment request…" at bounding box center [380, 176] width 761 height 353
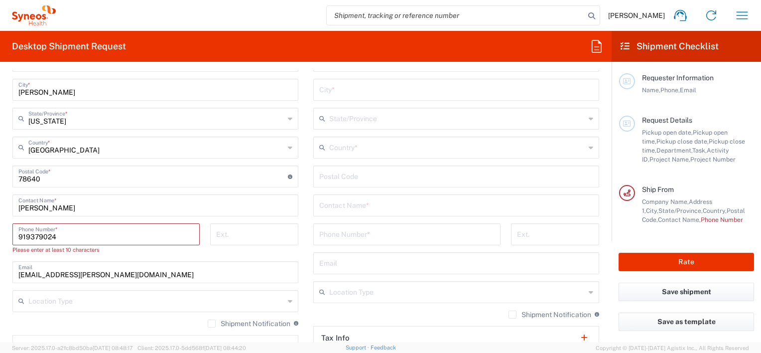
type input "9193790245"
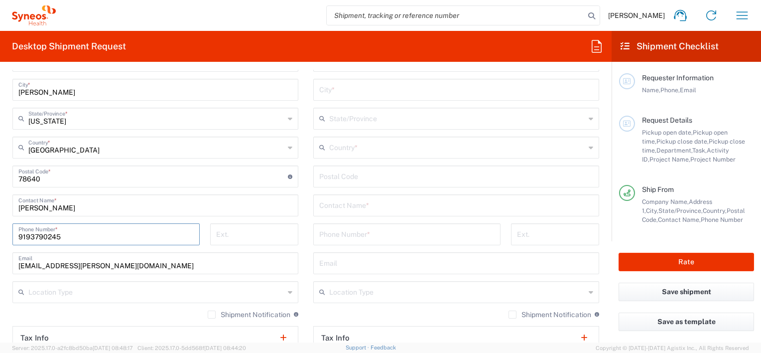
type input "9193790245"
type input "Residential/Home"
type input "Mountain Mind"
type input "[STREET_ADDRESS][PERSON_NAME]"
type input "Unit B"
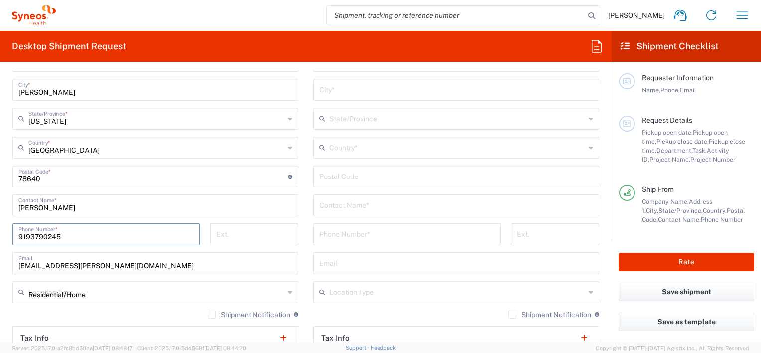
type input "Salida"
type input "[US_STATE]"
type input "[GEOGRAPHIC_DATA]"
type input "81201"
type input "[PERSON_NAME]"
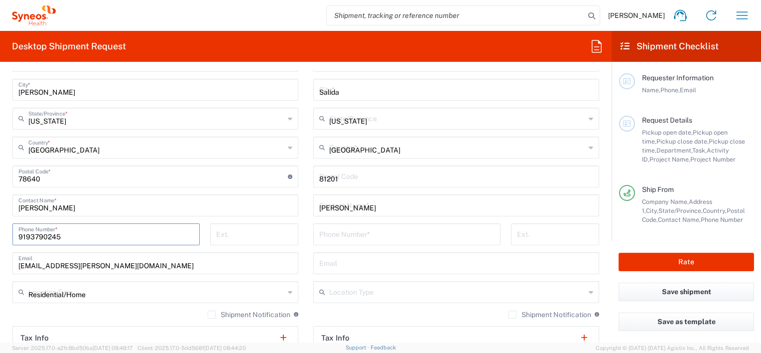
type input "[PHONE_NUMBER]"
type input "[PERSON_NAME][EMAIL_ADDRESS][DOMAIN_NAME]"
type input "Business (General)"
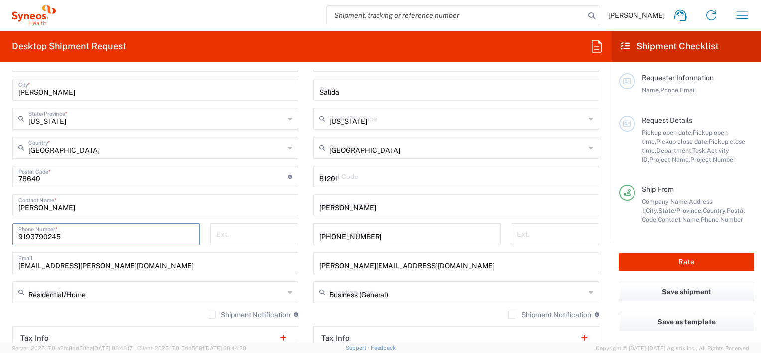
type input "Envelope"
type input "1"
type input "9.5"
type input "12.5"
type input "0.25"
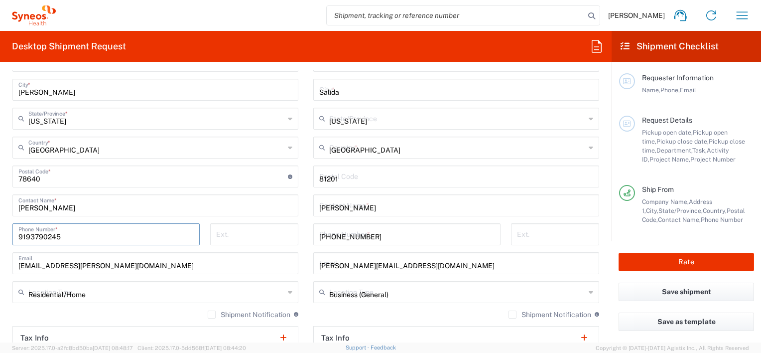
type input "in"
type input "3"
type input "lbs"
type input "9193790245"
click at [0, 0] on li "Anguilla" at bounding box center [0, 0] width 0 height 0
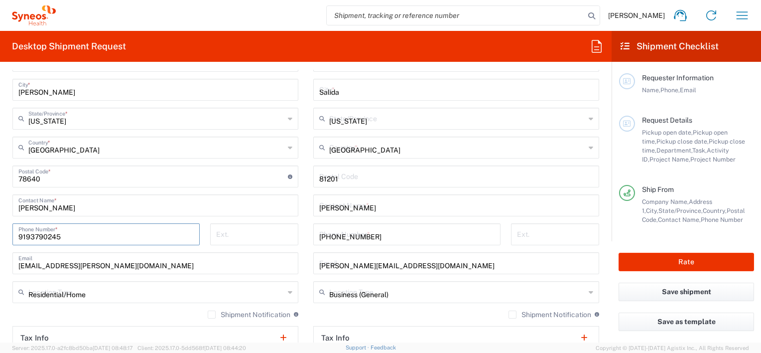
type input "Anguilla"
type input "Sender/Shipper"
type input "Delivery Duty Paid"
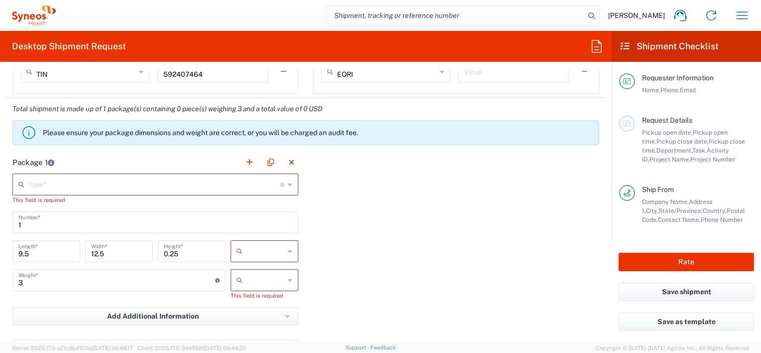
scroll to position [847, 0]
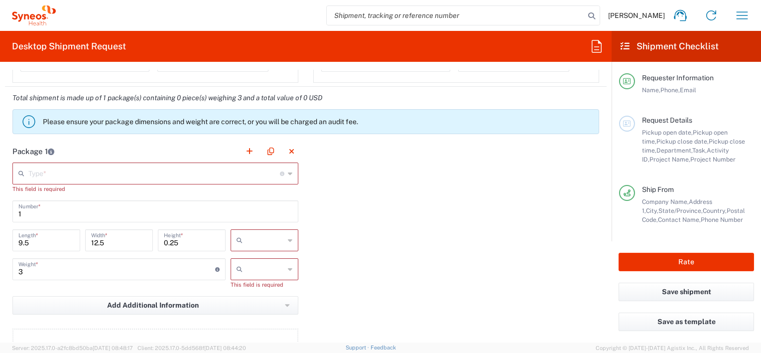
click at [288, 172] on icon at bounding box center [290, 173] width 4 height 16
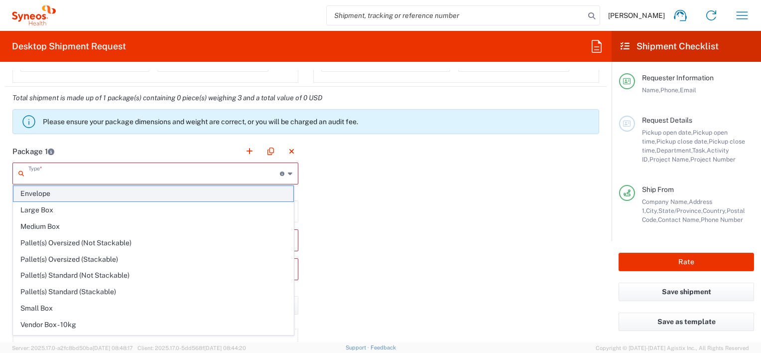
click at [52, 189] on span "Envelope" at bounding box center [153, 193] width 280 height 15
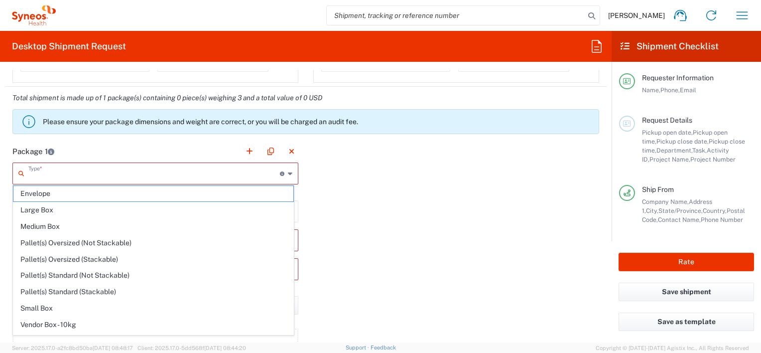
type input "Envelope"
type input "in"
type input "0.45"
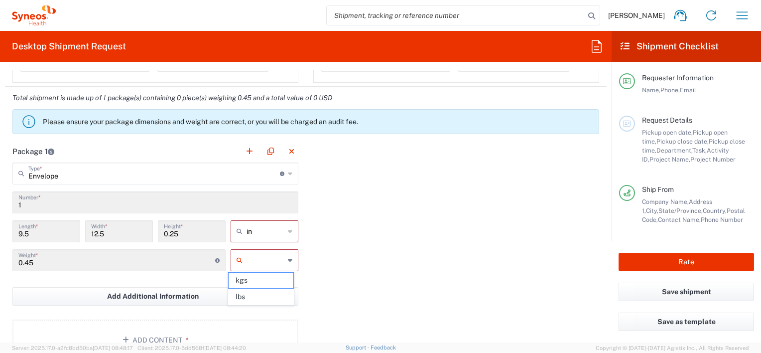
click at [270, 258] on input "text" at bounding box center [266, 260] width 38 height 16
click at [241, 295] on span "lbs" at bounding box center [261, 296] width 65 height 15
type input "lbs"
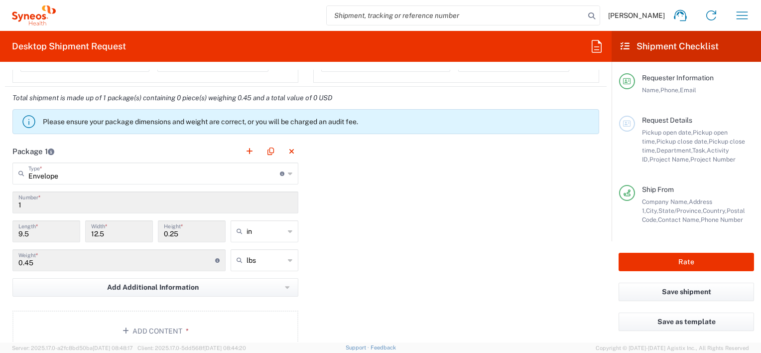
click at [46, 263] on input "0.45" at bounding box center [116, 259] width 197 height 17
drag, startPoint x: 38, startPoint y: 261, endPoint x: -5, endPoint y: 259, distance: 43.4
click at [0, 259] on html "Alix Ramczyk Home Shipment estimator Shipment tracking Desktop shipment request…" at bounding box center [380, 176] width 761 height 353
click at [321, 269] on div "Package 1 Envelope Type * Material used to package goods Envelope Large Box Med…" at bounding box center [306, 249] width 602 height 219
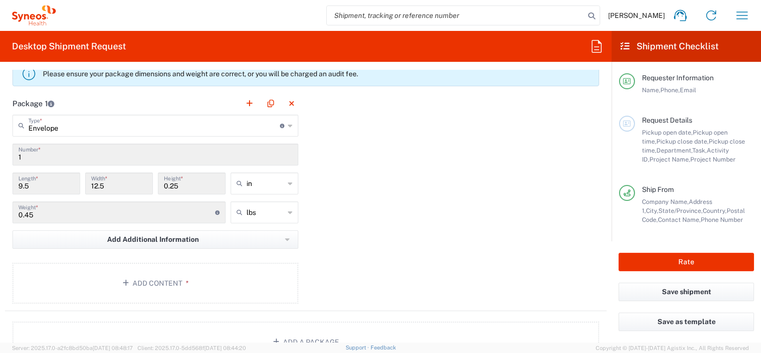
scroll to position [897, 0]
click at [74, 211] on input "0.45" at bounding box center [116, 209] width 197 height 17
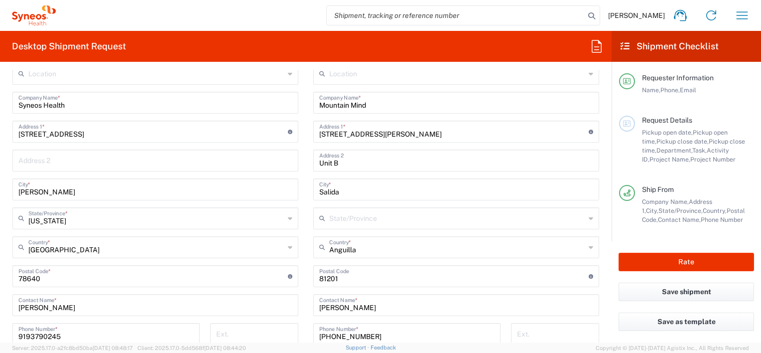
scroll to position [498, 0]
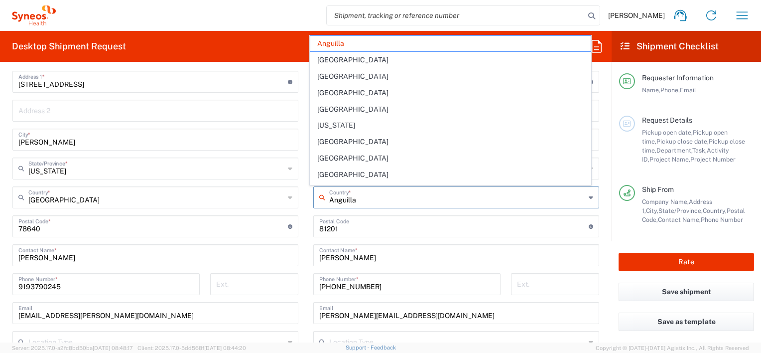
drag, startPoint x: 355, startPoint y: 200, endPoint x: 295, endPoint y: 200, distance: 59.8
click at [295, 200] on div "Ship From Location Addison Whitney LLC-Morrisvile NC US Barcelona-Syneos Health…" at bounding box center [306, 213] width 602 height 445
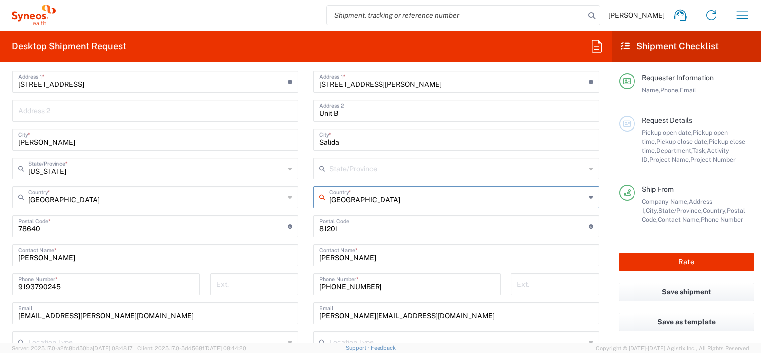
click at [380, 197] on input "[GEOGRAPHIC_DATA]" at bounding box center [457, 196] width 256 height 17
drag, startPoint x: 404, startPoint y: 199, endPoint x: 346, endPoint y: 199, distance: 58.3
click at [346, 199] on input "[GEOGRAPHIC_DATA]" at bounding box center [457, 196] width 256 height 17
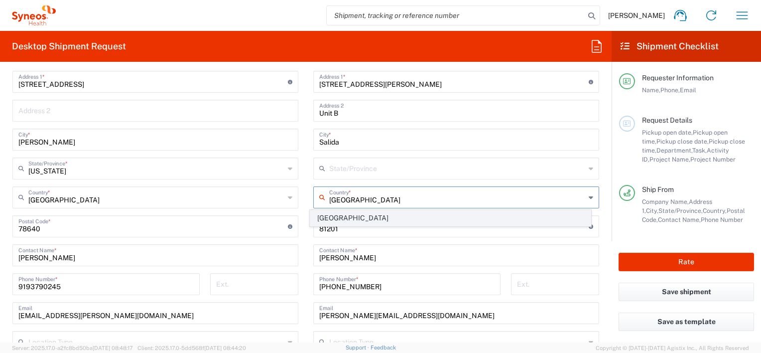
type input "[GEOGRAPHIC_DATA]"
click at [329, 217] on span "[GEOGRAPHIC_DATA]" at bounding box center [450, 217] width 280 height 15
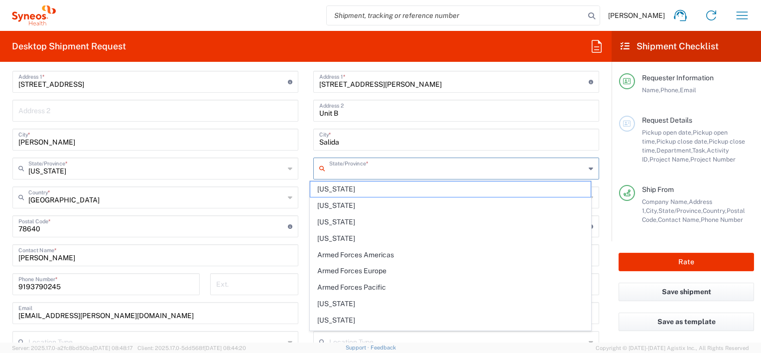
click at [365, 171] on input "text" at bounding box center [457, 167] width 256 height 17
type input "[US_STATE]"
type input "Residential/Home"
type input "Business (General)"
click at [366, 169] on input "[US_STATE]" at bounding box center [457, 167] width 256 height 17
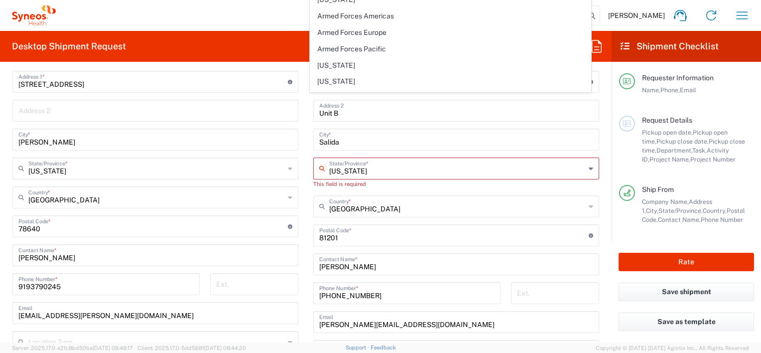
scroll to position [737, 0]
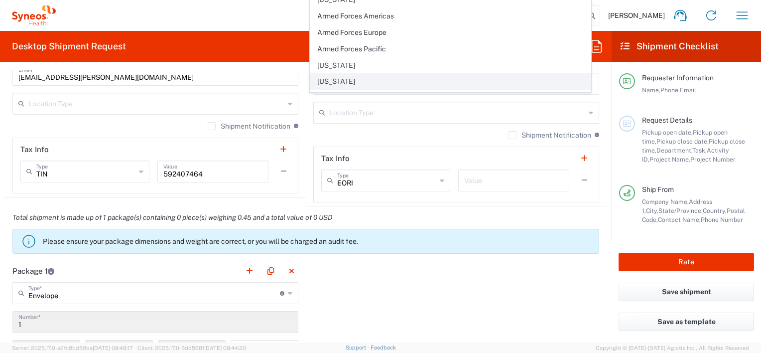
click at [331, 76] on span "[US_STATE]" at bounding box center [450, 81] width 280 height 15
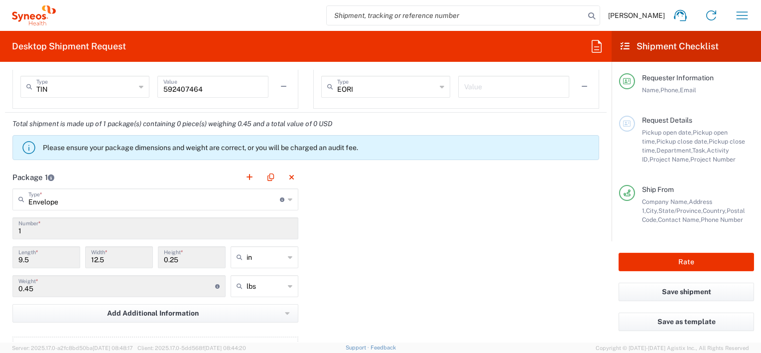
scroll to position [886, 0]
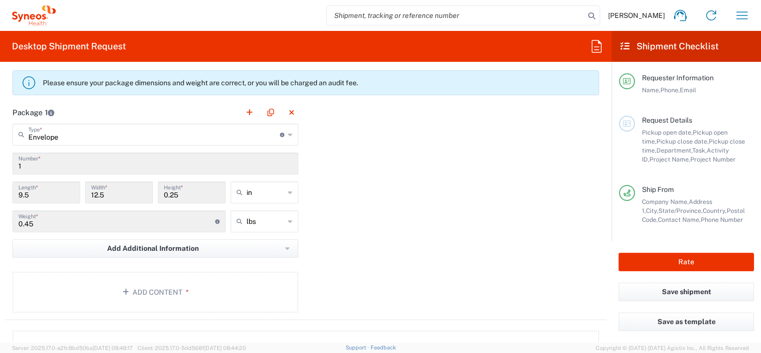
click at [32, 220] on input "0.45" at bounding box center [116, 220] width 197 height 17
click at [34, 222] on input "0.45" at bounding box center [116, 220] width 197 height 17
click at [36, 221] on input "0.45" at bounding box center [116, 220] width 197 height 17
click at [360, 220] on div "Package 1 Envelope Type * Material used to package goods Envelope Large Box Med…" at bounding box center [306, 210] width 602 height 219
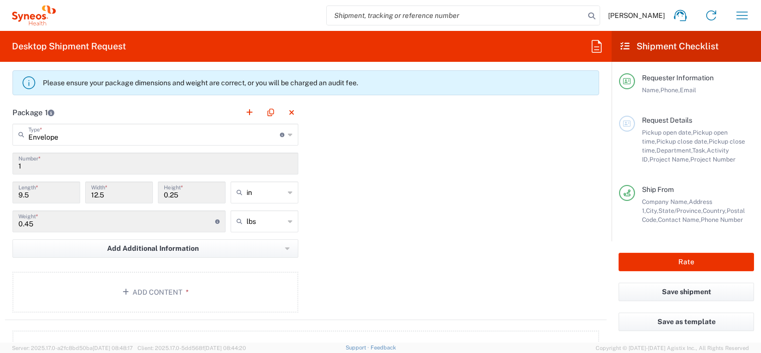
click at [60, 220] on input "0.45" at bounding box center [116, 220] width 197 height 17
click at [59, 220] on input "0.45" at bounding box center [116, 220] width 197 height 17
drag, startPoint x: 59, startPoint y: 220, endPoint x: 49, endPoint y: 224, distance: 10.7
click at [59, 220] on input "0.45" at bounding box center [116, 220] width 197 height 17
click at [368, 233] on div "Package 1 Envelope Type * Material used to package goods Envelope Large Box Med…" at bounding box center [306, 210] width 602 height 219
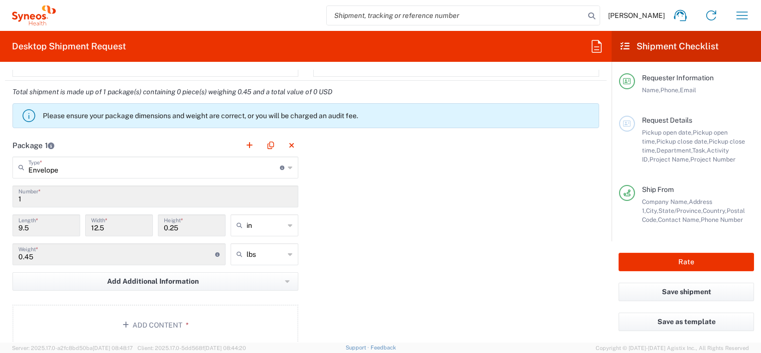
scroll to position [836, 0]
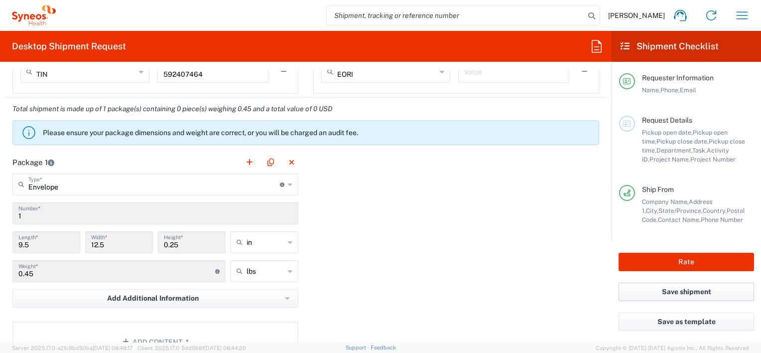
click at [687, 290] on button "Save shipment" at bounding box center [687, 292] width 136 height 18
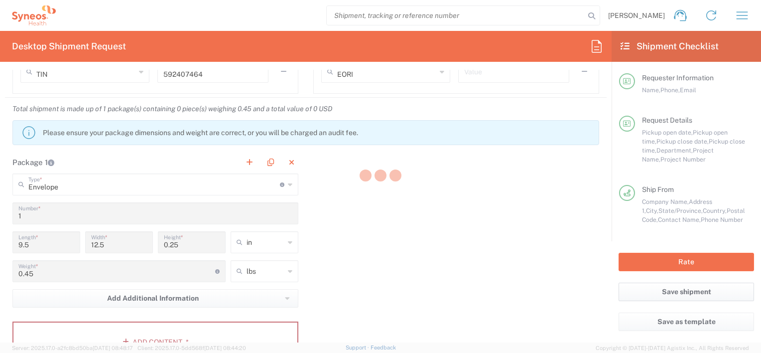
type input "7010850"
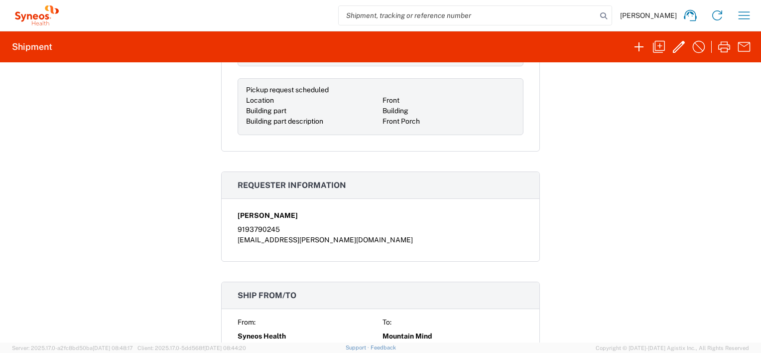
scroll to position [150, 0]
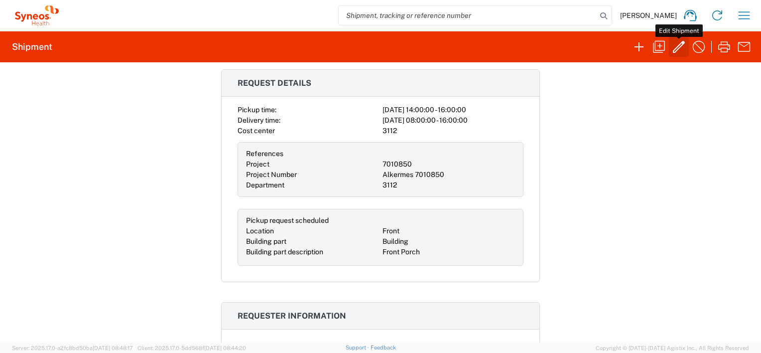
click at [676, 47] on icon "button" at bounding box center [679, 47] width 16 height 16
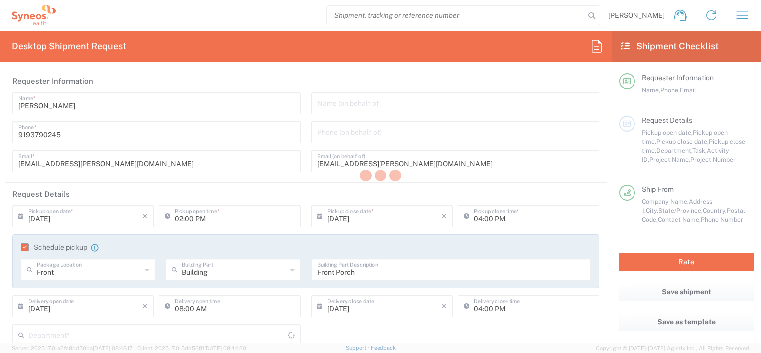
type input "3112"
type input "7010850"
type input "Alkermes 7010850"
type input "[US_STATE]"
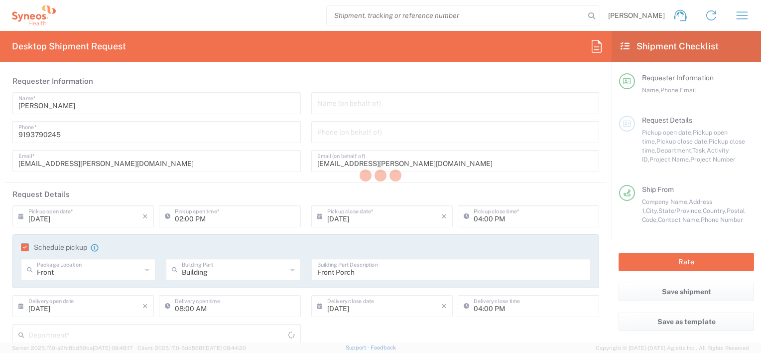
type input "Envelope"
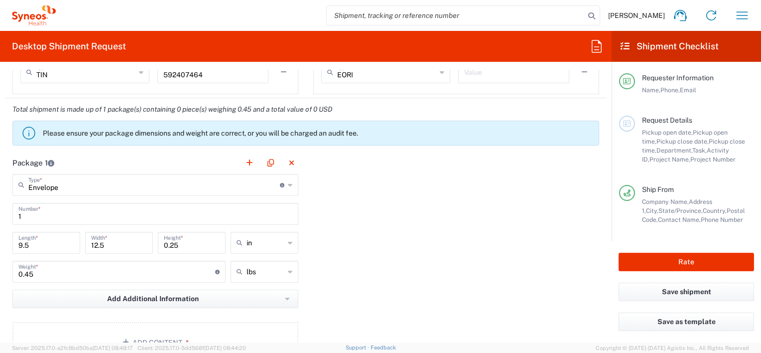
scroll to position [847, 0]
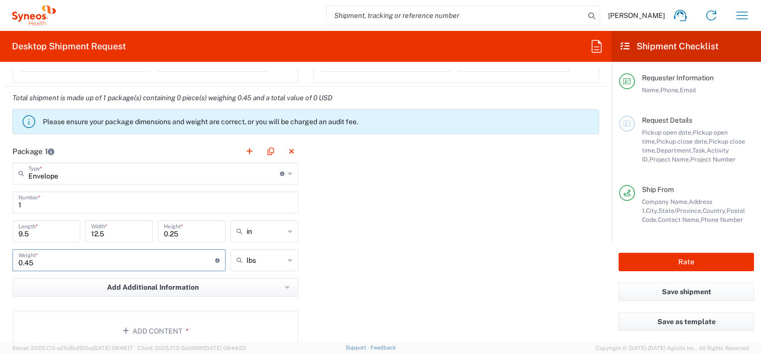
drag, startPoint x: 37, startPoint y: 260, endPoint x: 1, endPoint y: 251, distance: 37.0
click at [0, 256] on form "Requester Information Alix Ramczyk Name * 9193790245 Phone * alix.ramczyk@syneo…" at bounding box center [306, 206] width 612 height 273
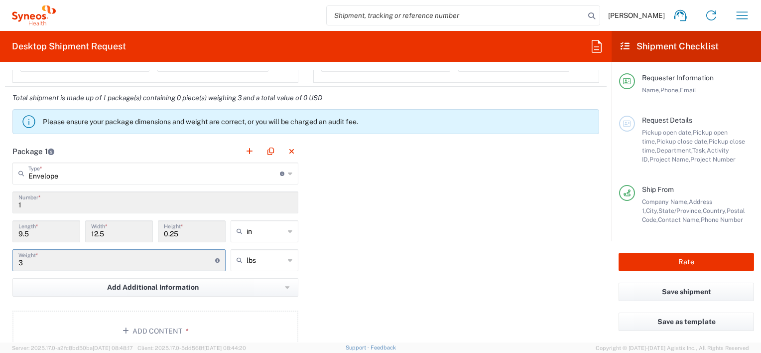
type input "3"
drag, startPoint x: 438, startPoint y: 228, endPoint x: 463, endPoint y: 231, distance: 25.6
click at [438, 228] on div "Package 1 Envelope Type * Material used to package goods Envelope Large Box Med…" at bounding box center [306, 249] width 602 height 219
click at [684, 293] on button "Save shipment" at bounding box center [687, 292] width 136 height 18
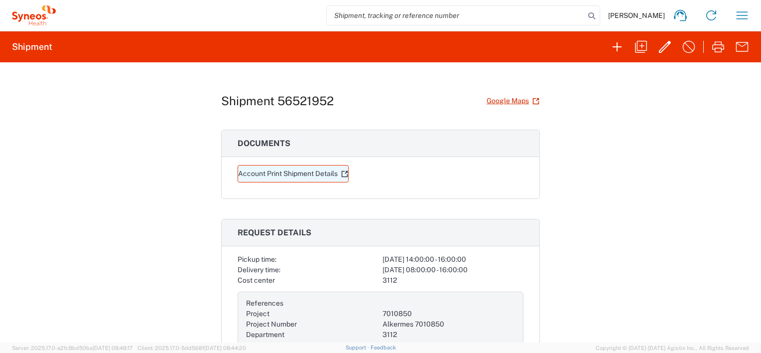
click at [295, 173] on link "Account Print Shipment Details" at bounding box center [293, 173] width 111 height 17
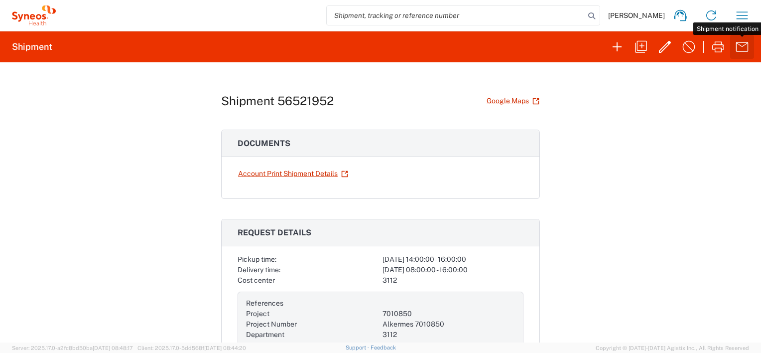
click at [746, 47] on icon "button" at bounding box center [743, 47] width 16 height 16
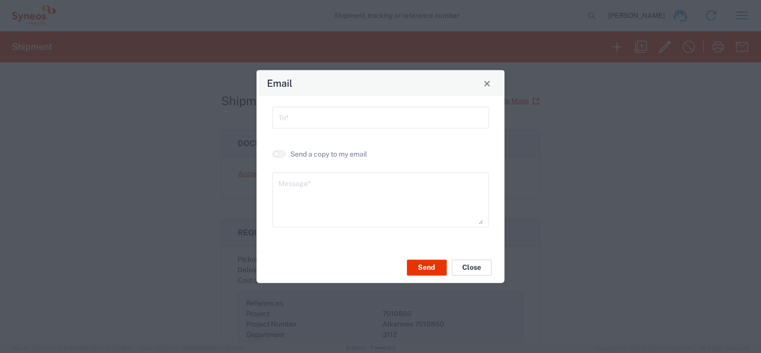
drag, startPoint x: 472, startPoint y: 271, endPoint x: 494, endPoint y: 257, distance: 25.6
click at [473, 269] on button "Close" at bounding box center [472, 267] width 40 height 16
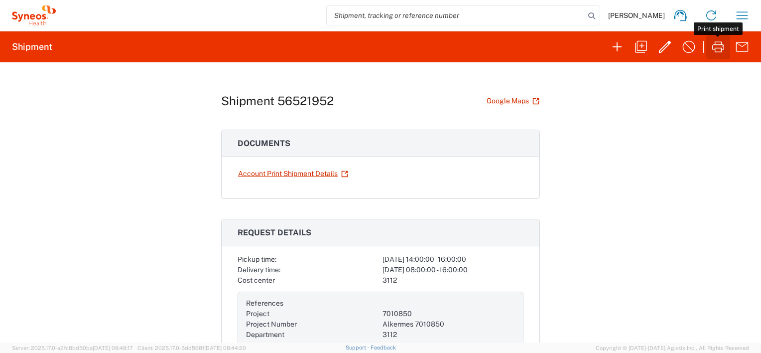
click at [719, 42] on icon "button" at bounding box center [719, 47] width 16 height 16
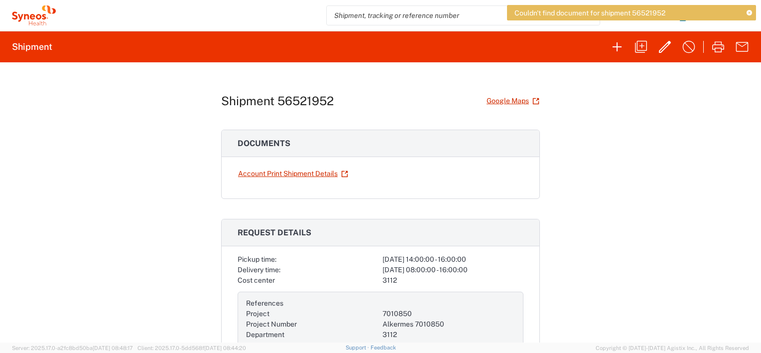
click at [617, 214] on div "Shipment 56521952 Google Maps Documents Account Print Shipment Details Request …" at bounding box center [380, 202] width 761 height 280
click at [369, 150] on h3 "Documents" at bounding box center [381, 143] width 318 height 27
click at [561, 156] on div "Shipment 56521952 Google Maps Documents Account Print Shipment Details Request …" at bounding box center [380, 202] width 761 height 280
click at [596, 168] on div "Shipment 56521952 Google Maps Documents Account Print Shipment Details Request …" at bounding box center [380, 202] width 761 height 280
click at [343, 173] on icon at bounding box center [344, 173] width 7 height 7
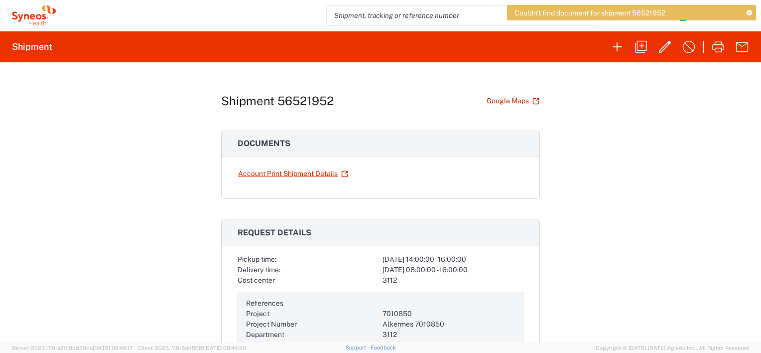
drag, startPoint x: 607, startPoint y: 186, endPoint x: 624, endPoint y: 181, distance: 17.5
click at [609, 186] on div "Shipment 56521952 Google Maps Documents Account Print Shipment Details Request …" at bounding box center [380, 202] width 761 height 280
click at [310, 102] on h1 "Shipment 56521952" at bounding box center [277, 101] width 113 height 14
click at [675, 116] on div "Shipment 56521952 Google Maps Documents Account Print Shipment Details Request …" at bounding box center [380, 202] width 761 height 280
click at [670, 111] on div "Shipment 56521952 Google Maps Documents Account Print Shipment Details Request …" at bounding box center [380, 202] width 761 height 280
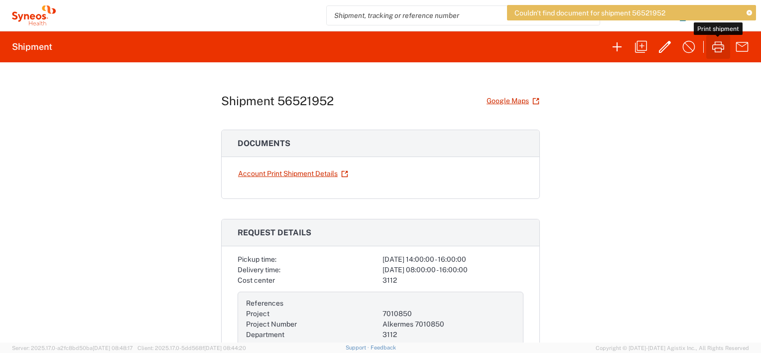
click at [712, 48] on icon "button" at bounding box center [719, 47] width 16 height 16
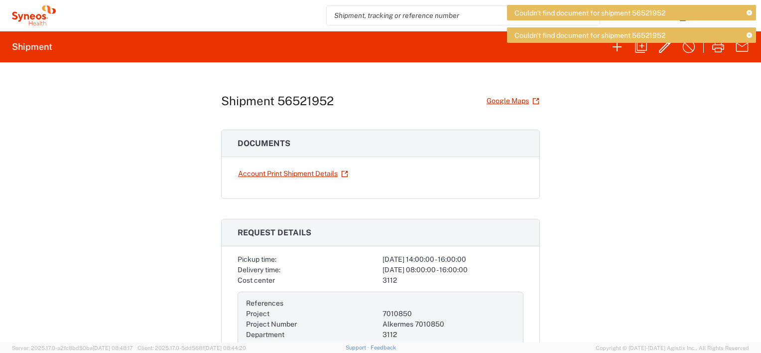
click at [752, 14] on icon at bounding box center [749, 12] width 5 height 5
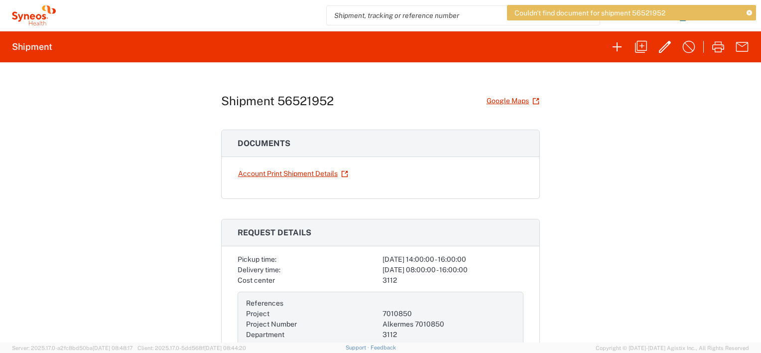
click at [751, 11] on icon at bounding box center [749, 12] width 5 height 5
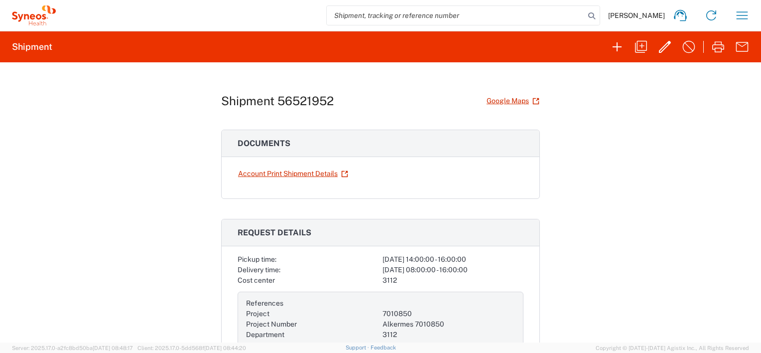
drag, startPoint x: 612, startPoint y: 157, endPoint x: 619, endPoint y: 150, distance: 10.9
click at [612, 157] on div "Shipment 56521952 Google Maps Documents Account Print Shipment Details Request …" at bounding box center [380, 202] width 761 height 280
click at [658, 51] on icon "button" at bounding box center [665, 47] width 16 height 16
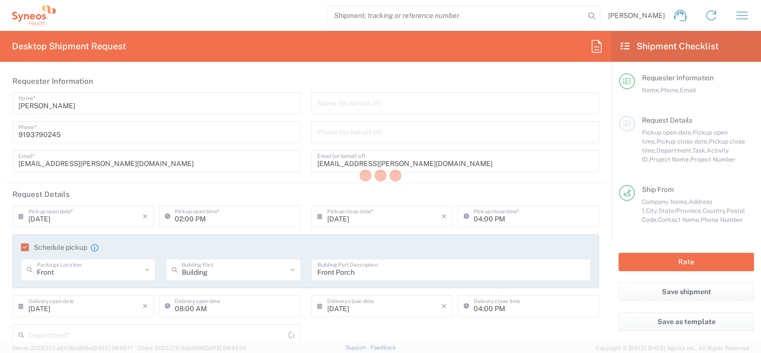
type input "3112"
type input "7010850"
type input "Alkermes 7010850"
type input "[US_STATE]"
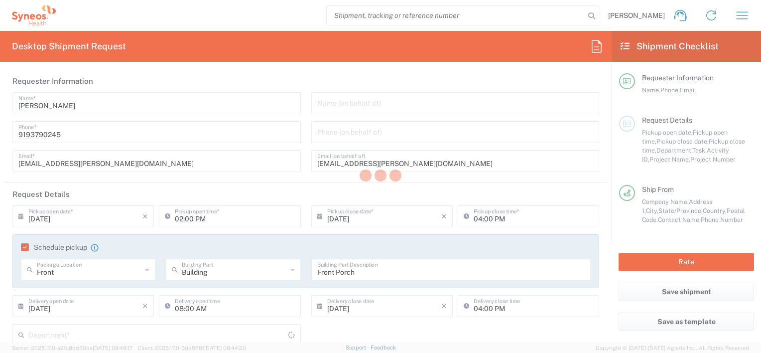
type input "Envelope"
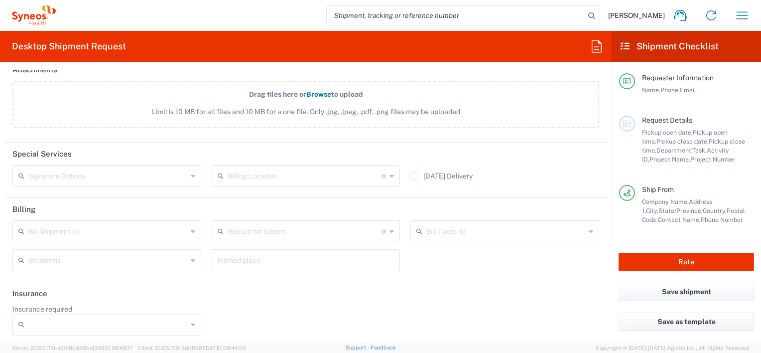
scroll to position [1203, 0]
click at [694, 292] on button "Save shipment" at bounding box center [687, 292] width 136 height 18
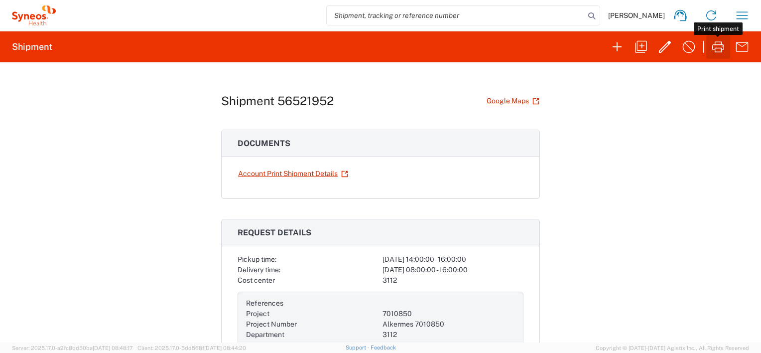
click at [722, 48] on icon "button" at bounding box center [719, 47] width 16 height 16
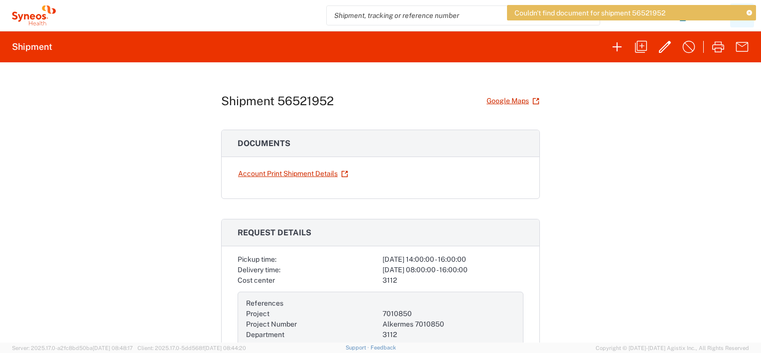
click at [751, 11] on icon at bounding box center [749, 12] width 5 height 5
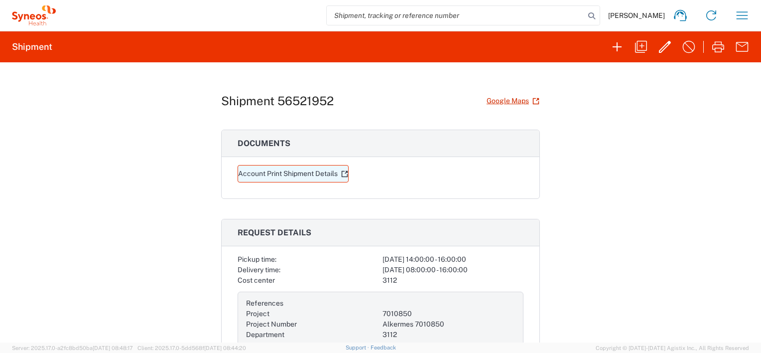
click at [286, 169] on link "Account Print Shipment Details" at bounding box center [293, 173] width 111 height 17
click at [600, 185] on div "Shipment 56521952 Google Maps Documents Account Print Shipment Details Request …" at bounding box center [380, 202] width 761 height 280
click at [633, 17] on span "[PERSON_NAME]" at bounding box center [636, 15] width 57 height 9
click at [744, 13] on icon "button" at bounding box center [743, 15] width 16 height 16
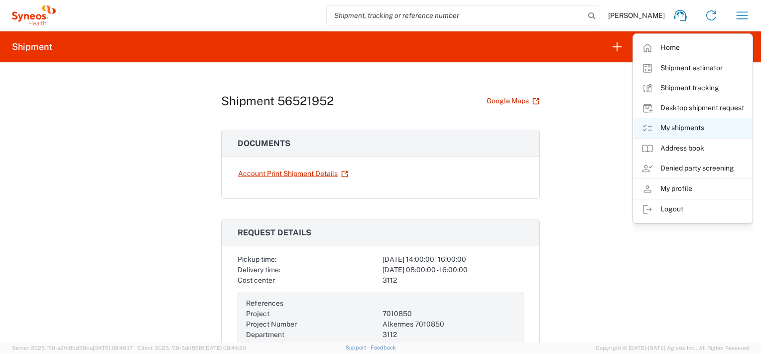
click at [681, 128] on link "My shipments" at bounding box center [693, 128] width 119 height 20
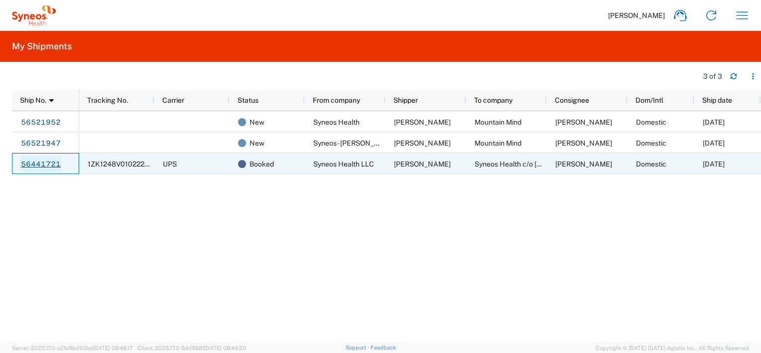
click at [48, 162] on link "56441721" at bounding box center [40, 164] width 41 height 16
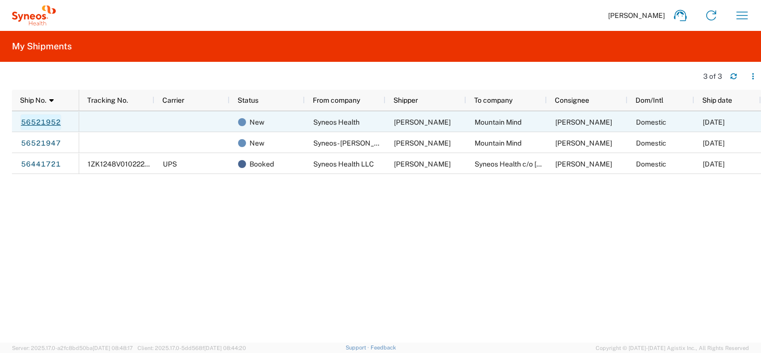
click at [38, 122] on link "56521952" at bounding box center [40, 122] width 41 height 16
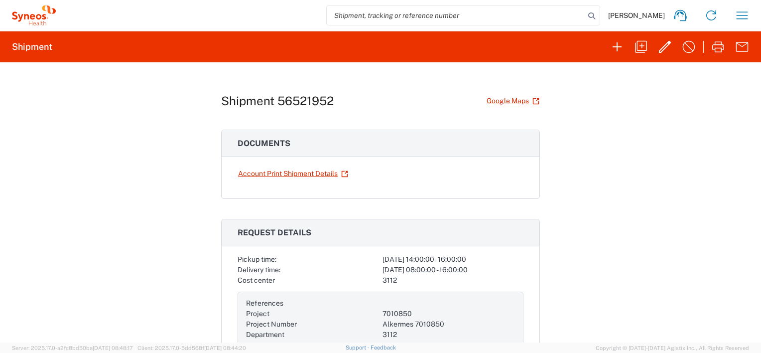
click at [613, 209] on div "Shipment 56521952 Google Maps Documents Account Print Shipment Details Request …" at bounding box center [380, 202] width 761 height 280
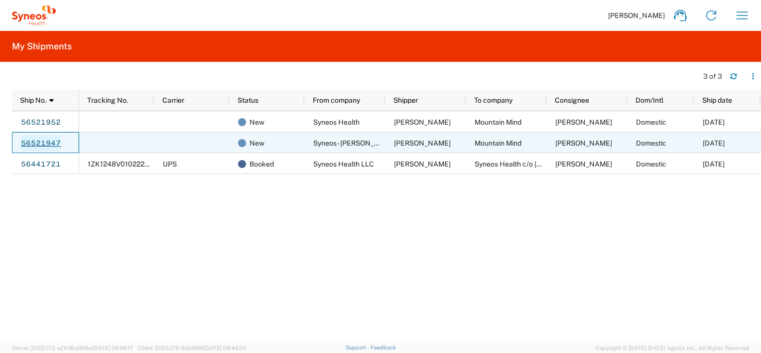
click at [49, 141] on link "56521947" at bounding box center [40, 143] width 41 height 16
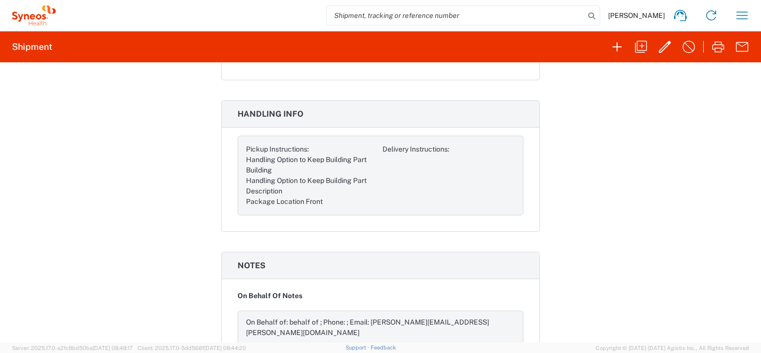
scroll to position [762, 0]
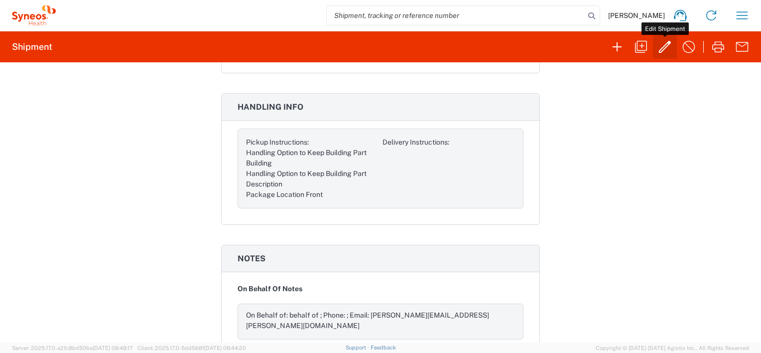
click at [661, 47] on icon "button" at bounding box center [665, 47] width 16 height 16
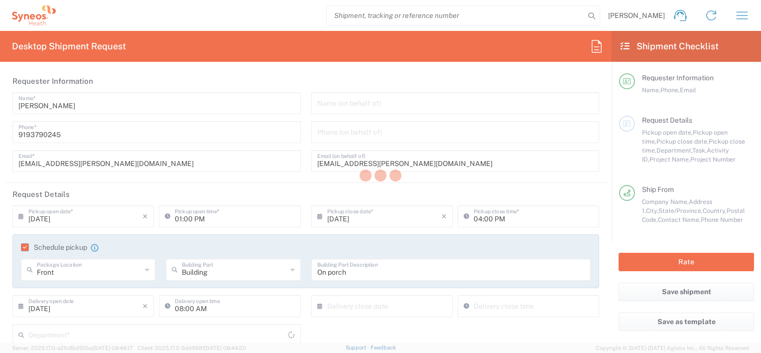
type input "3112"
type input "7010850"
type input "Alkermes 7010850"
type input "[US_STATE]"
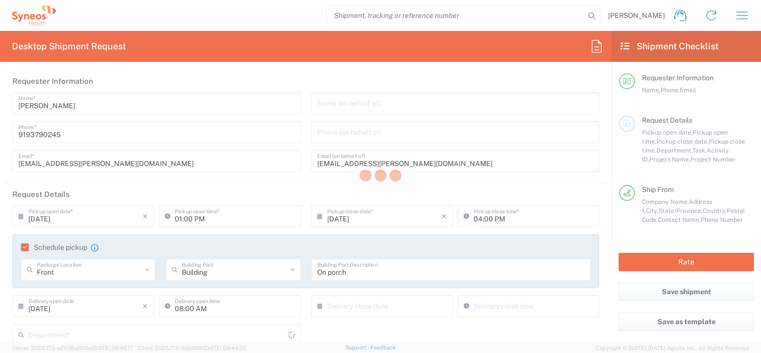
type input "Envelope"
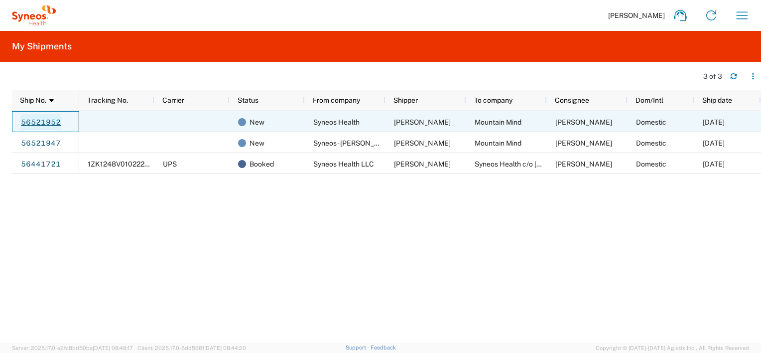
click at [51, 117] on link "56521952" at bounding box center [40, 122] width 41 height 16
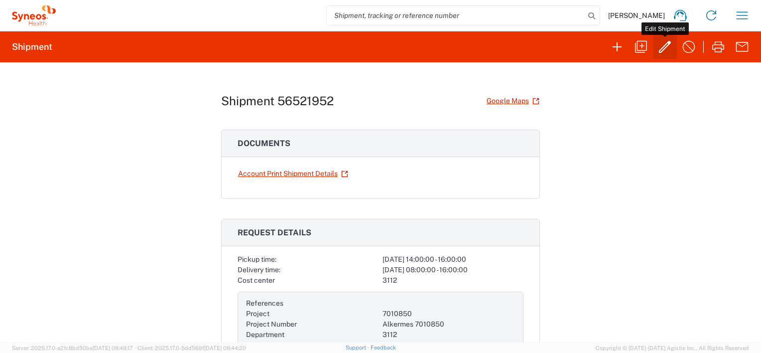
click at [661, 48] on icon "button" at bounding box center [665, 47] width 16 height 16
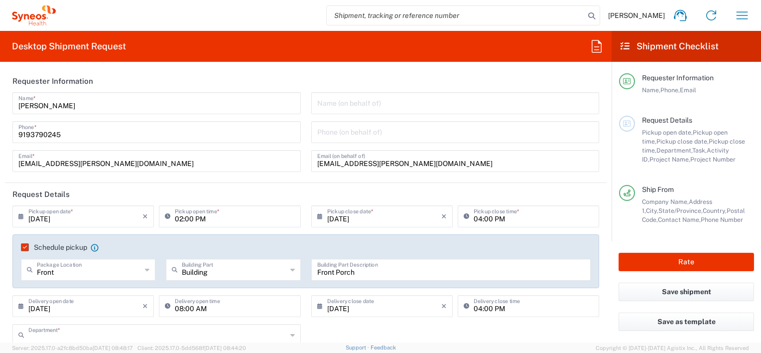
type input "3112"
type input "7010850"
type input "Alkermes 7010850"
type input "[US_STATE]"
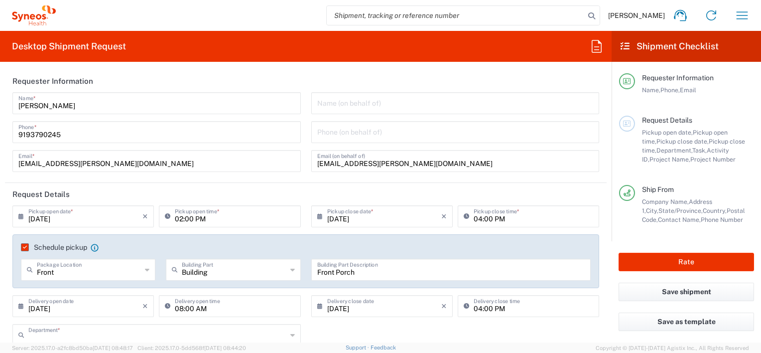
type input "Envelope"
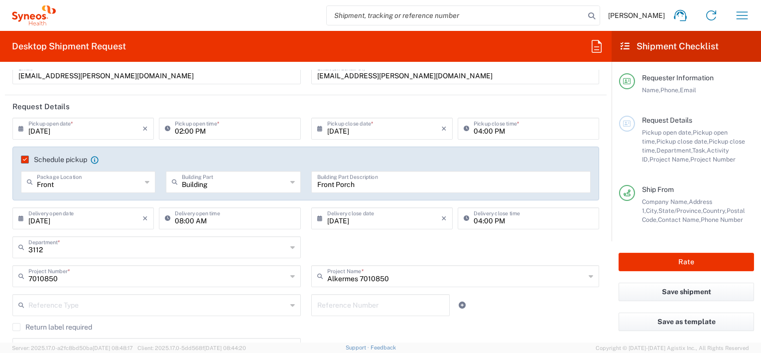
scroll to position [150, 0]
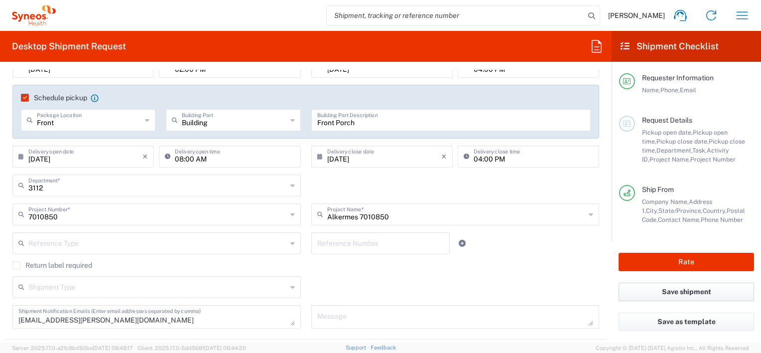
click at [694, 291] on button "Save shipment" at bounding box center [687, 292] width 136 height 18
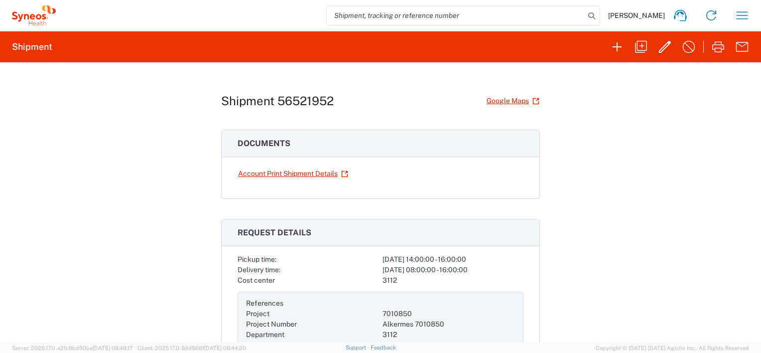
click at [640, 15] on span "[PERSON_NAME]" at bounding box center [636, 15] width 57 height 9
click at [741, 13] on icon "button" at bounding box center [743, 15] width 16 height 16
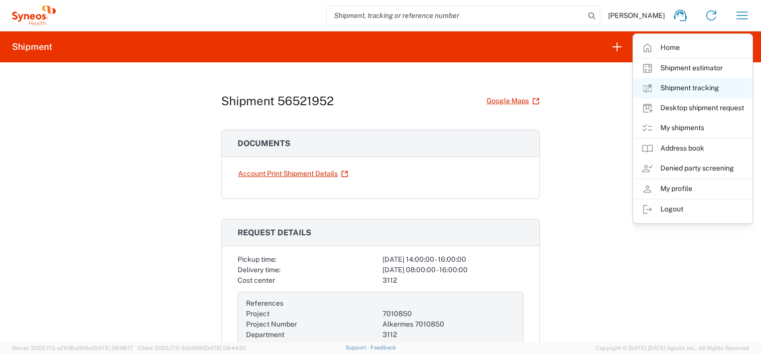
click at [674, 89] on link "Shipment tracking" at bounding box center [693, 88] width 119 height 20
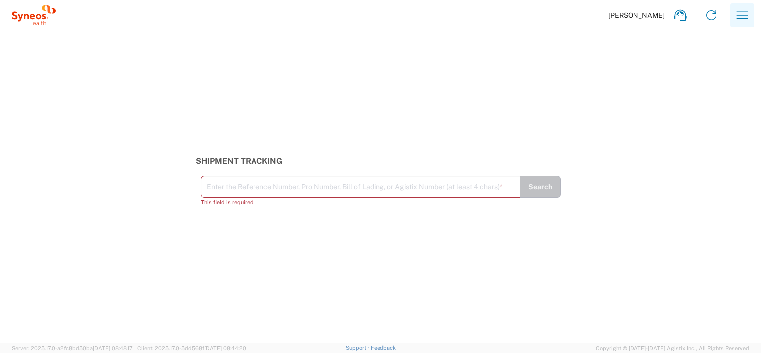
click at [740, 13] on icon "button" at bounding box center [743, 15] width 16 height 16
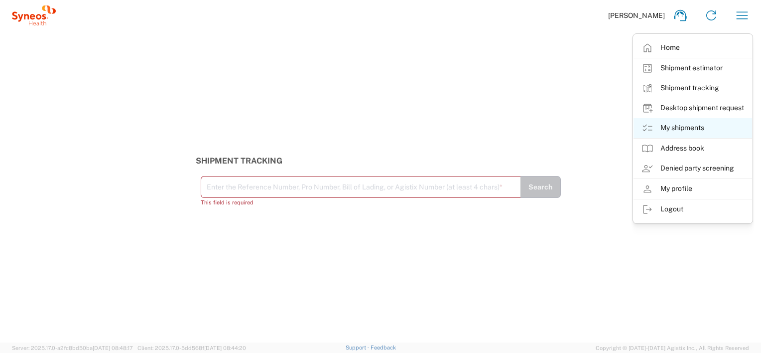
click at [678, 124] on link "My shipments" at bounding box center [693, 128] width 119 height 20
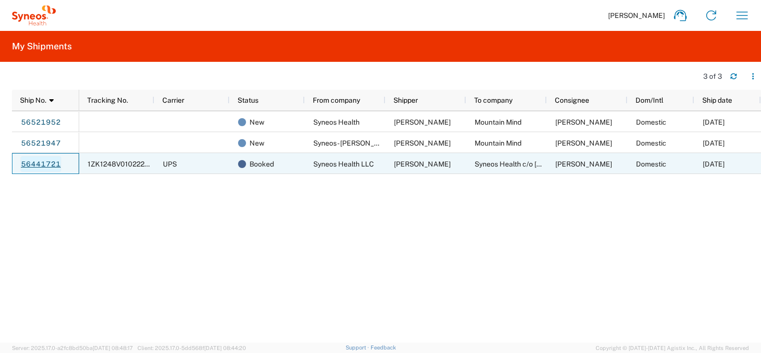
click at [51, 161] on link "56441721" at bounding box center [40, 164] width 41 height 16
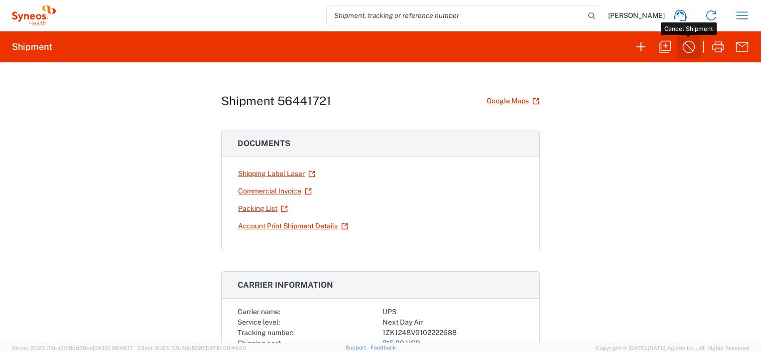
click at [687, 45] on icon "button" at bounding box center [689, 47] width 16 height 16
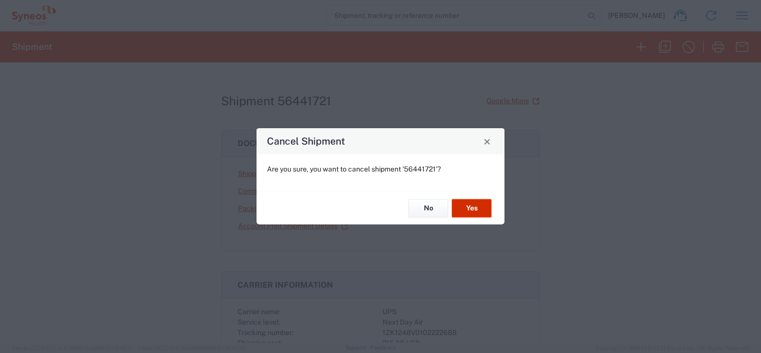
drag, startPoint x: 473, startPoint y: 210, endPoint x: 478, endPoint y: 208, distance: 5.8
click at [475, 209] on button "Yes" at bounding box center [472, 208] width 40 height 18
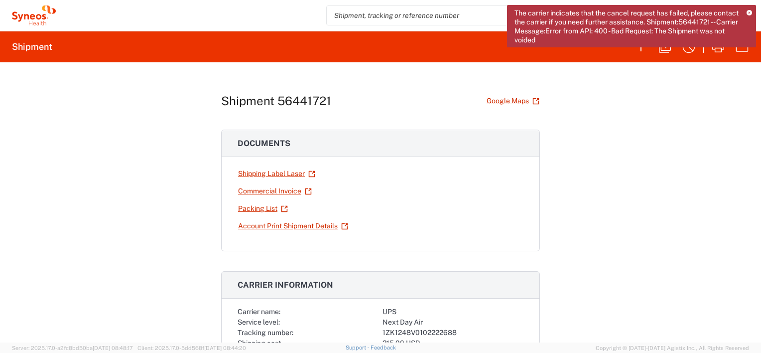
click at [514, 273] on h3 "Carrier information" at bounding box center [381, 285] width 318 height 27
drag, startPoint x: 741, startPoint y: 189, endPoint x: 734, endPoint y: 181, distance: 10.6
click at [734, 181] on div "Shipment 56441721 Google Maps Documents Shipping Label Laser Commercial Invoice…" at bounding box center [380, 202] width 761 height 280
click at [748, 15] on icon at bounding box center [749, 12] width 5 height 5
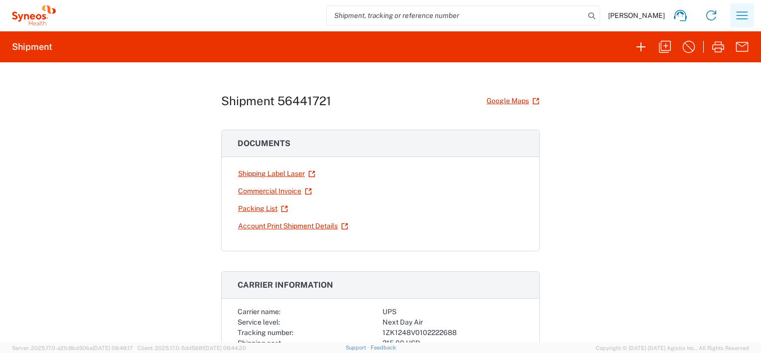
click at [753, 16] on button "button" at bounding box center [743, 15] width 24 height 24
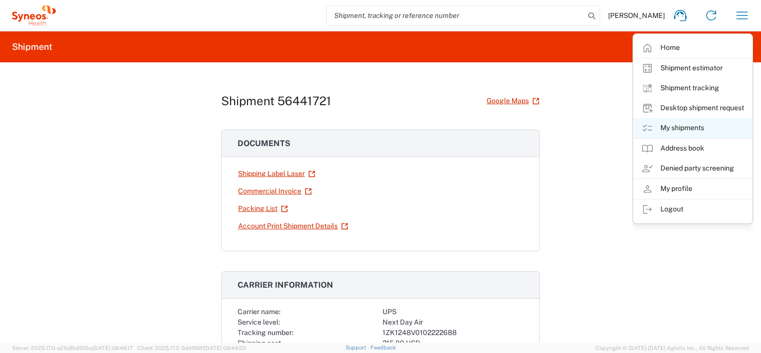
click at [675, 127] on link "My shipments" at bounding box center [693, 128] width 119 height 20
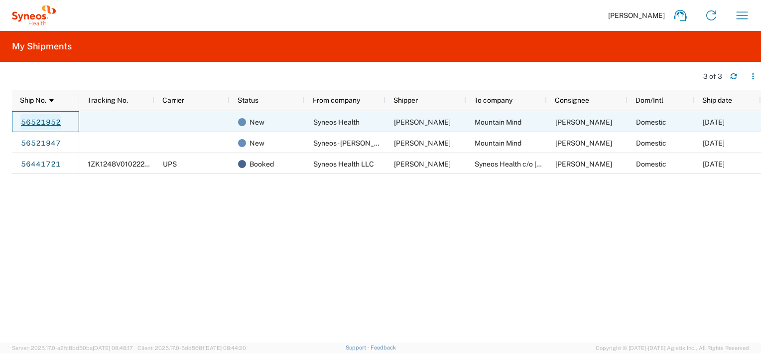
click at [45, 117] on link "56521952" at bounding box center [40, 122] width 41 height 16
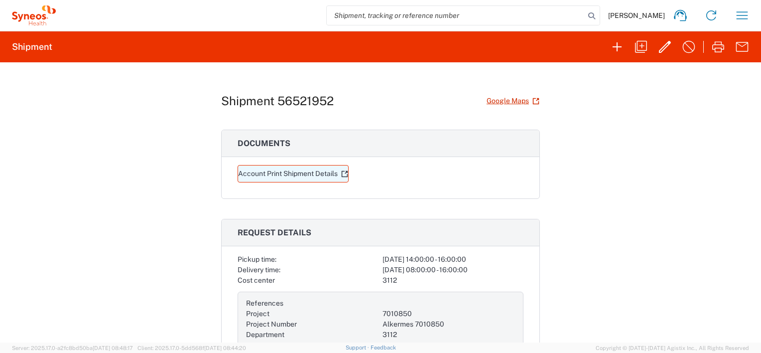
click at [304, 171] on link "Account Print Shipment Details" at bounding box center [293, 173] width 111 height 17
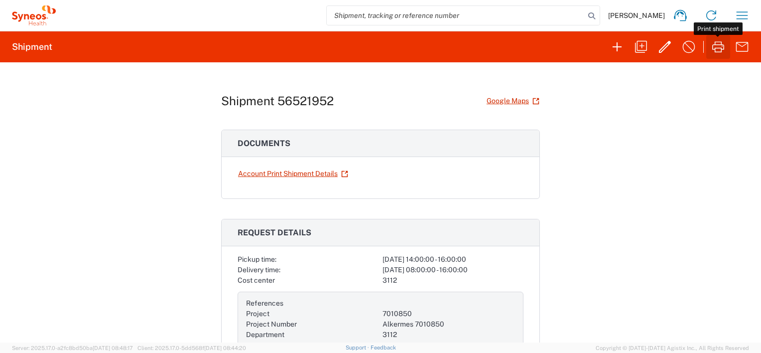
click at [717, 47] on icon "button" at bounding box center [719, 47] width 16 height 16
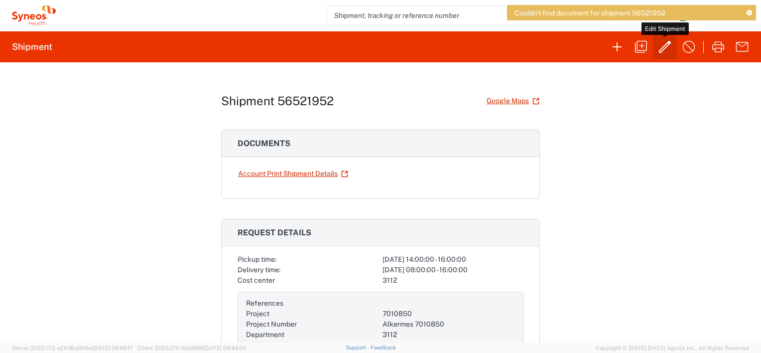
click at [664, 47] on icon "button" at bounding box center [665, 47] width 16 height 16
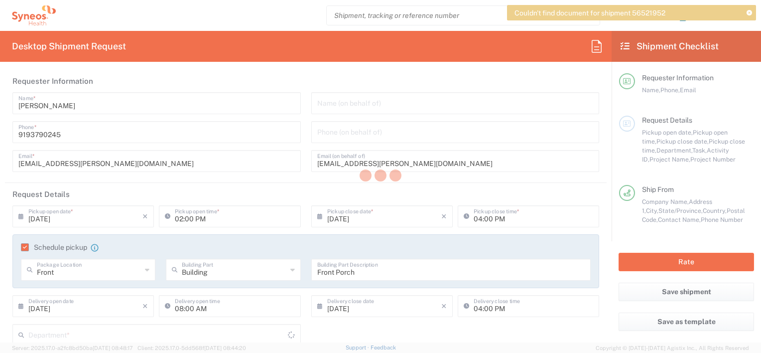
type input "3112"
type input "7010850"
type input "Alkermes 7010850"
type input "[US_STATE]"
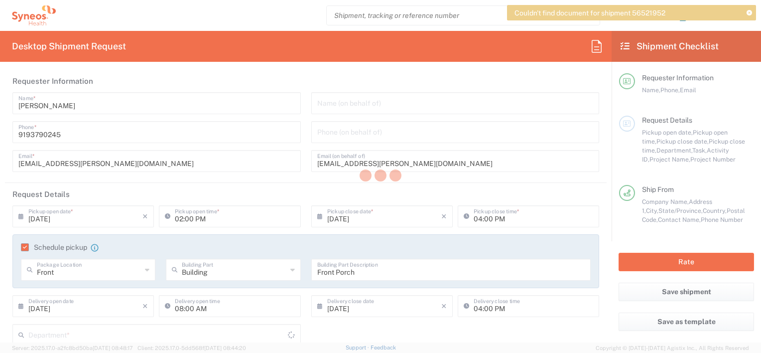
type input "Envelope"
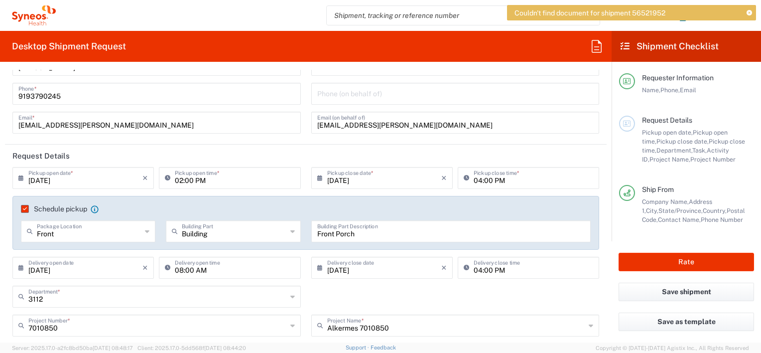
scroll to position [100, 0]
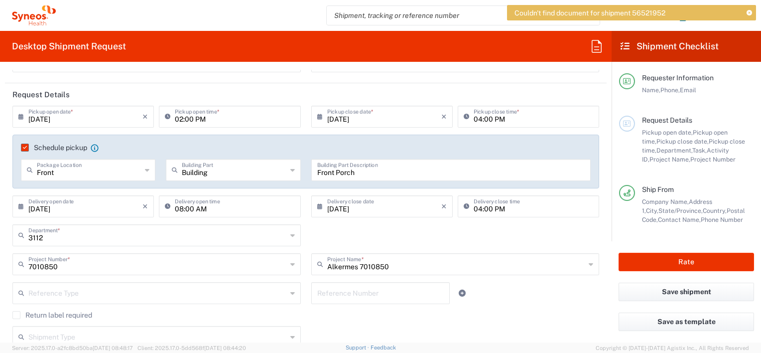
click at [598, 231] on main "08/17/2025 × Pickup open date * Cancel Apply 02:00 PM Pickup open time * 08/17/…" at bounding box center [306, 246] width 602 height 280
click at [121, 170] on input "text" at bounding box center [89, 168] width 105 height 17
click at [76, 190] on span "Front" at bounding box center [87, 191] width 131 height 15
click at [340, 233] on div "3112 Department * 3112 3000 3100 3109 3110 3111 3125 3130 3135 3136 3150 3155 3…" at bounding box center [306, 238] width 598 height 29
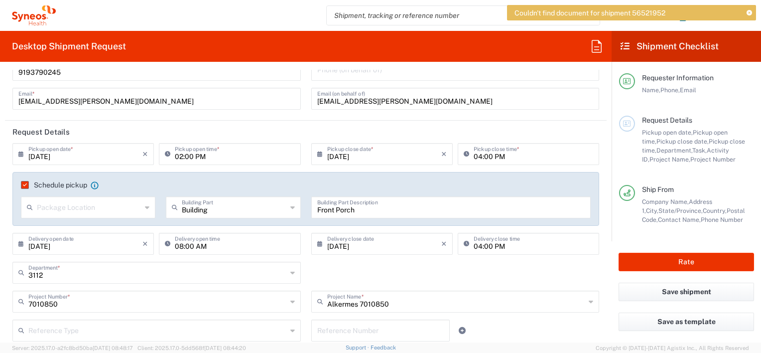
scroll to position [0, 0]
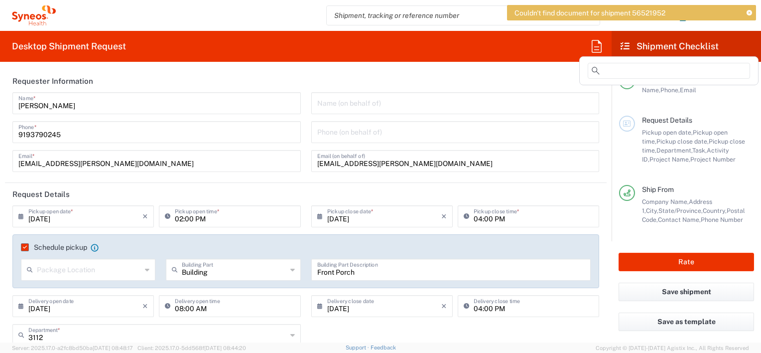
click at [596, 47] on icon at bounding box center [597, 46] width 10 height 12
click at [600, 305] on form "Requester Information Alix Ramczyk Name * 9193790245 Phone * alix.ramczyk@syneo…" at bounding box center [306, 206] width 612 height 273
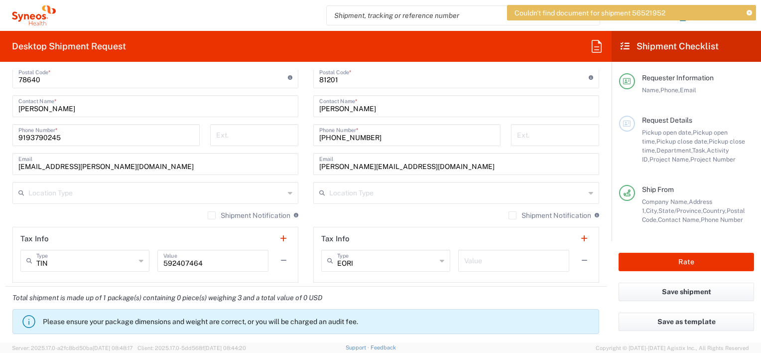
scroll to position [648, 0]
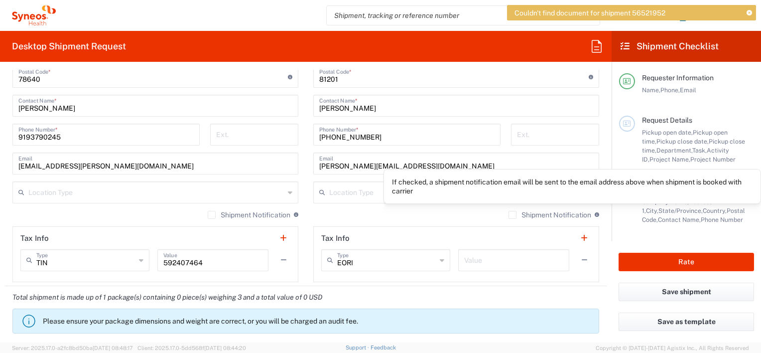
click at [371, 187] on input "text" at bounding box center [457, 191] width 256 height 17
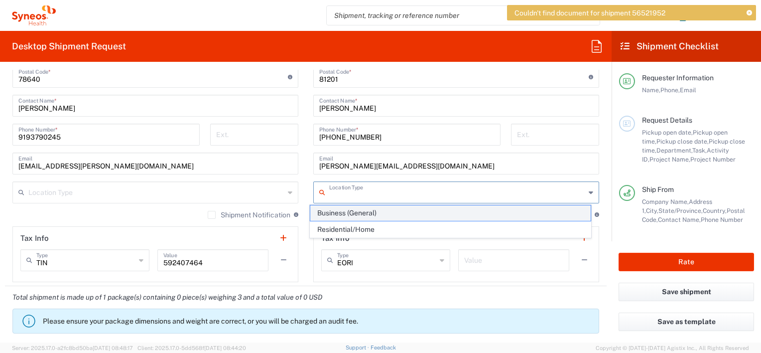
click at [352, 211] on span "Business (General)" at bounding box center [450, 212] width 280 height 15
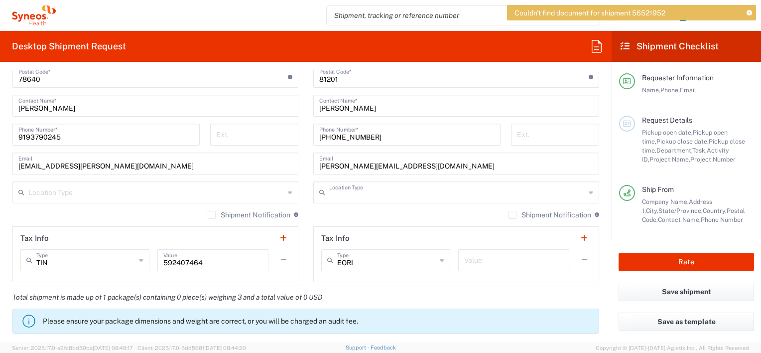
type input "Business (General)"
click at [147, 193] on input "text" at bounding box center [156, 191] width 256 height 17
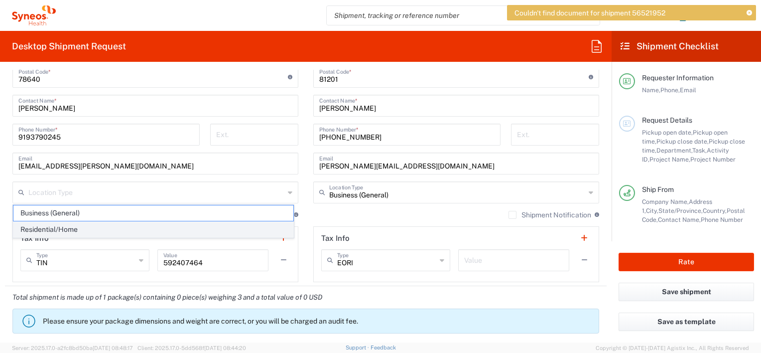
click at [54, 226] on span "Residential/Home" at bounding box center [153, 229] width 280 height 15
type input "Residential/Home"
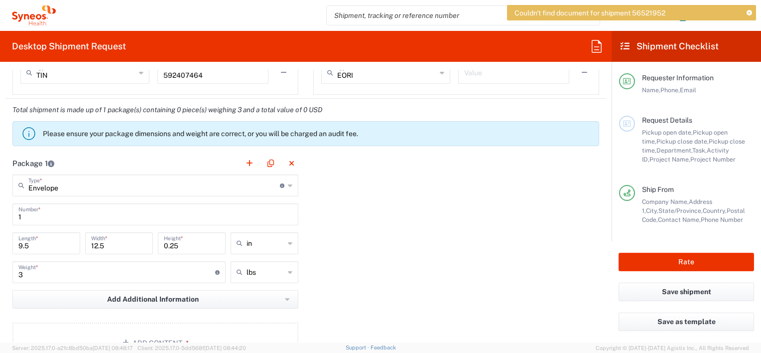
scroll to position [847, 0]
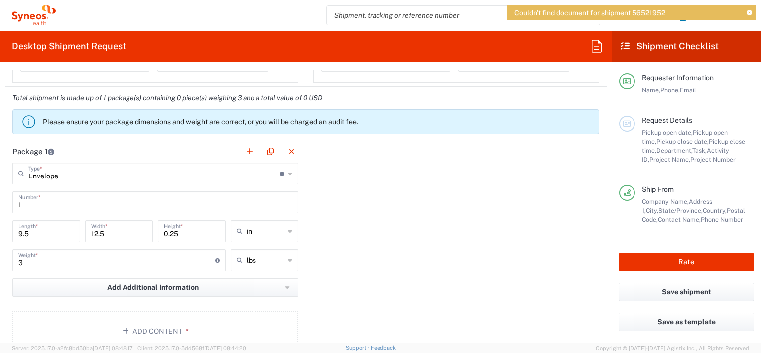
click at [682, 288] on button "Save shipment" at bounding box center [687, 292] width 136 height 18
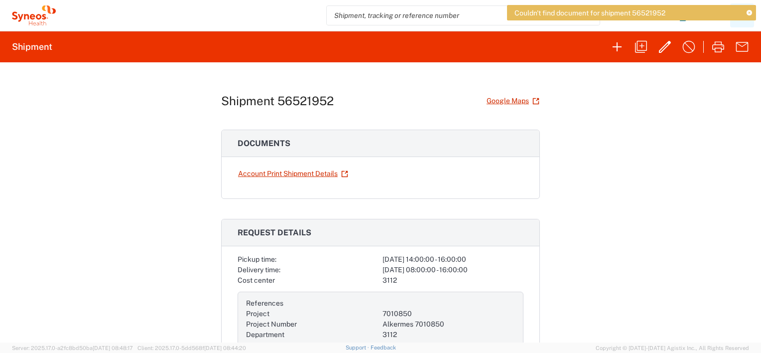
click at [750, 10] on icon at bounding box center [749, 12] width 5 height 5
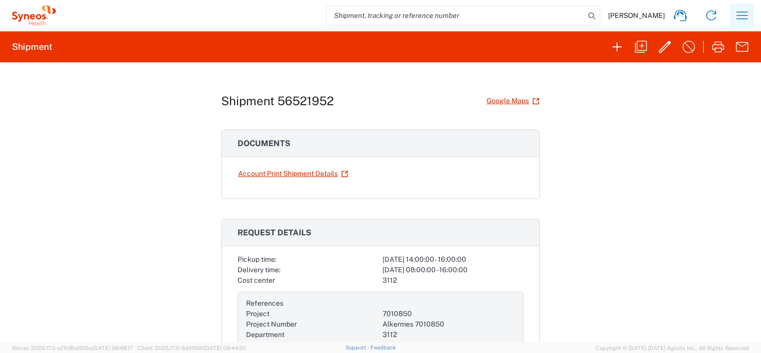
click at [738, 13] on icon "button" at bounding box center [743, 15] width 16 height 16
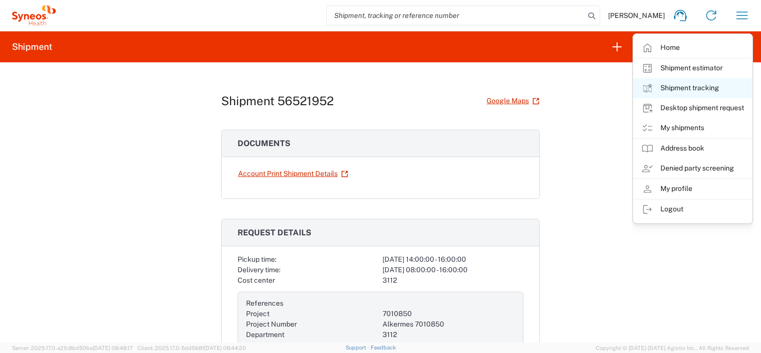
click at [684, 85] on link "Shipment tracking" at bounding box center [693, 88] width 119 height 20
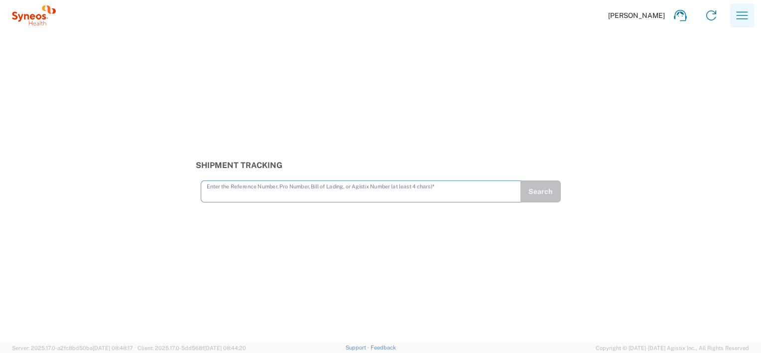
click at [744, 12] on icon "button" at bounding box center [742, 14] width 11 height 7
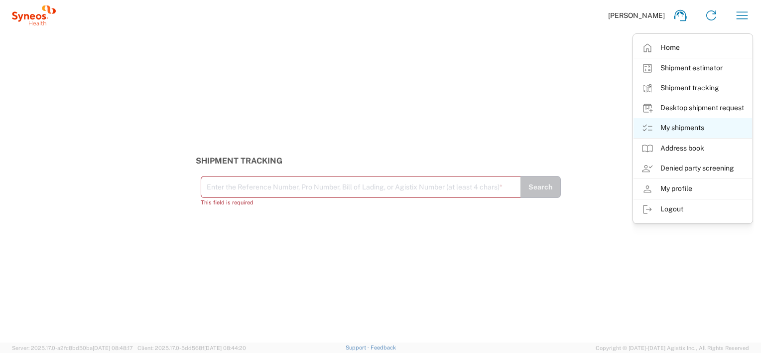
click at [687, 127] on link "My shipments" at bounding box center [693, 128] width 119 height 20
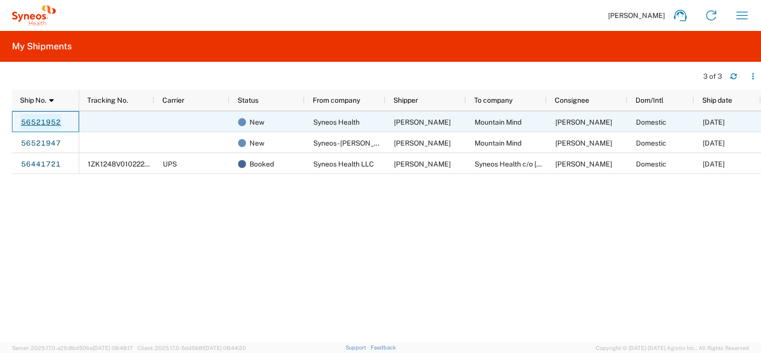
click at [37, 116] on link "56521952" at bounding box center [40, 122] width 41 height 16
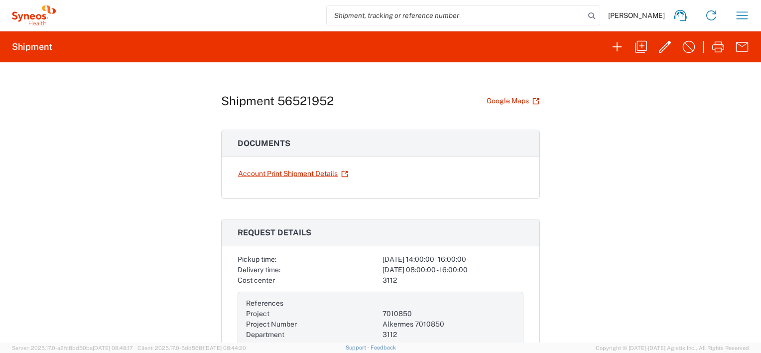
click at [645, 214] on div "Shipment 56521952 Google Maps Documents Account Print Shipment Details Request …" at bounding box center [380, 202] width 761 height 280
click at [745, 18] on icon "button" at bounding box center [743, 15] width 16 height 16
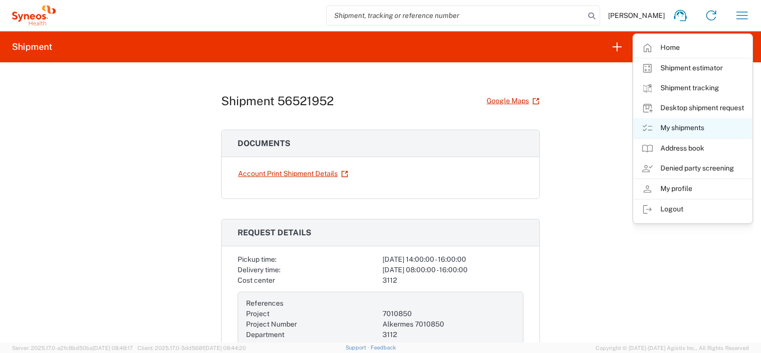
click at [679, 129] on link "My shipments" at bounding box center [693, 128] width 119 height 20
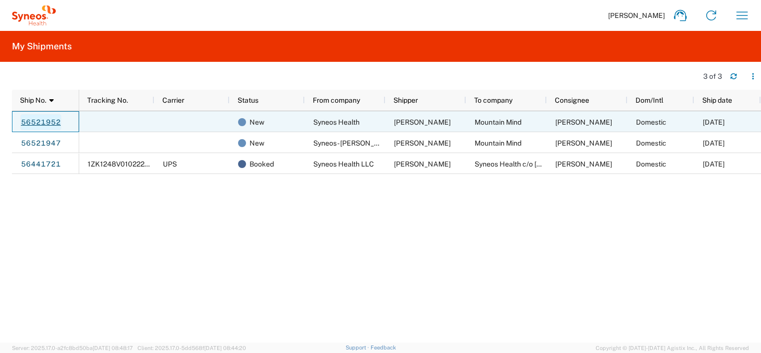
click at [50, 117] on link "56521952" at bounding box center [40, 122] width 41 height 16
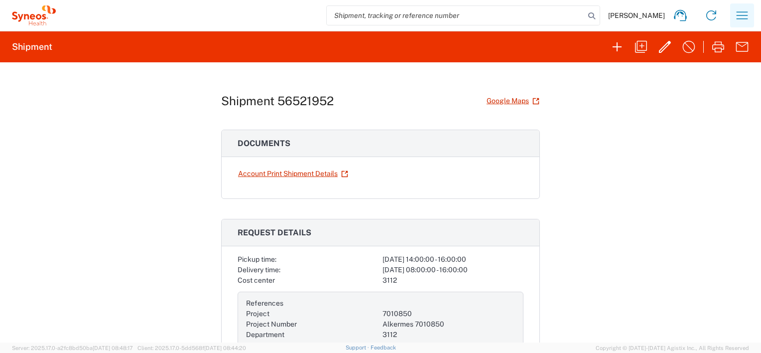
click at [742, 16] on icon "button" at bounding box center [743, 15] width 16 height 16
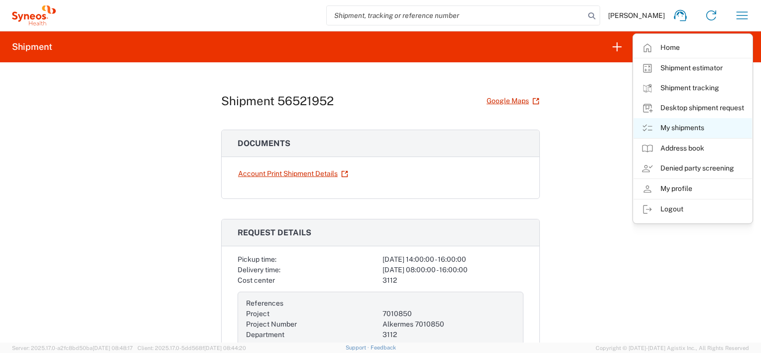
click at [686, 127] on link "My shipments" at bounding box center [693, 128] width 119 height 20
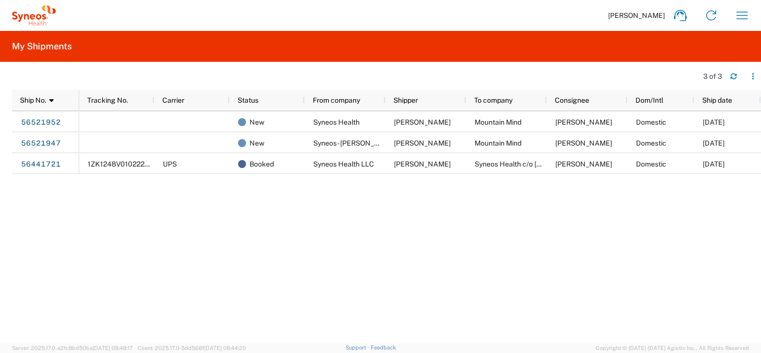
click at [125, 194] on div "New Syneos Health [PERSON_NAME] Mountain Mind [PERSON_NAME] Domestic [DATE] New…" at bounding box center [420, 227] width 682 height 232
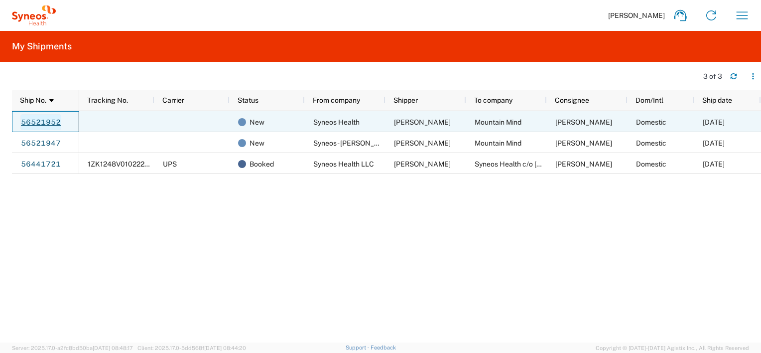
click at [34, 118] on link "56521952" at bounding box center [40, 122] width 41 height 16
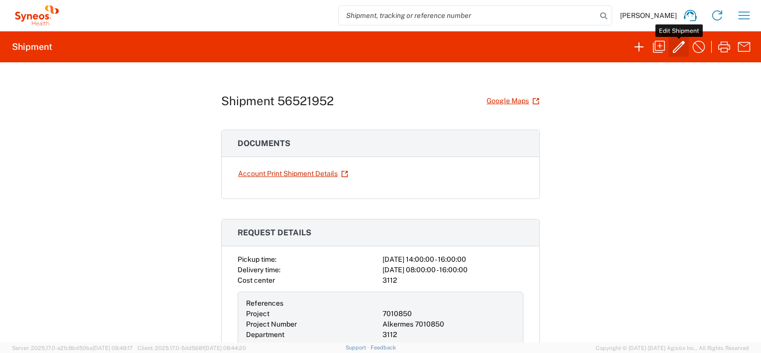
click at [678, 46] on icon "button" at bounding box center [679, 47] width 12 height 12
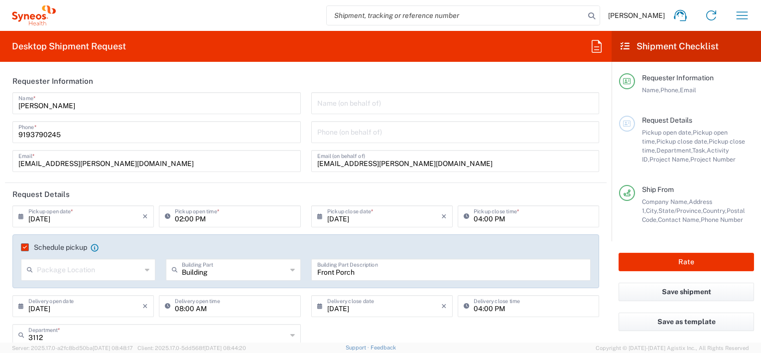
type input "[GEOGRAPHIC_DATA]"
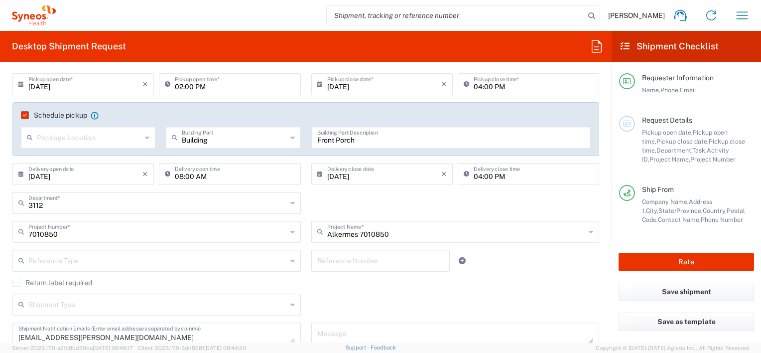
scroll to position [150, 0]
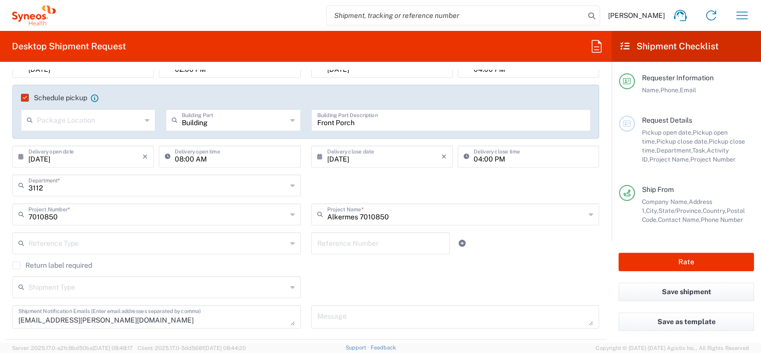
click at [130, 116] on input "text" at bounding box center [89, 119] width 105 height 17
click at [49, 140] on span "Front" at bounding box center [87, 141] width 131 height 15
type input "Front"
click at [286, 120] on div "Building Building Part" at bounding box center [233, 120] width 135 height 22
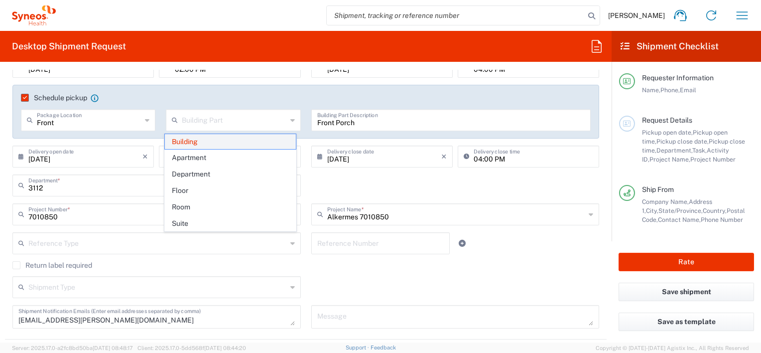
click at [205, 142] on span "Building" at bounding box center [230, 141] width 131 height 15
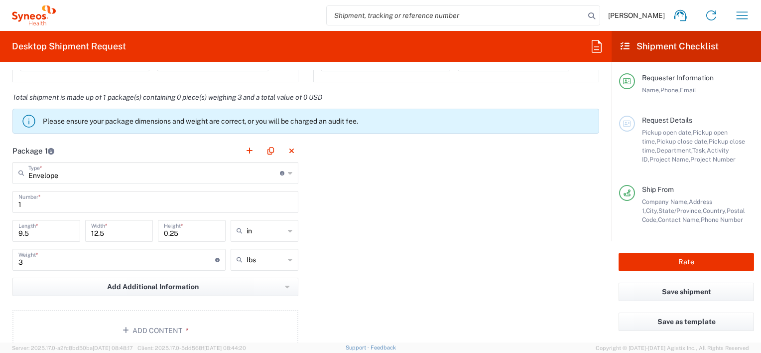
scroll to position [847, 0]
click at [128, 198] on input "1" at bounding box center [155, 201] width 274 height 17
click at [456, 264] on div "Package 1 Envelope Type * Material used to package goods Envelope Large Box Med…" at bounding box center [306, 249] width 602 height 219
click at [40, 195] on input "1" at bounding box center [155, 201] width 274 height 17
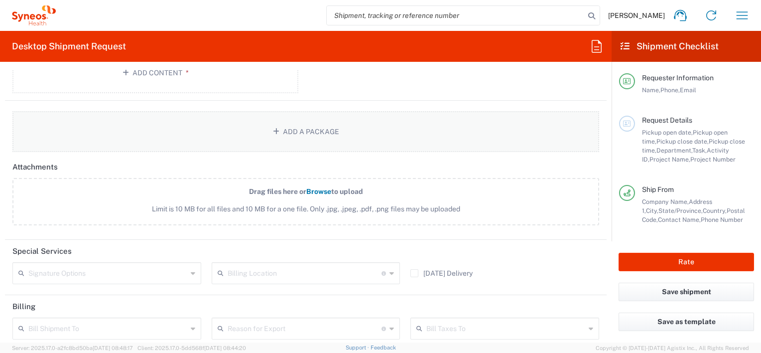
scroll to position [997, 0]
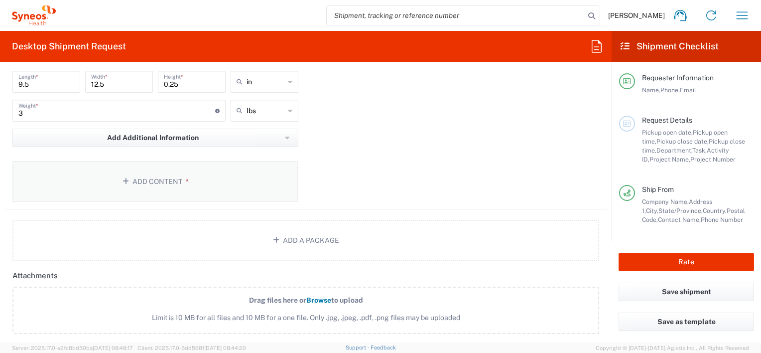
click at [123, 179] on icon "button" at bounding box center [128, 181] width 10 height 7
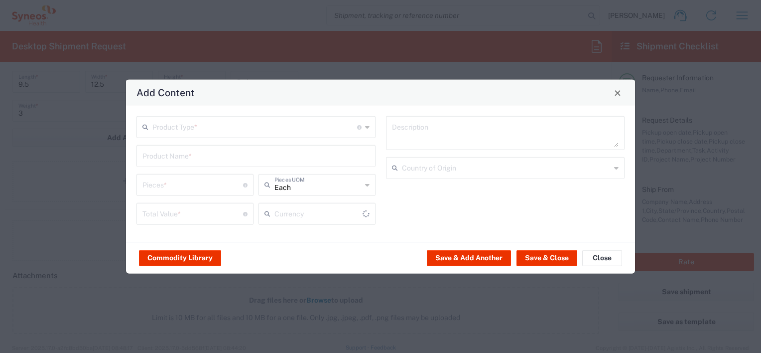
type input "US Dollar"
click at [249, 126] on input "text" at bounding box center [254, 126] width 205 height 17
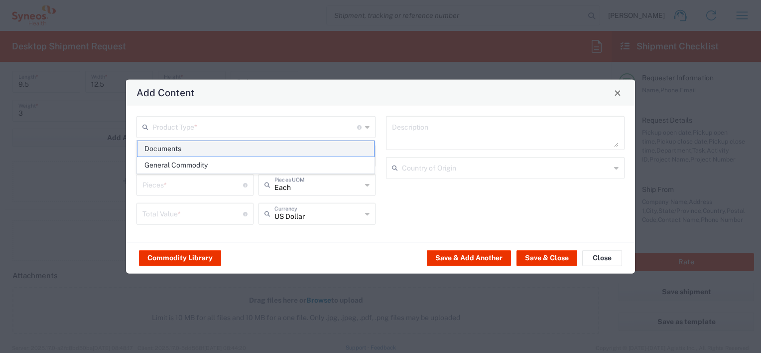
click at [175, 146] on span "Documents" at bounding box center [256, 148] width 237 height 15
type input "Documents"
type input "1"
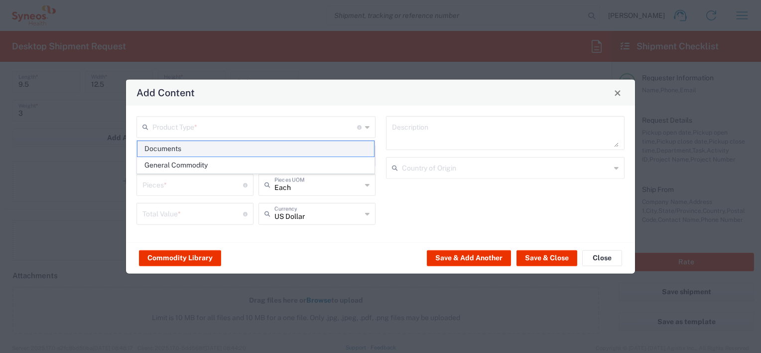
type textarea "Documents"
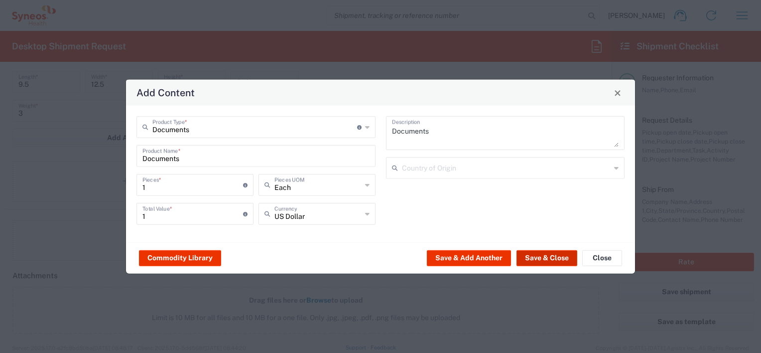
click at [546, 257] on button "Save & Close" at bounding box center [547, 258] width 61 height 16
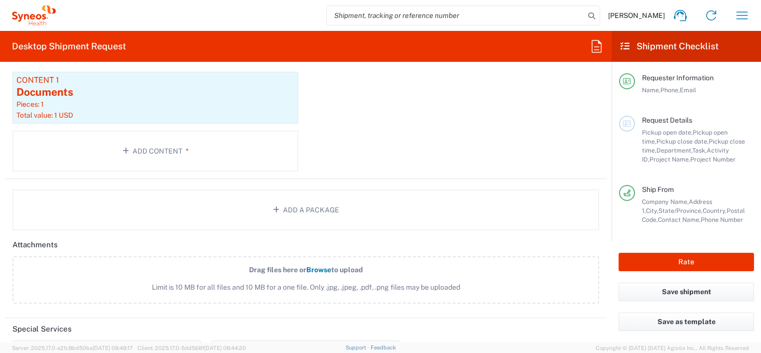
scroll to position [1096, 0]
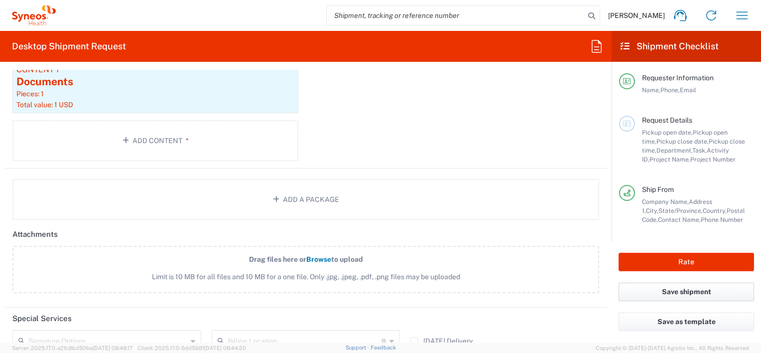
click at [685, 287] on button "Save shipment" at bounding box center [687, 292] width 136 height 18
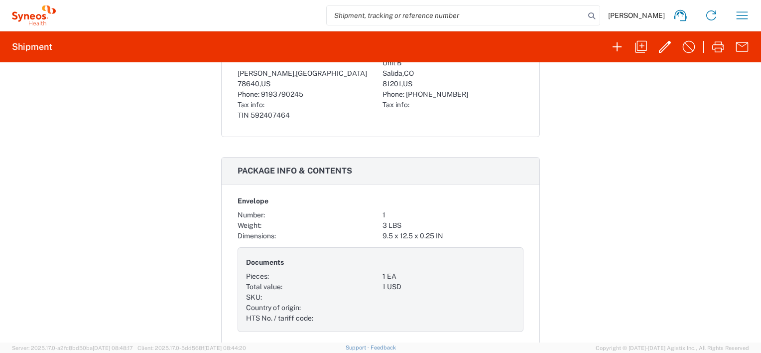
scroll to position [598, 0]
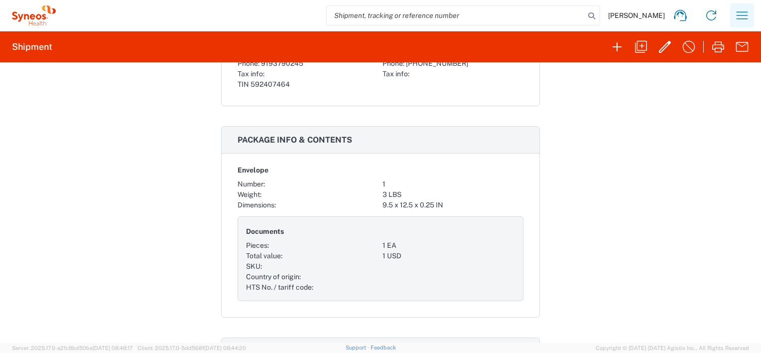
click at [743, 15] on icon "button" at bounding box center [742, 14] width 11 height 7
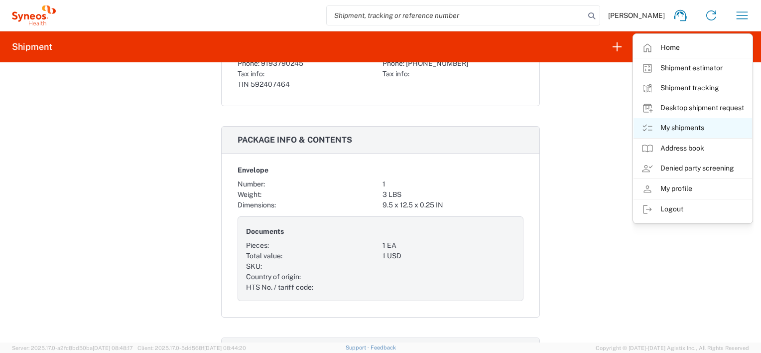
click at [684, 127] on link "My shipments" at bounding box center [693, 128] width 119 height 20
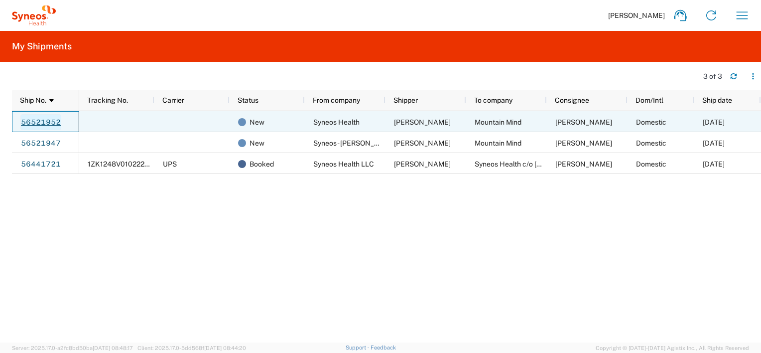
click at [50, 119] on link "56521952" at bounding box center [40, 122] width 41 height 16
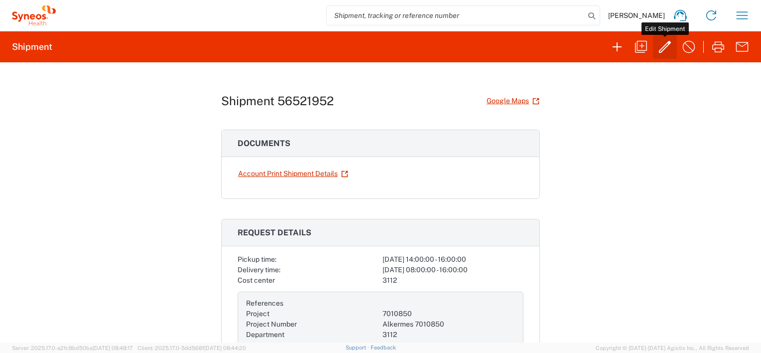
click at [664, 52] on icon "button" at bounding box center [665, 47] width 16 height 16
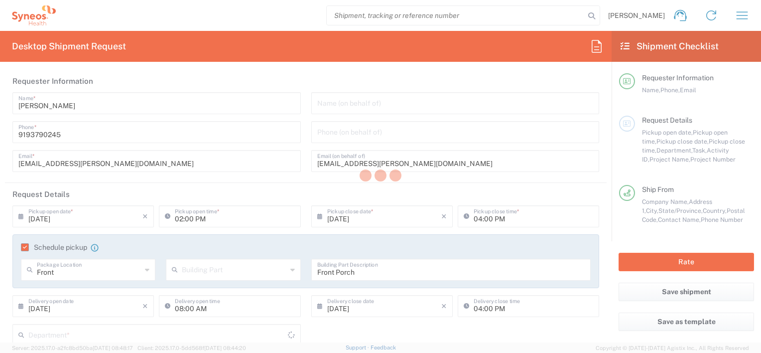
type input "3112"
type input "7010850"
type input "Alkermes 7010850"
type input "[US_STATE]"
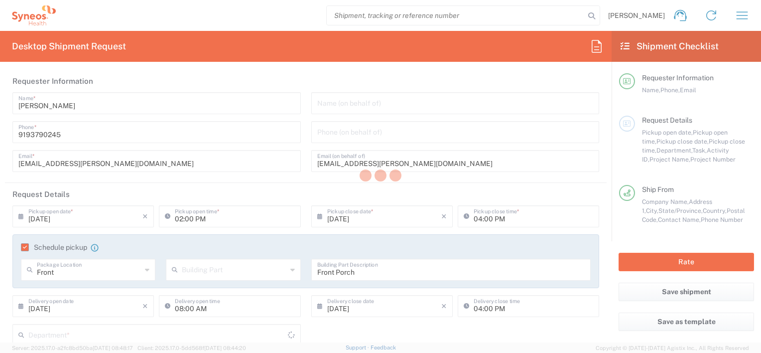
type input "Envelope"
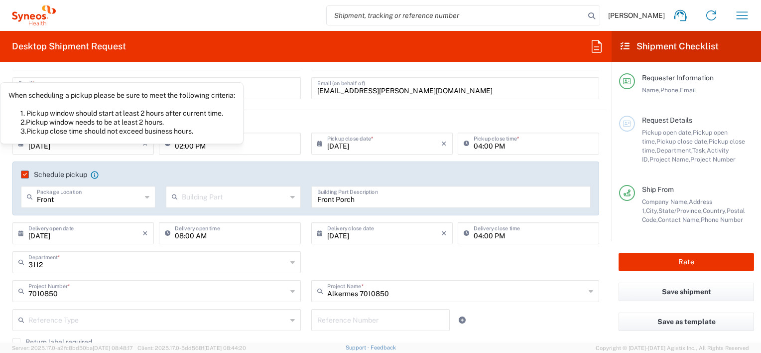
scroll to position [50, 0]
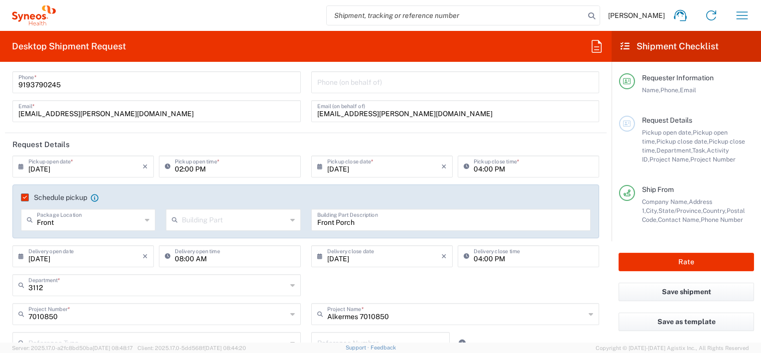
click at [235, 171] on input "02:00 PM" at bounding box center [235, 165] width 120 height 17
drag, startPoint x: 229, startPoint y: 170, endPoint x: 163, endPoint y: 171, distance: 65.8
click at [163, 171] on div "02:00 PM Pickup open time *" at bounding box center [230, 166] width 142 height 22
type input "04:00 PM"
click at [474, 169] on input "04:00 PM" at bounding box center [534, 165] width 120 height 17
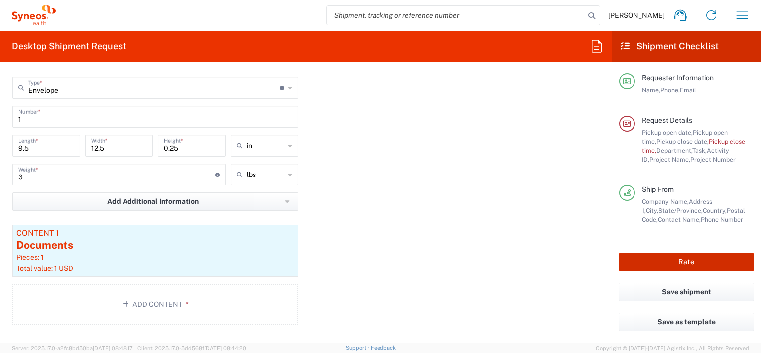
scroll to position [947, 0]
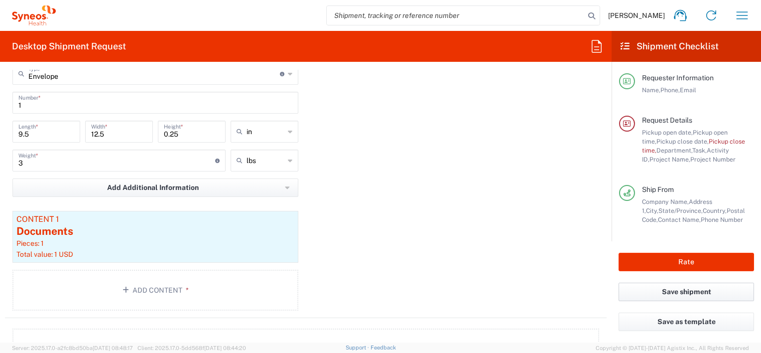
type input "07:00 PM"
click at [690, 287] on button "Save shipment" at bounding box center [687, 292] width 136 height 18
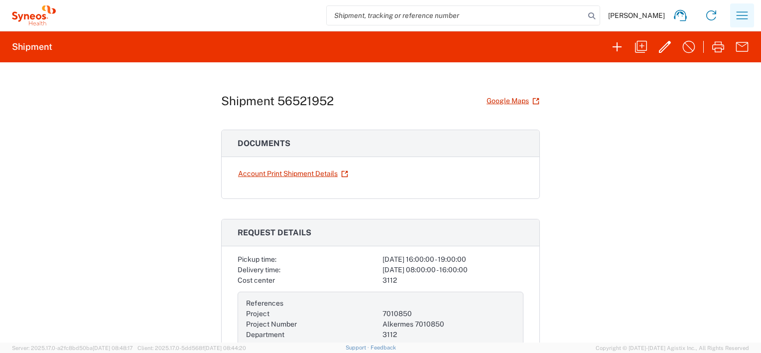
click at [737, 7] on button "button" at bounding box center [743, 15] width 24 height 24
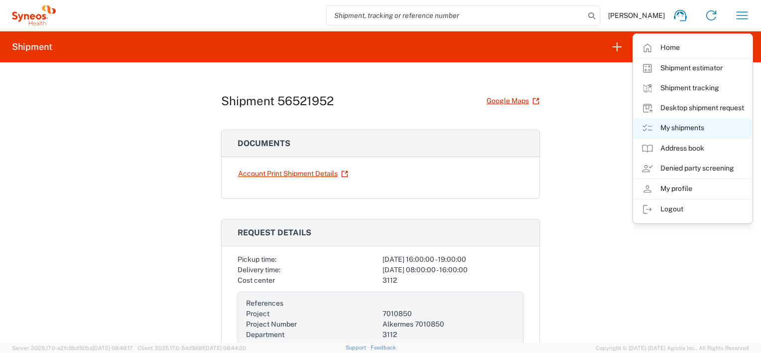
click at [685, 125] on link "My shipments" at bounding box center [693, 128] width 119 height 20
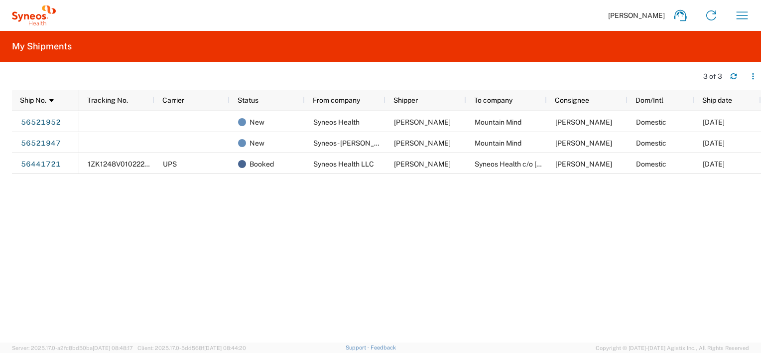
click at [293, 237] on div "New Syneos Health [PERSON_NAME] Mountain Mind [PERSON_NAME] Domestic [DATE] New…" at bounding box center [420, 227] width 682 height 232
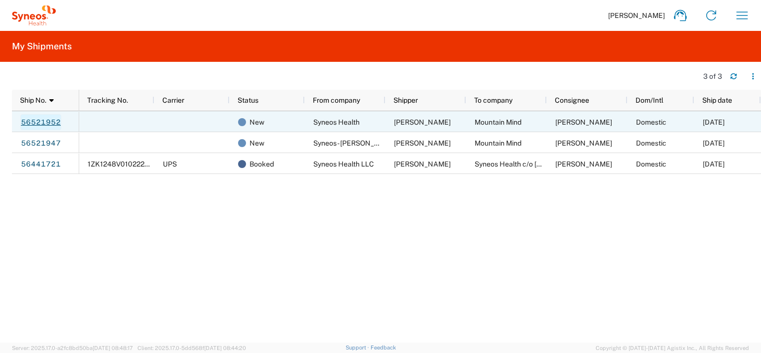
click at [49, 120] on link "56521952" at bounding box center [40, 122] width 41 height 16
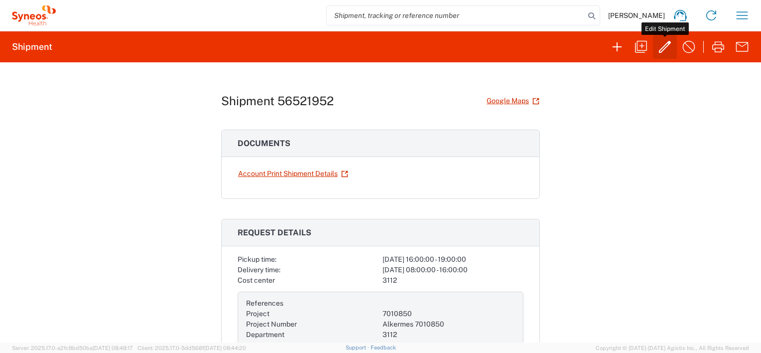
click at [667, 42] on icon "button" at bounding box center [665, 47] width 16 height 16
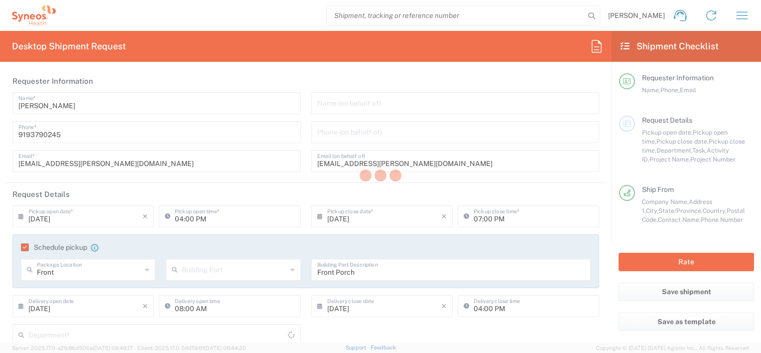
type input "3112"
type input "7010850"
type input "Alkermes 7010850"
type input "[US_STATE]"
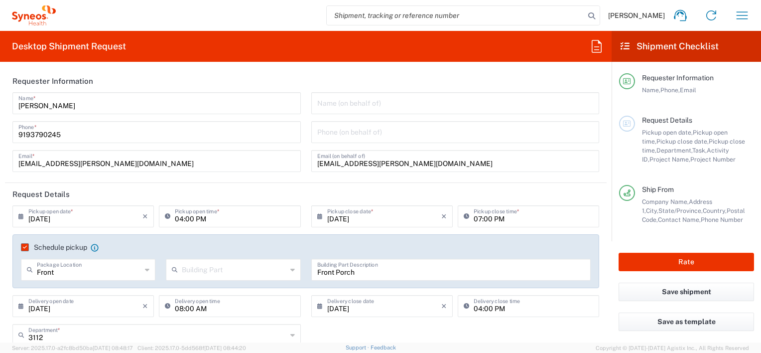
type input "[US_STATE]"
type input "Envelope"
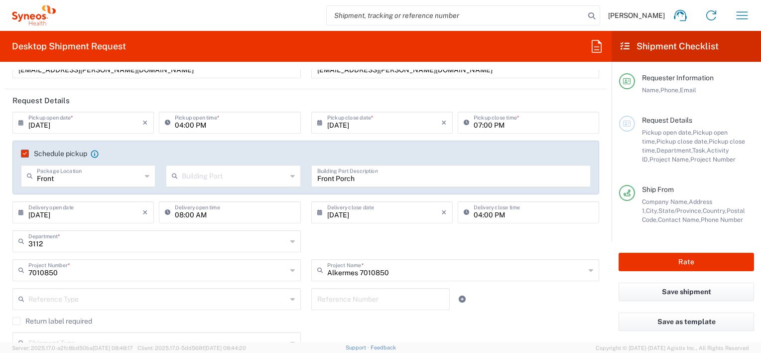
scroll to position [100, 0]
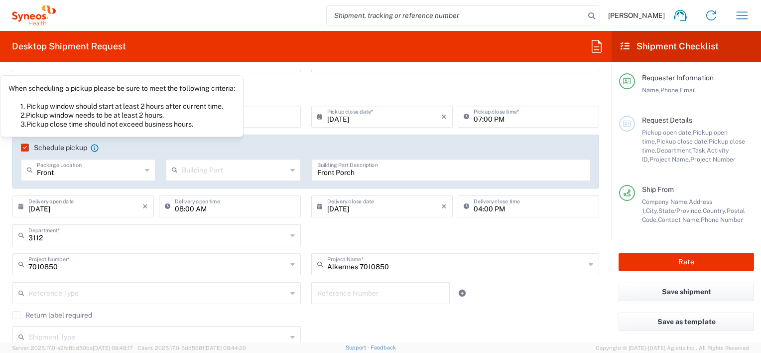
click at [94, 146] on icon at bounding box center [95, 148] width 8 height 8
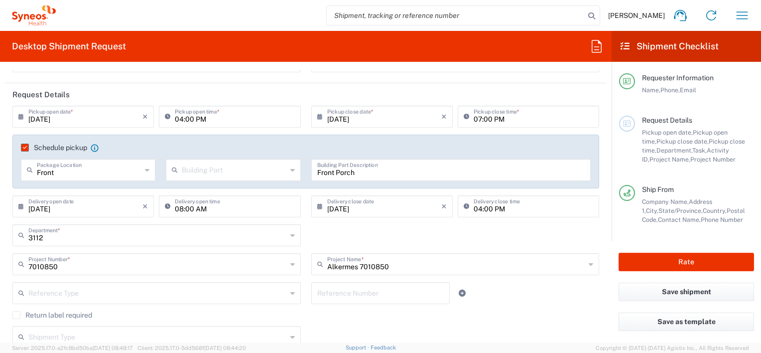
click at [94, 147] on icon at bounding box center [95, 148] width 8 height 8
click at [70, 146] on label "Schedule pickup" at bounding box center [54, 148] width 66 height 8
click at [23, 148] on input "Schedule pickup" at bounding box center [23, 148] width 0 height 0
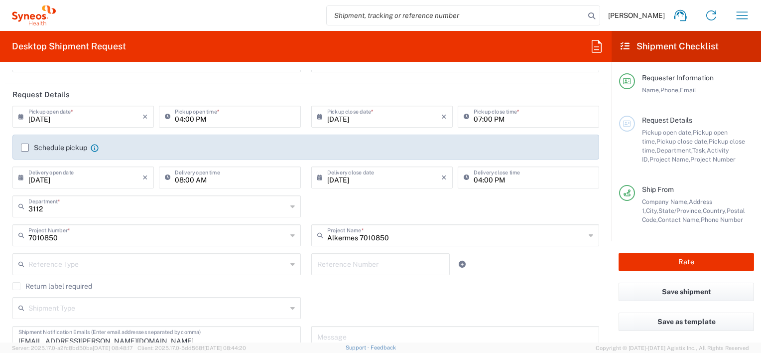
click at [26, 146] on label "Schedule pickup" at bounding box center [54, 148] width 66 height 8
click at [25, 148] on input "Schedule pickup" at bounding box center [25, 148] width 0 height 0
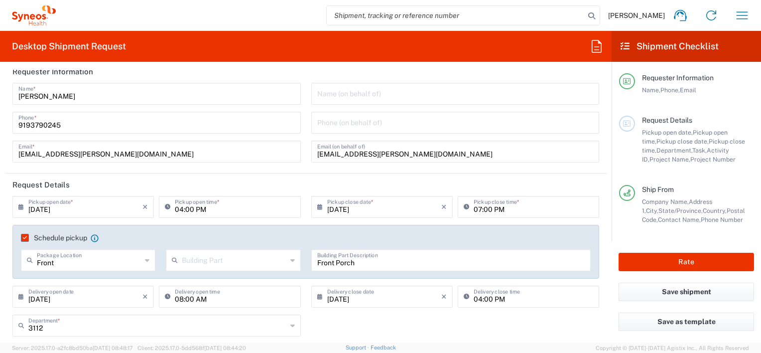
scroll to position [0, 0]
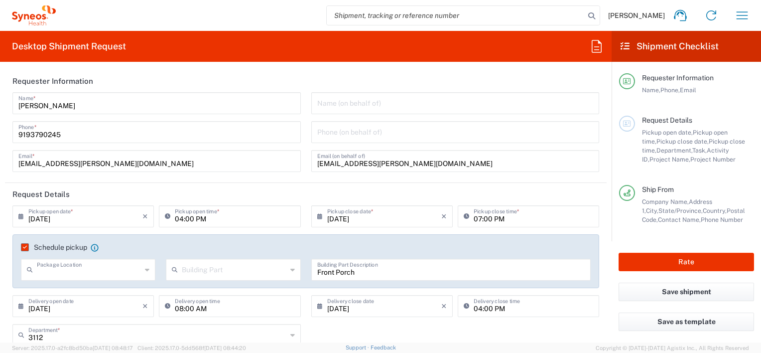
click at [90, 273] on input "text" at bounding box center [89, 268] width 105 height 17
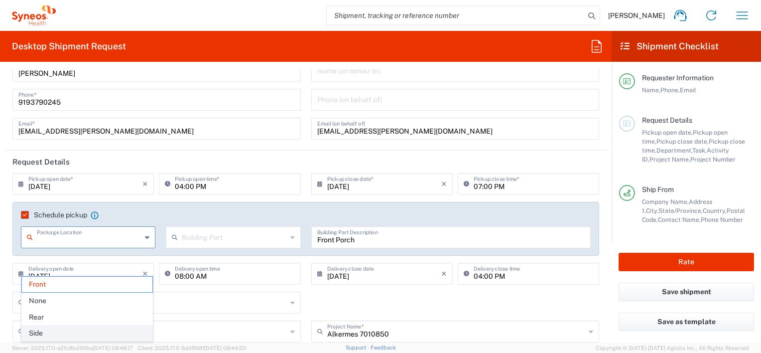
scroll to position [50, 0]
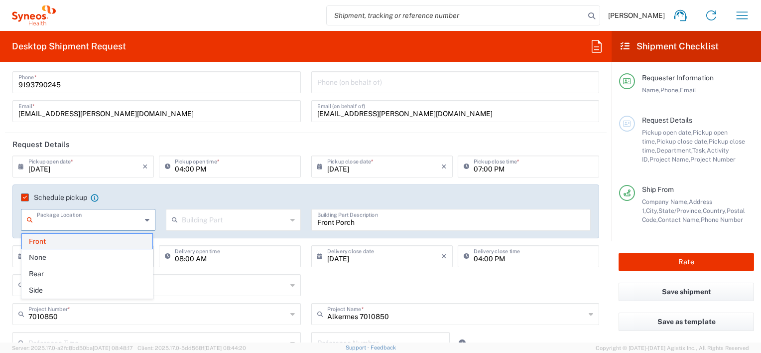
click at [48, 242] on span "Front" at bounding box center [87, 241] width 131 height 15
click at [116, 222] on input "text" at bounding box center [89, 218] width 105 height 17
click at [40, 238] on span "Front" at bounding box center [87, 241] width 131 height 15
type input "Front"
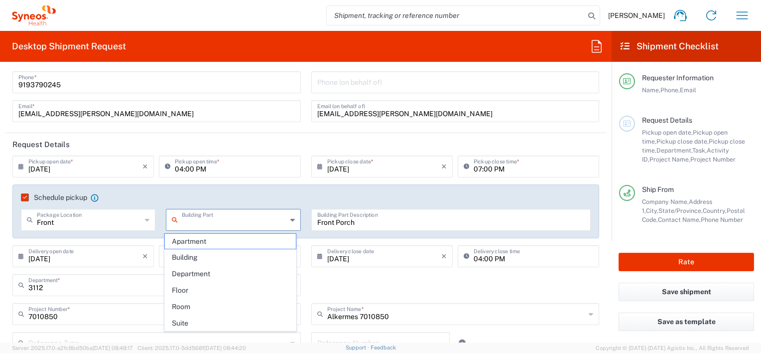
click at [219, 224] on input "text" at bounding box center [234, 218] width 105 height 17
click at [183, 255] on span "Building" at bounding box center [230, 257] width 131 height 15
type input "Building"
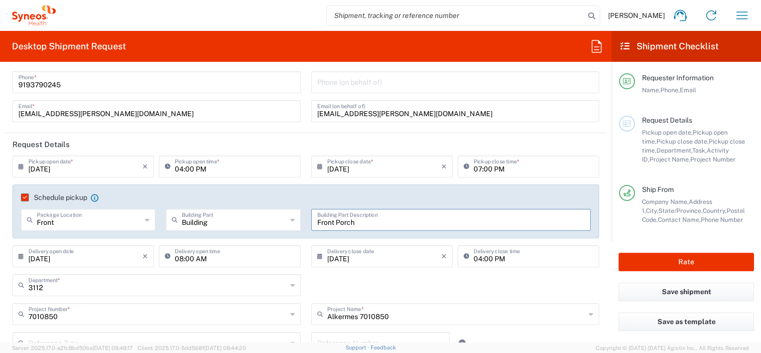
click at [430, 217] on input "Front Porch" at bounding box center [451, 218] width 268 height 17
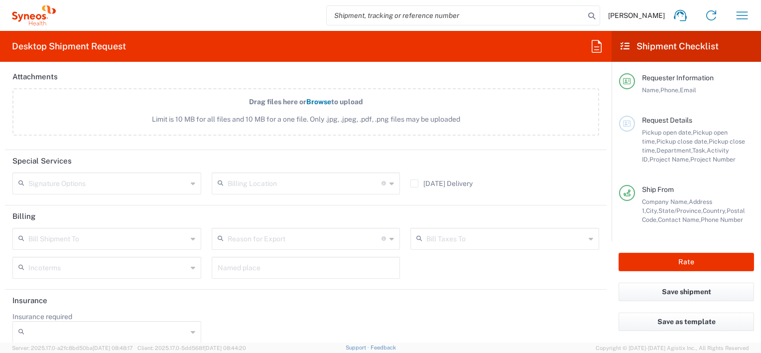
scroll to position [1262, 0]
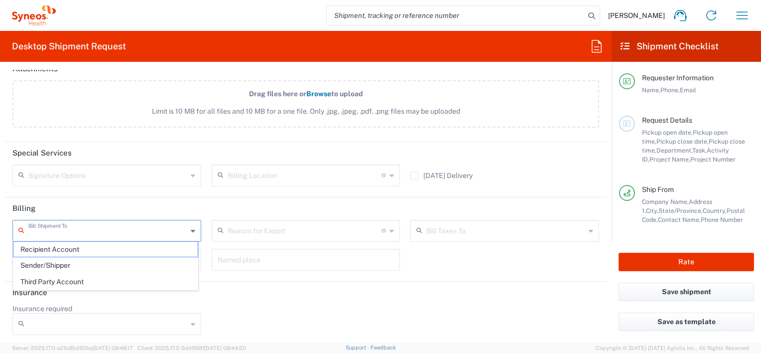
click at [176, 227] on input "text" at bounding box center [107, 229] width 159 height 17
click at [66, 261] on span "Sender/Shipper" at bounding box center [105, 265] width 184 height 15
type input "Sender/Shipper"
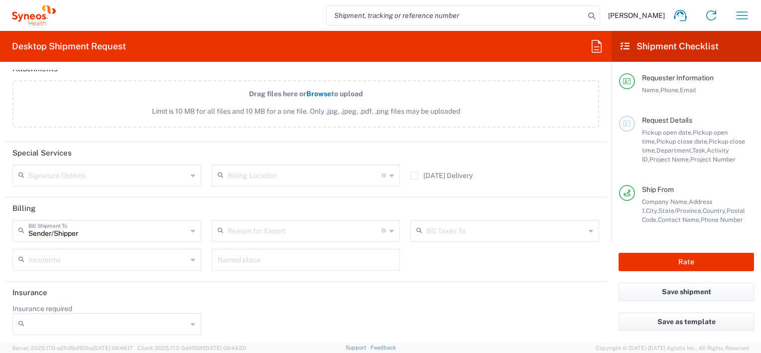
click at [384, 225] on div "Reason for Export" at bounding box center [306, 231] width 189 height 22
click at [472, 304] on div "Insurance required No Yes" at bounding box center [306, 323] width 598 height 38
click at [102, 170] on input "text" at bounding box center [107, 174] width 159 height 17
click at [335, 319] on div "Insurance required No Yes" at bounding box center [306, 323] width 598 height 38
click at [188, 321] on div at bounding box center [106, 324] width 189 height 22
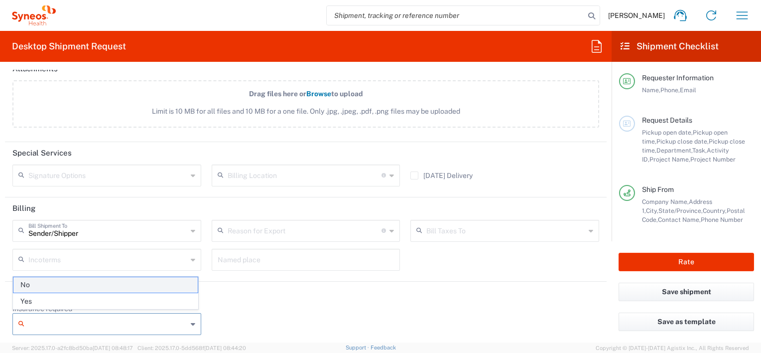
click at [73, 288] on span "No" at bounding box center [105, 284] width 184 height 15
type input "No"
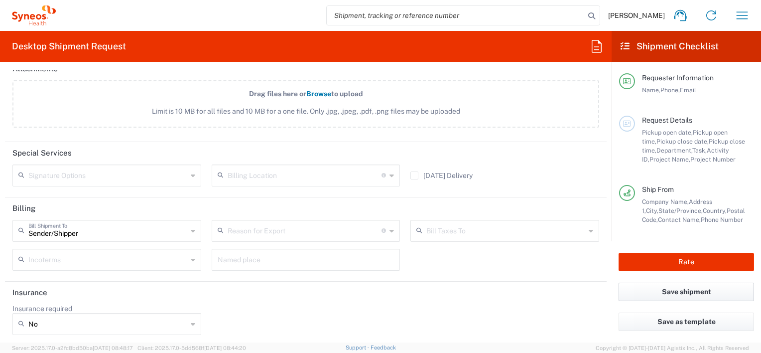
click at [681, 290] on button "Save shipment" at bounding box center [687, 292] width 136 height 18
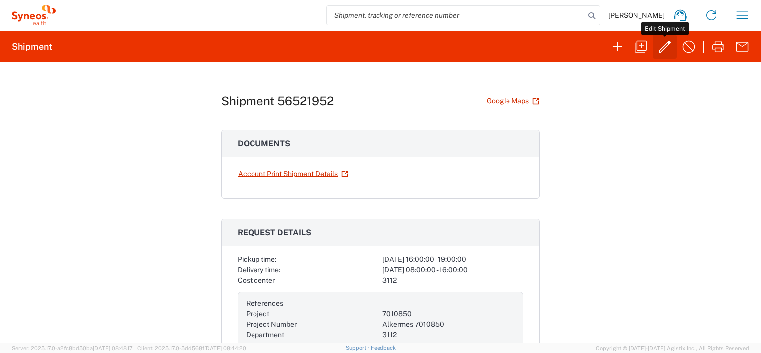
click at [671, 44] on icon "button" at bounding box center [665, 47] width 16 height 16
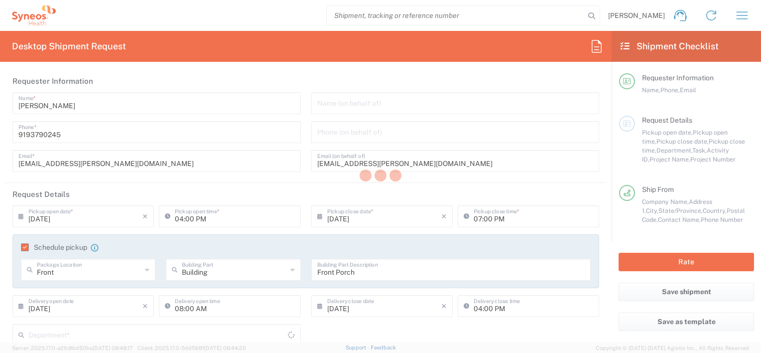
type input "3112"
type input "7010850"
type input "Alkermes 7010850"
type input "[US_STATE]"
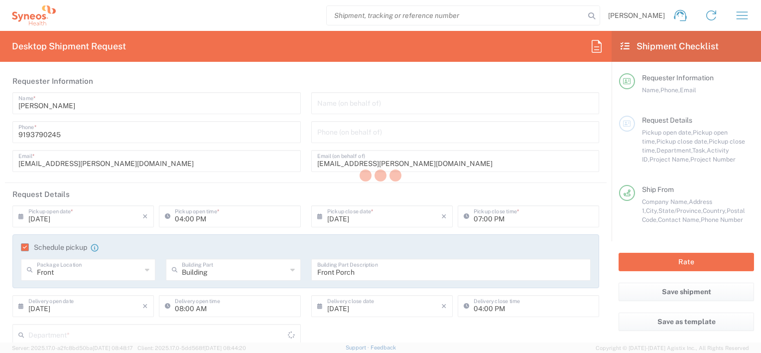
type input "Envelope"
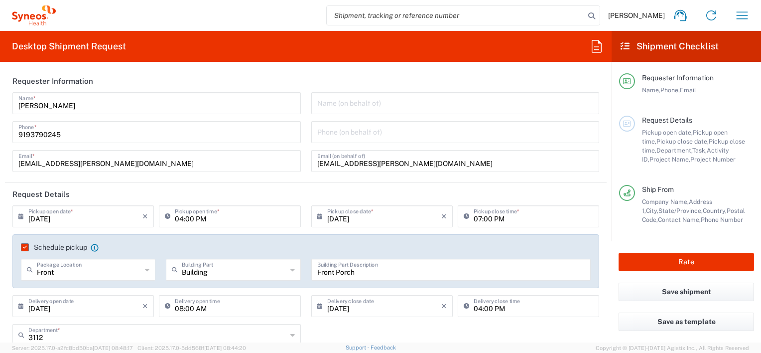
click at [346, 100] on input "text" at bounding box center [455, 102] width 277 height 17
type input "a"
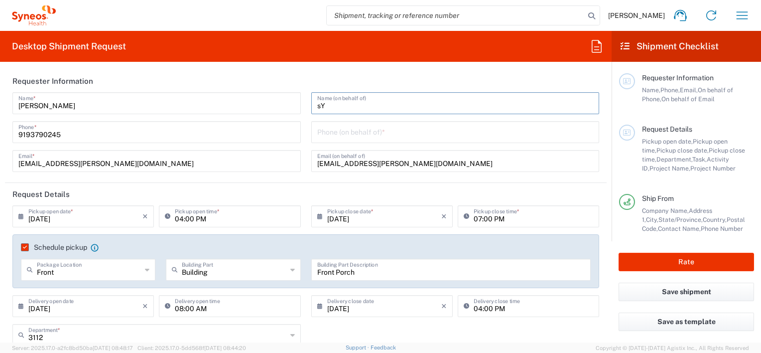
type input "s"
type input "Syneos Health"
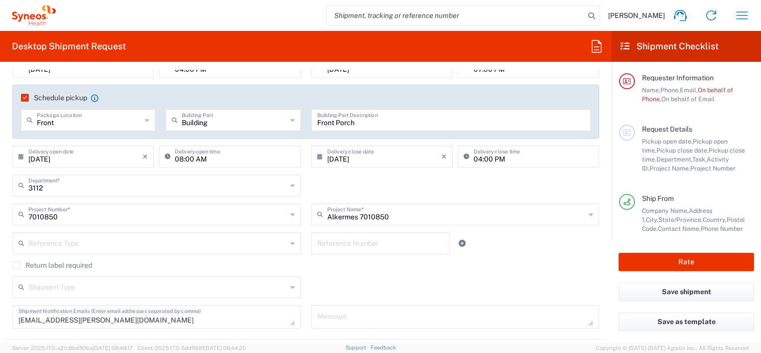
scroll to position [199, 0]
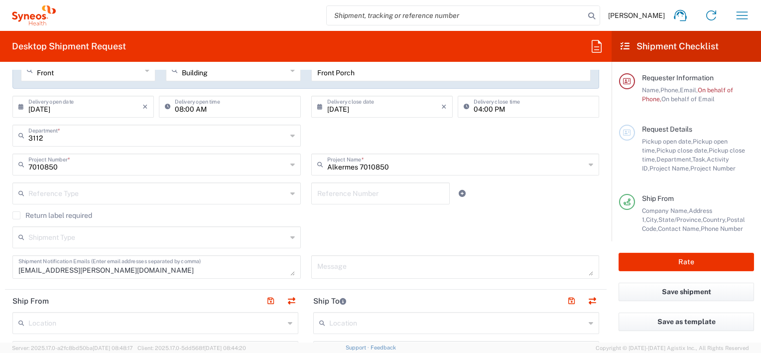
type input "[PERSON_NAME]"
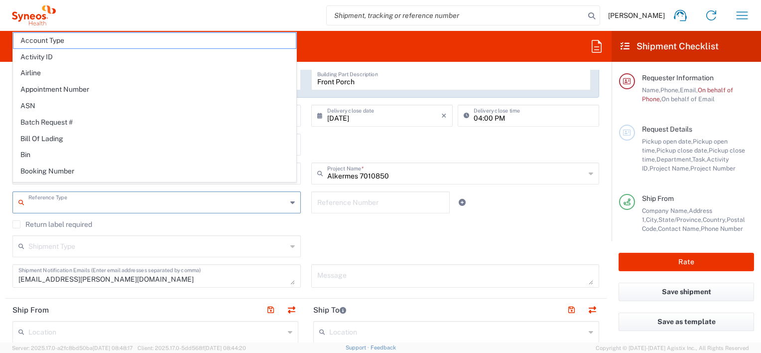
click at [140, 193] on input "text" at bounding box center [157, 201] width 259 height 17
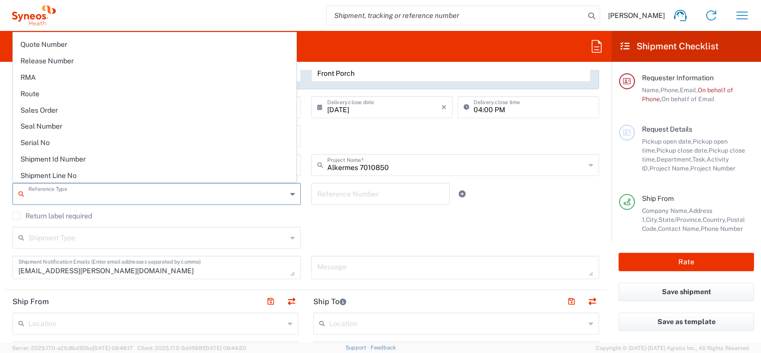
scroll to position [884, 0]
click at [359, 224] on div "Return label required" at bounding box center [305, 219] width 587 height 15
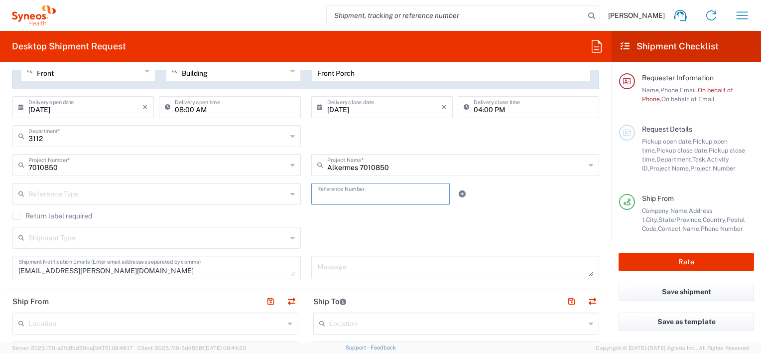
click at [354, 199] on input "text" at bounding box center [380, 192] width 127 height 17
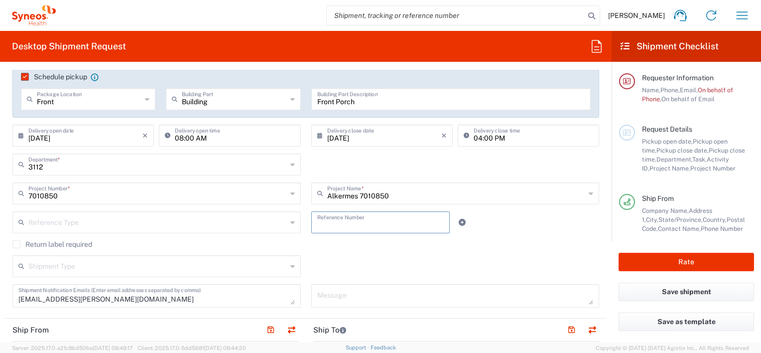
scroll to position [158, 0]
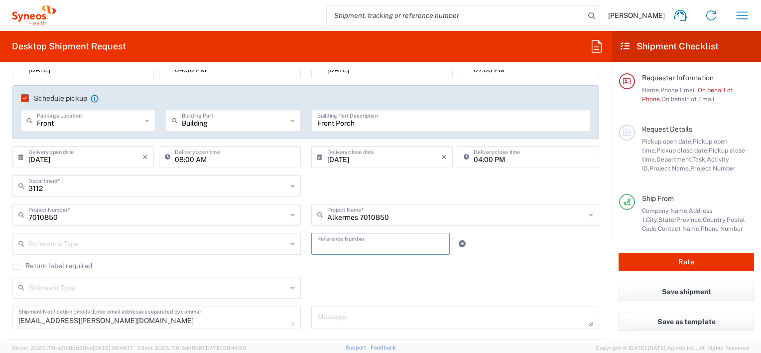
click at [291, 246] on icon at bounding box center [293, 244] width 4 height 16
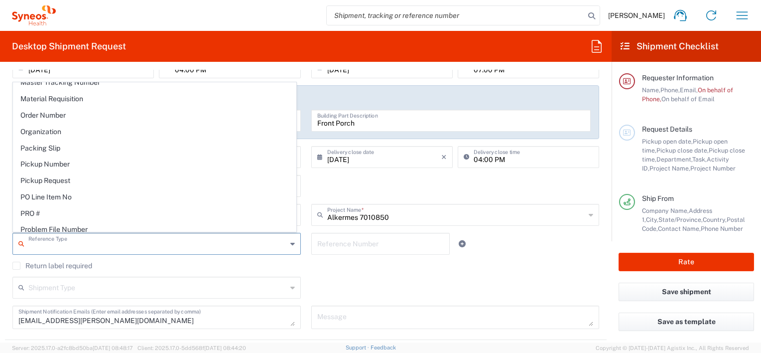
scroll to position [548, 0]
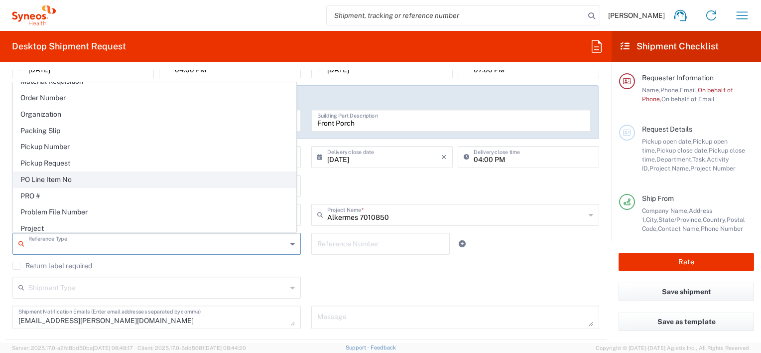
click at [58, 172] on span "PO Line Item No" at bounding box center [154, 179] width 283 height 15
type input "PO Line Item No"
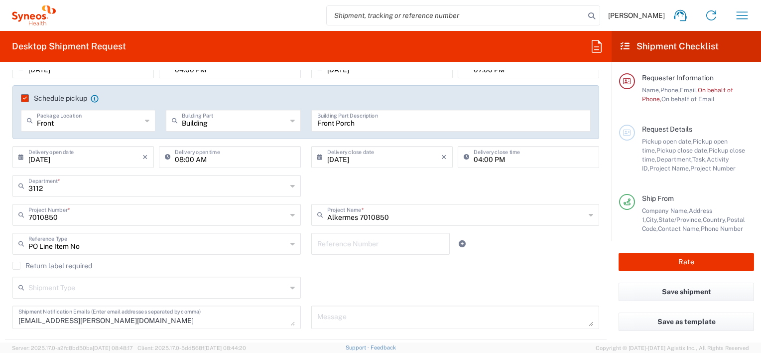
click at [345, 245] on input "text" at bounding box center [380, 242] width 127 height 17
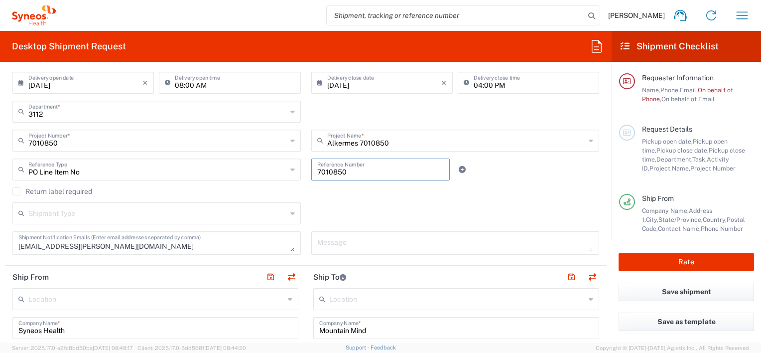
scroll to position [258, 0]
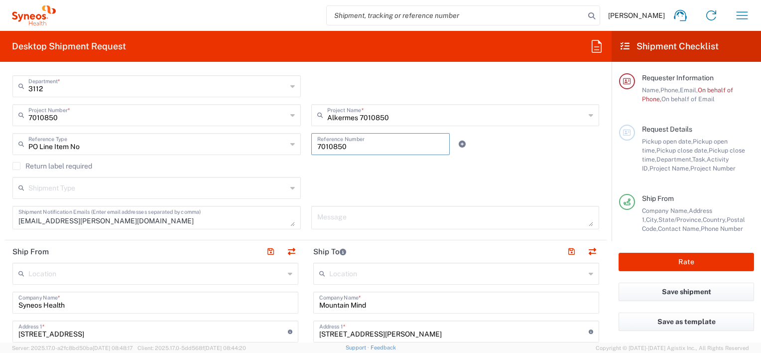
type input "7010850"
click at [338, 190] on div "Shipment Type Batch Regular" at bounding box center [306, 191] width 598 height 29
click at [286, 190] on div "Shipment Type" at bounding box center [156, 188] width 289 height 22
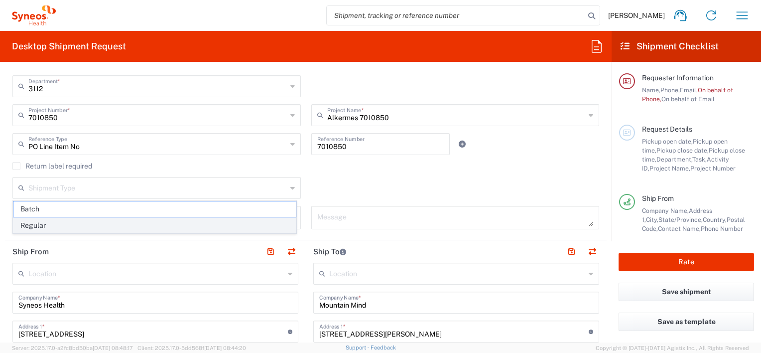
click at [52, 224] on span "Regular" at bounding box center [154, 225] width 283 height 15
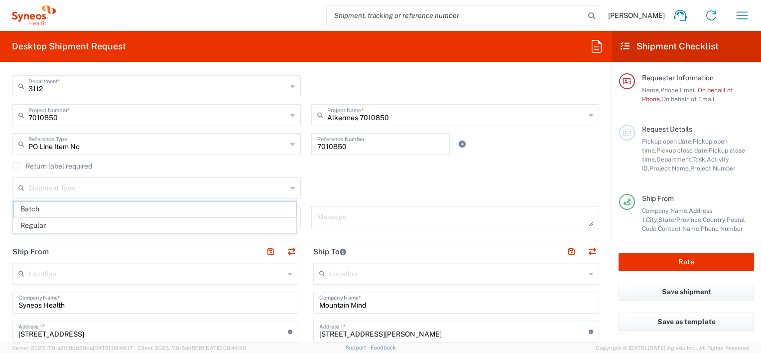
type input "Regular"
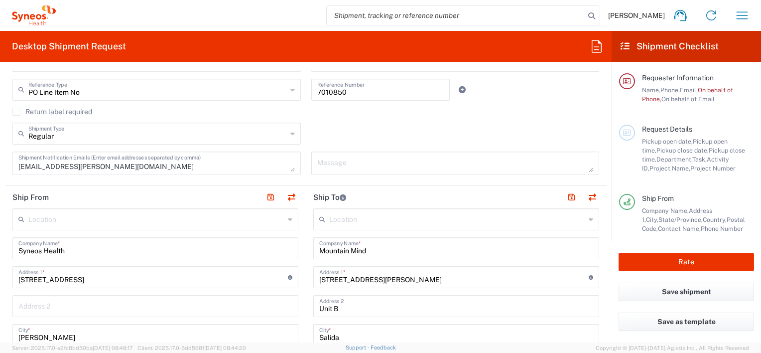
scroll to position [357, 0]
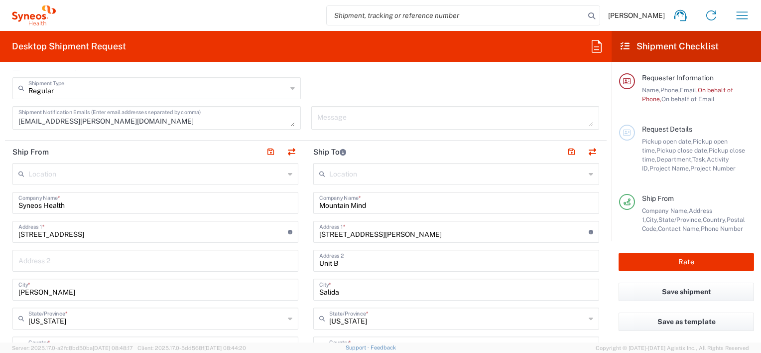
click at [289, 174] on icon at bounding box center [290, 174] width 4 height 16
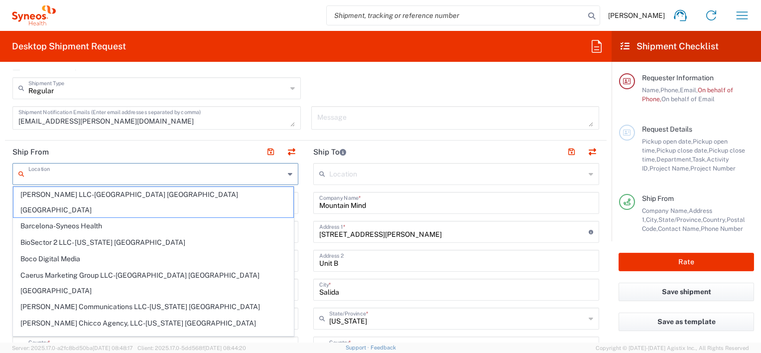
click at [384, 135] on div "Message" at bounding box center [455, 121] width 299 height 30
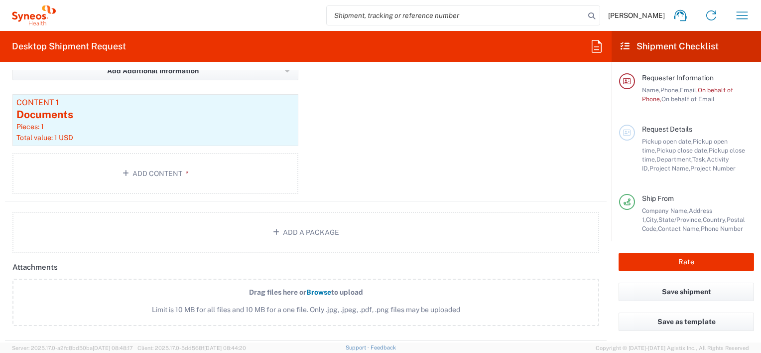
scroll to position [1055, 0]
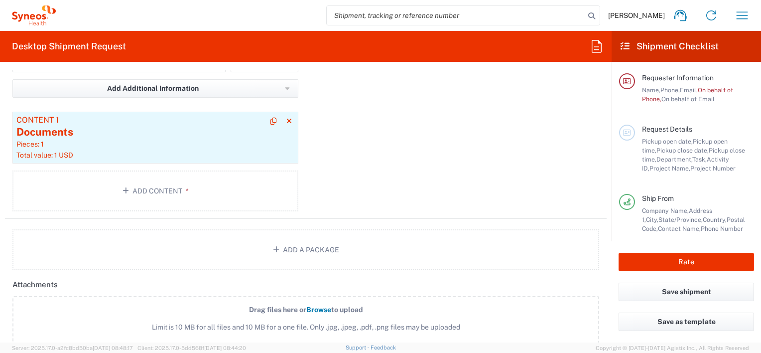
click at [69, 129] on div "Documents" at bounding box center [155, 132] width 278 height 15
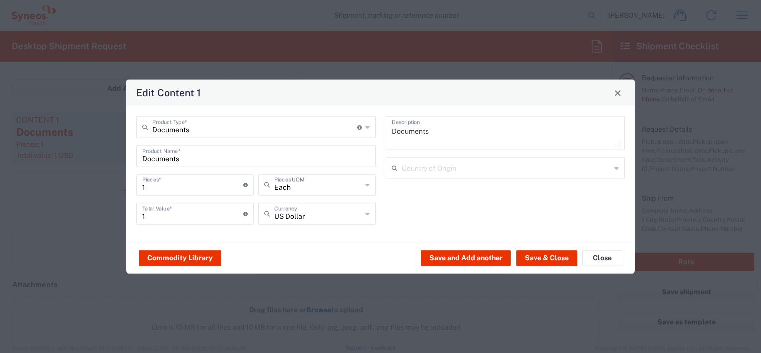
click at [455, 168] on input "text" at bounding box center [506, 166] width 209 height 17
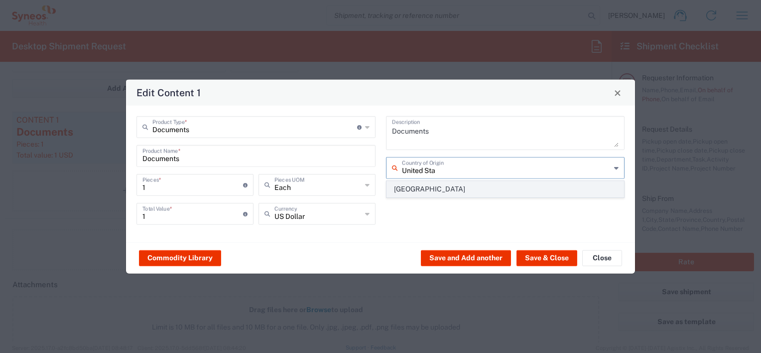
click at [415, 185] on span "[GEOGRAPHIC_DATA]" at bounding box center [505, 188] width 237 height 15
type input "[GEOGRAPHIC_DATA]"
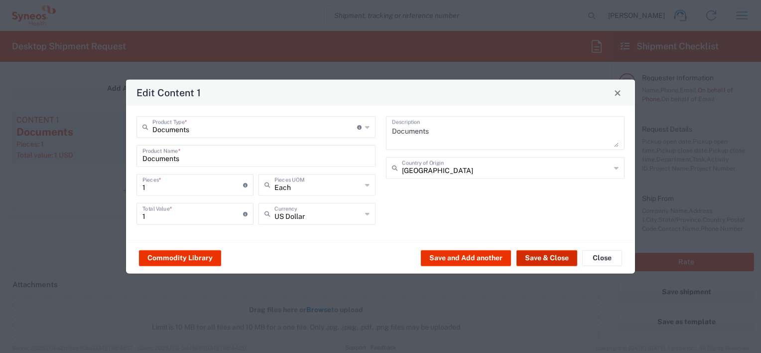
click at [536, 255] on button "Save & Close" at bounding box center [547, 258] width 61 height 16
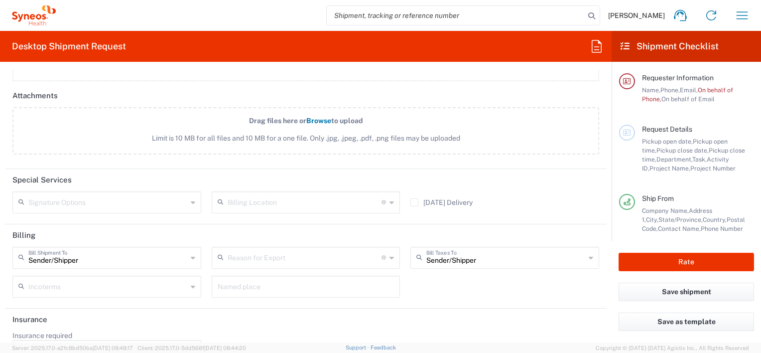
scroll to position [1270, 0]
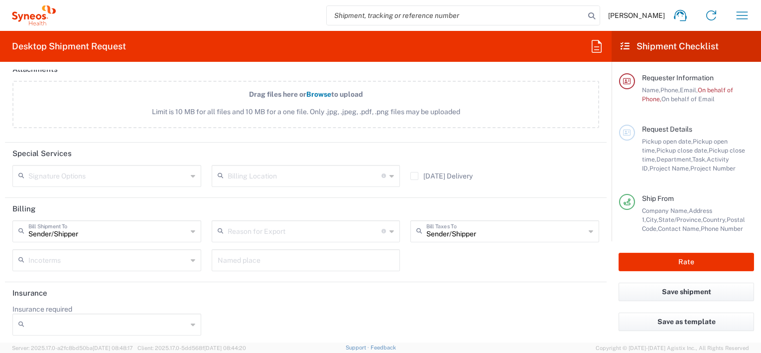
click at [670, 79] on span "Requester Information" at bounding box center [678, 78] width 72 height 8
click at [626, 81] on icon at bounding box center [627, 81] width 8 height 7
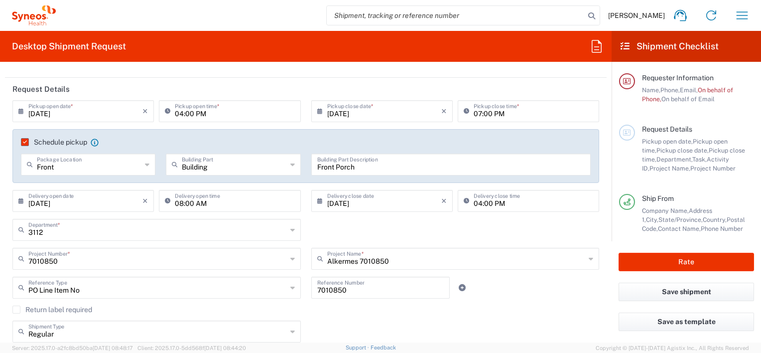
scroll to position [0, 0]
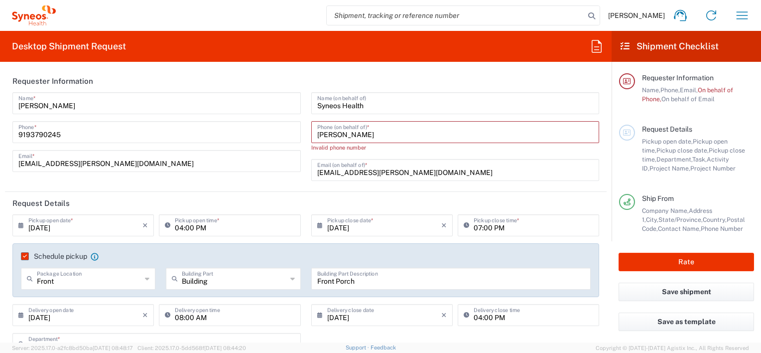
click at [368, 139] on input "[PERSON_NAME]" at bounding box center [455, 131] width 277 height 17
drag, startPoint x: 363, startPoint y: 136, endPoint x: 281, endPoint y: 134, distance: 81.8
click at [281, 132] on div "[PERSON_NAME] Name * [PHONE_NUMBER] Phone * [PERSON_NAME][EMAIL_ADDRESS][PERSON…" at bounding box center [306, 140] width 598 height 96
type input "9193790245"
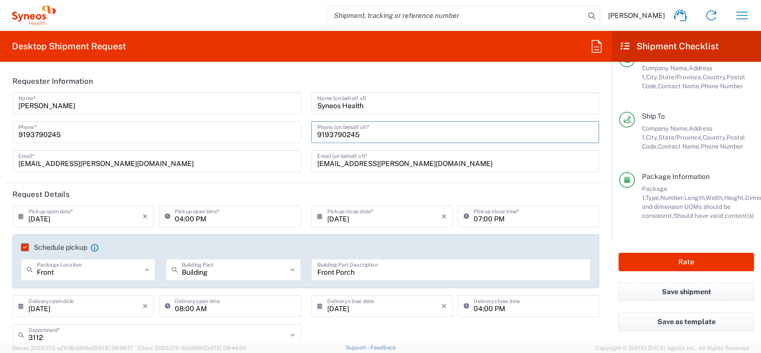
scroll to position [151, 0]
click at [690, 290] on button "Save shipment" at bounding box center [687, 292] width 136 height 18
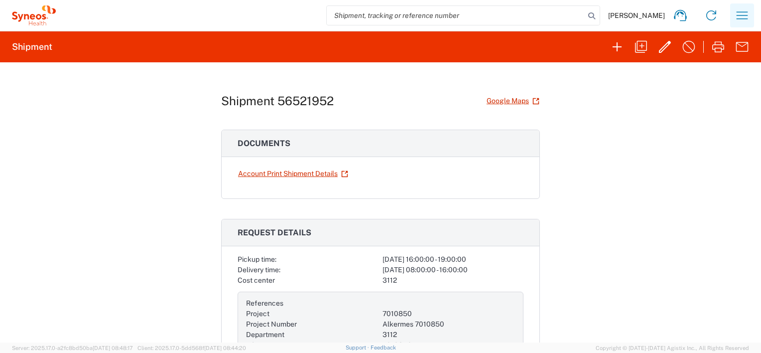
click at [741, 13] on icon "button" at bounding box center [743, 15] width 16 height 16
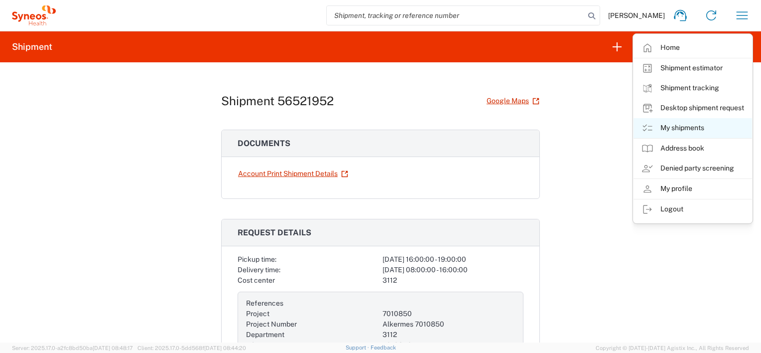
click at [688, 124] on link "My shipments" at bounding box center [693, 128] width 119 height 20
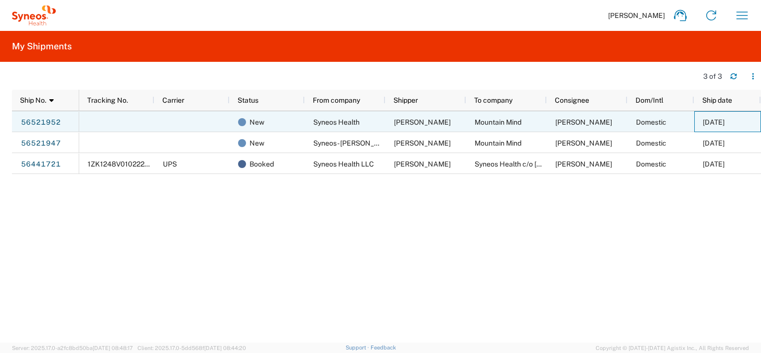
click at [719, 120] on span "[DATE]" at bounding box center [714, 122] width 22 height 8
click at [34, 122] on link "56521952" at bounding box center [40, 122] width 41 height 16
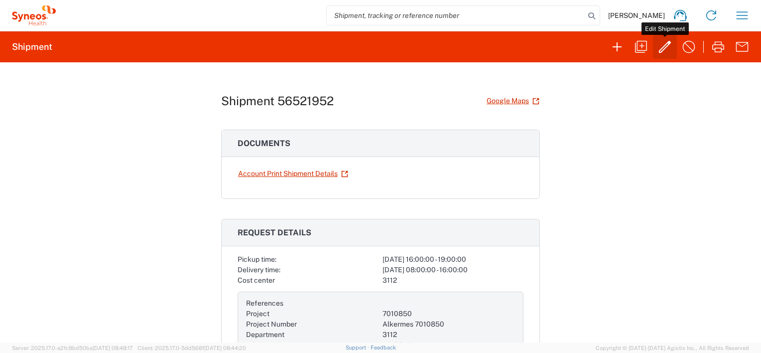
click at [661, 48] on icon "button" at bounding box center [665, 47] width 16 height 16
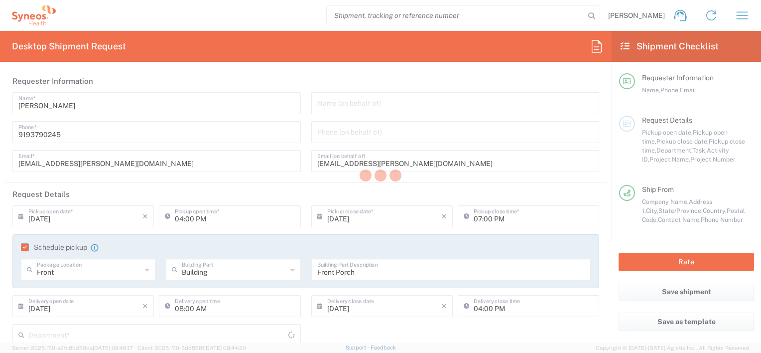
type input "7010850"
type input "[US_STATE]"
type input "Envelope"
type input "Alkermes 7010850"
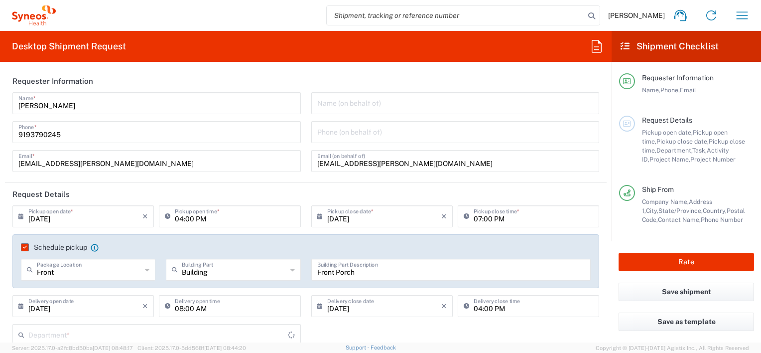
type input "3112"
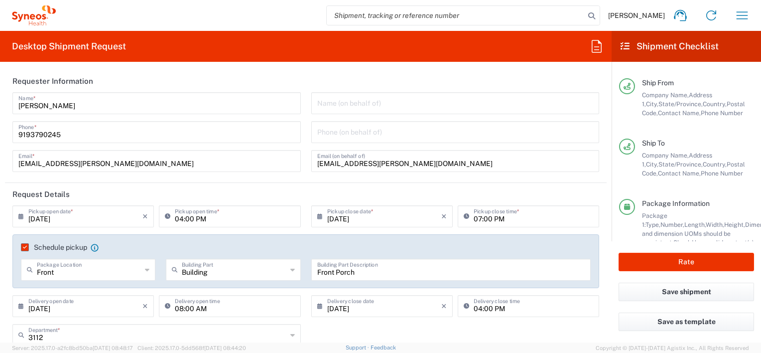
scroll to position [142, 0]
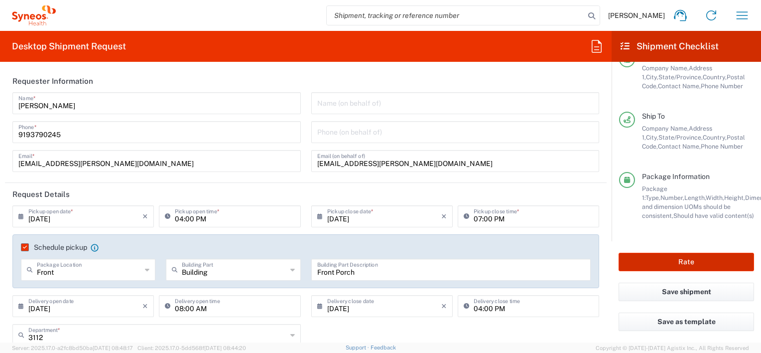
click at [695, 261] on button "Rate" at bounding box center [687, 262] width 136 height 18
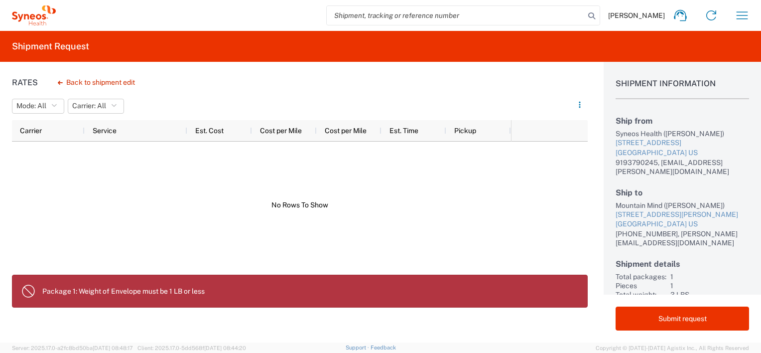
click at [139, 291] on p "Package 1: Weight of Envelope must be 1 LB or less" at bounding box center [310, 291] width 537 height 9
click at [97, 80] on button "Back to shipment edit" at bounding box center [96, 82] width 93 height 17
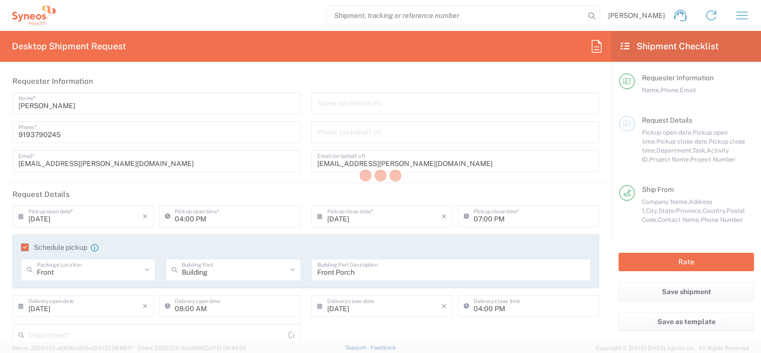
type input "7010850"
type input "[US_STATE]"
type input "Envelope"
type input "3112"
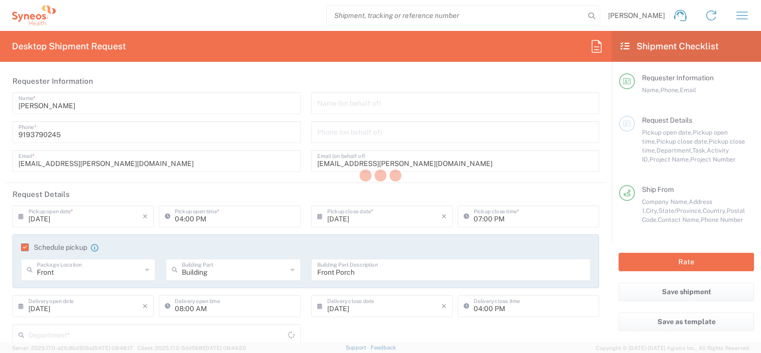
type input "Alkermes 7010850"
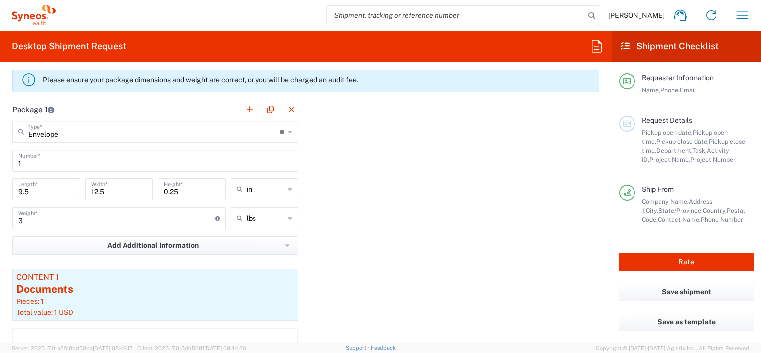
scroll to position [897, 0]
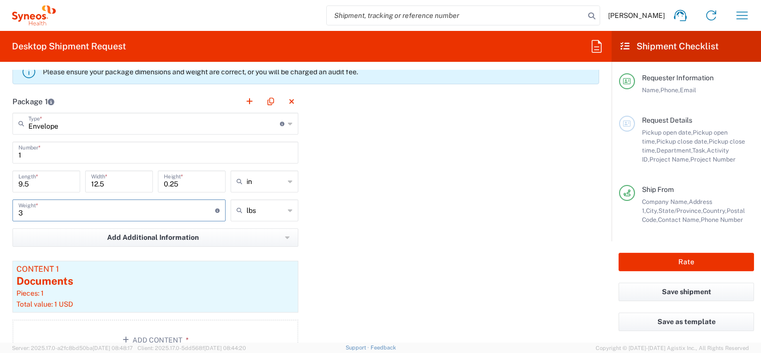
drag, startPoint x: 32, startPoint y: 209, endPoint x: 4, endPoint y: 207, distance: 28.0
click at [8, 208] on main "Envelope Type * Material used to package goods Envelope Large Box Medium Box Pa…" at bounding box center [155, 238] width 301 height 251
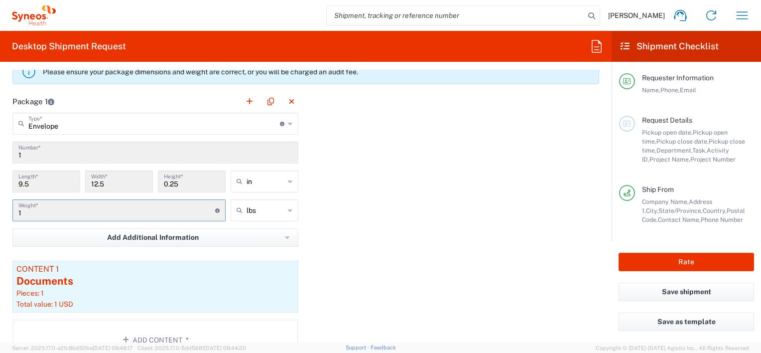
type input "1"
click at [398, 267] on div "Package 1 Envelope Type * Material used to package goods Envelope Large Box Med…" at bounding box center [306, 229] width 602 height 278
click at [685, 289] on button "Save shipment" at bounding box center [687, 292] width 136 height 18
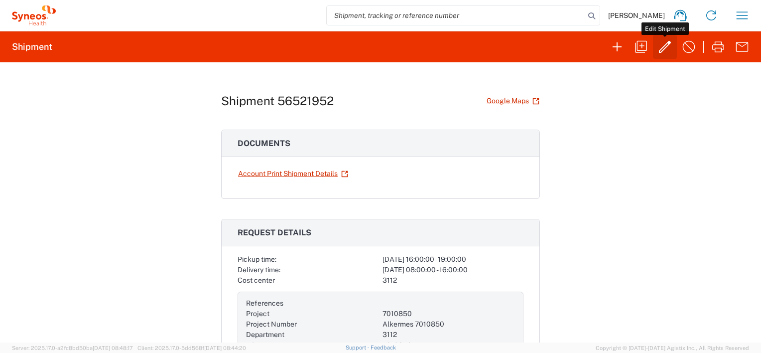
click at [665, 47] on icon "button" at bounding box center [665, 47] width 16 height 16
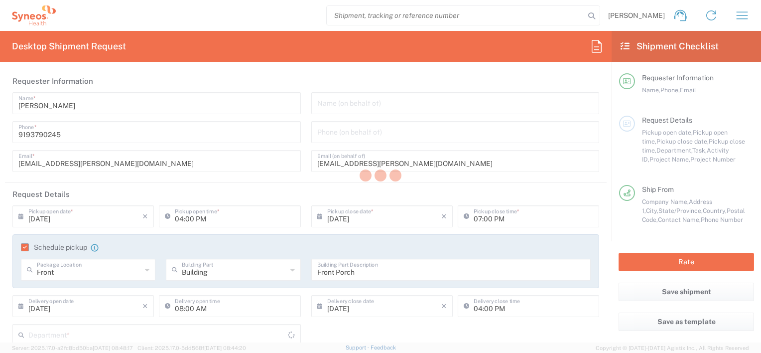
type input "7010850"
type input "[US_STATE]"
type input "Envelope"
type input "Alkermes 7010850"
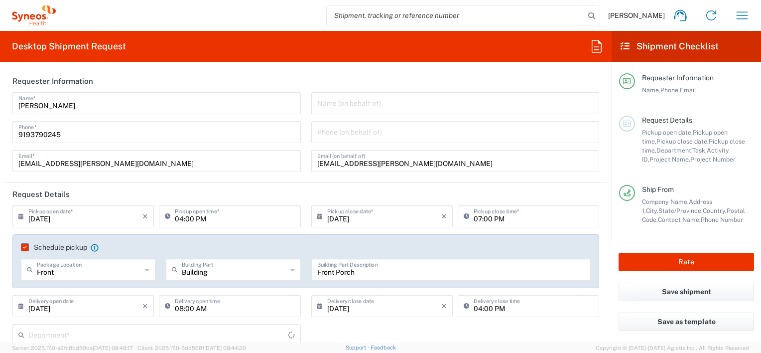
type input "3112"
click at [688, 258] on button "Rate" at bounding box center [687, 262] width 136 height 18
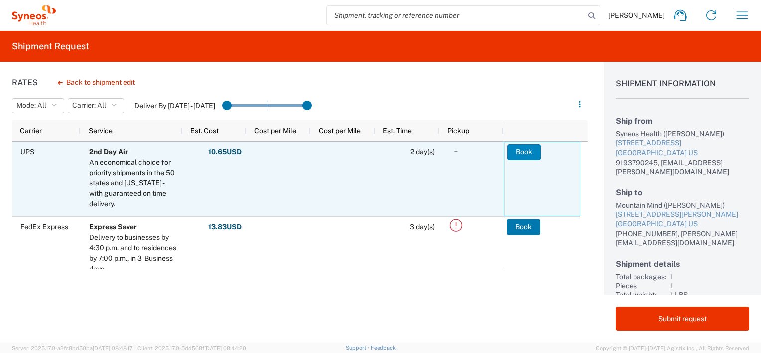
click at [518, 147] on button "Book" at bounding box center [524, 152] width 33 height 16
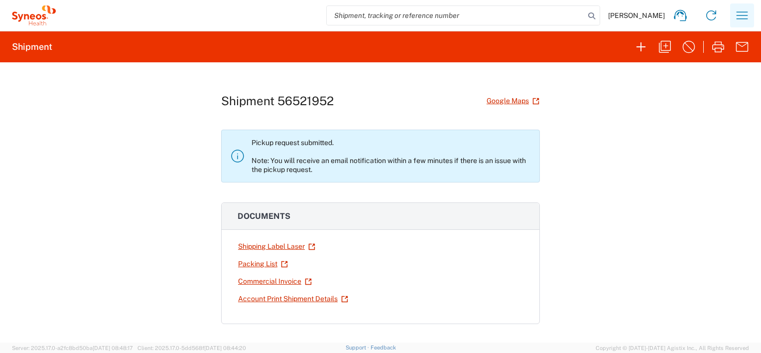
click at [736, 16] on icon "button" at bounding box center [743, 15] width 16 height 16
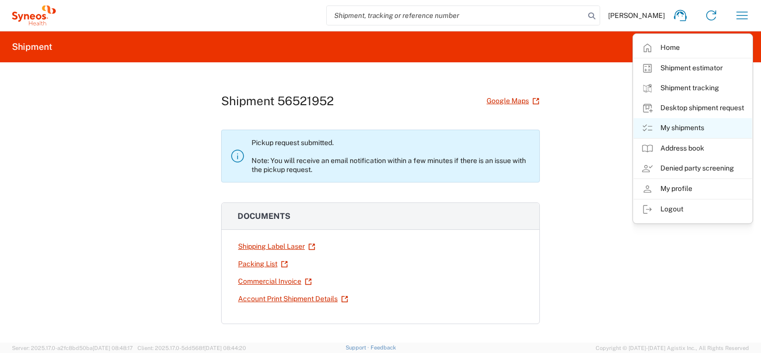
click at [681, 126] on link "My shipments" at bounding box center [693, 128] width 119 height 20
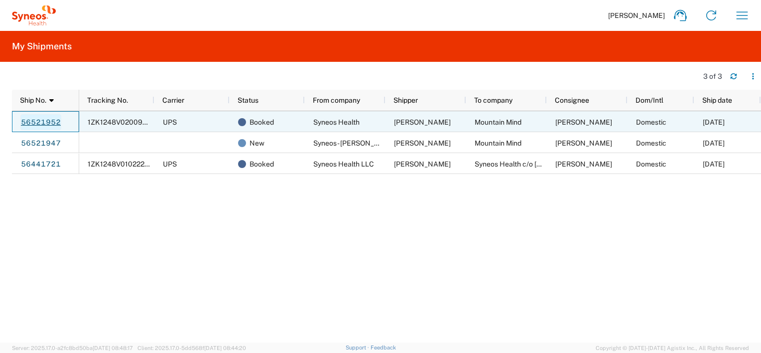
click at [48, 118] on link "56521952" at bounding box center [40, 122] width 41 height 16
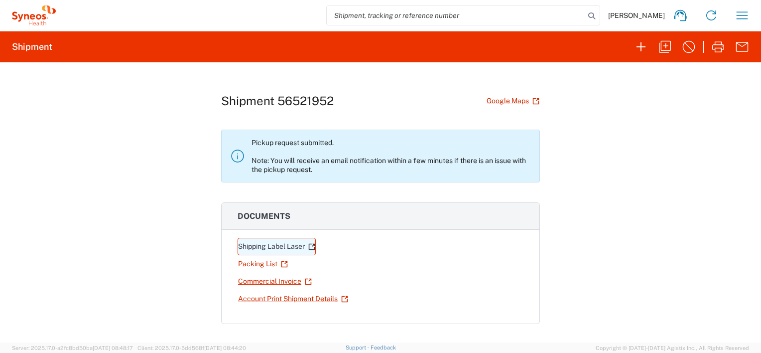
click at [267, 243] on link "Shipping Label Laser" at bounding box center [277, 246] width 78 height 17
